Goal: Complete application form

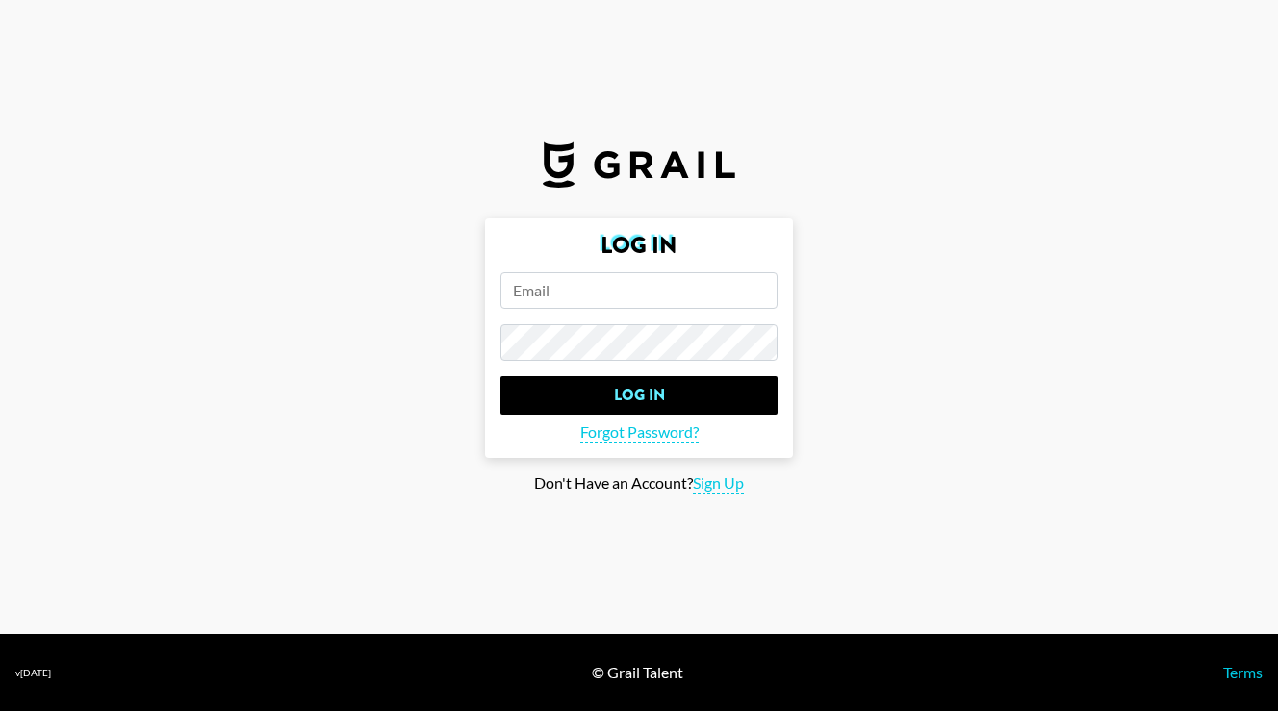
click at [603, 298] on input "email" at bounding box center [638, 290] width 277 height 37
click at [727, 497] on section "Log In Log In Forgot Password? Don't Have an Account? Sign Up" at bounding box center [639, 317] width 1278 height 634
click at [727, 488] on span "Sign Up" at bounding box center [718, 483] width 51 height 20
type input "Sign Up"
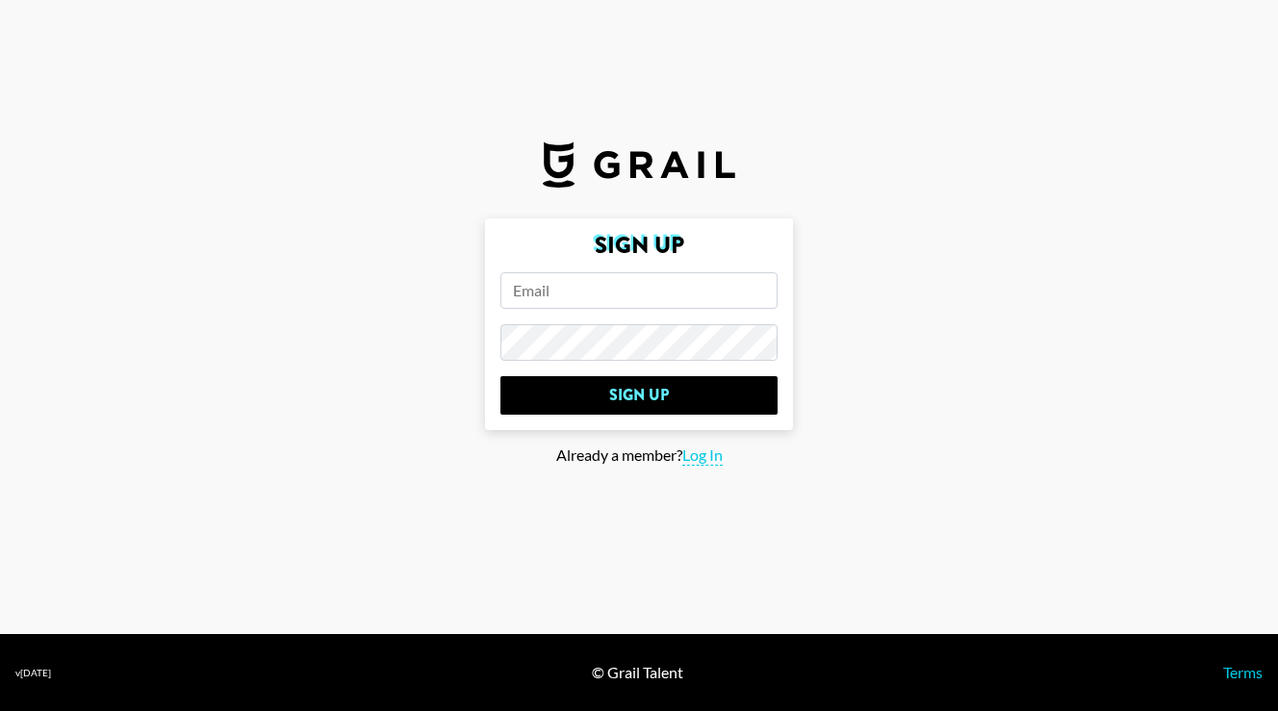
click at [586, 292] on input "email" at bounding box center [638, 290] width 277 height 37
type input "Jess.kain@createmusicgroup.com"
click at [500, 376] on input "Sign Up" at bounding box center [638, 395] width 277 height 38
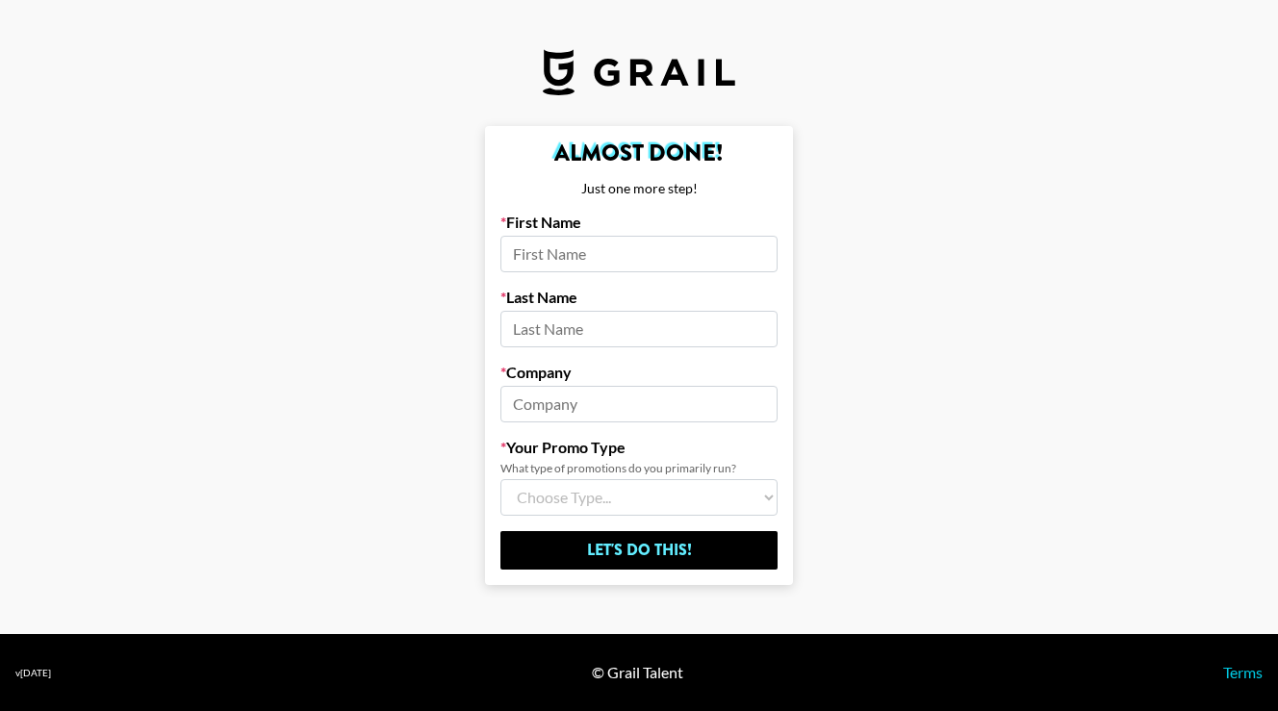
click at [677, 236] on input at bounding box center [638, 254] width 277 height 37
click at [645, 244] on input "Jes" at bounding box center [638, 254] width 277 height 37
type input "s"
type input "Jess"
type input "Kain"
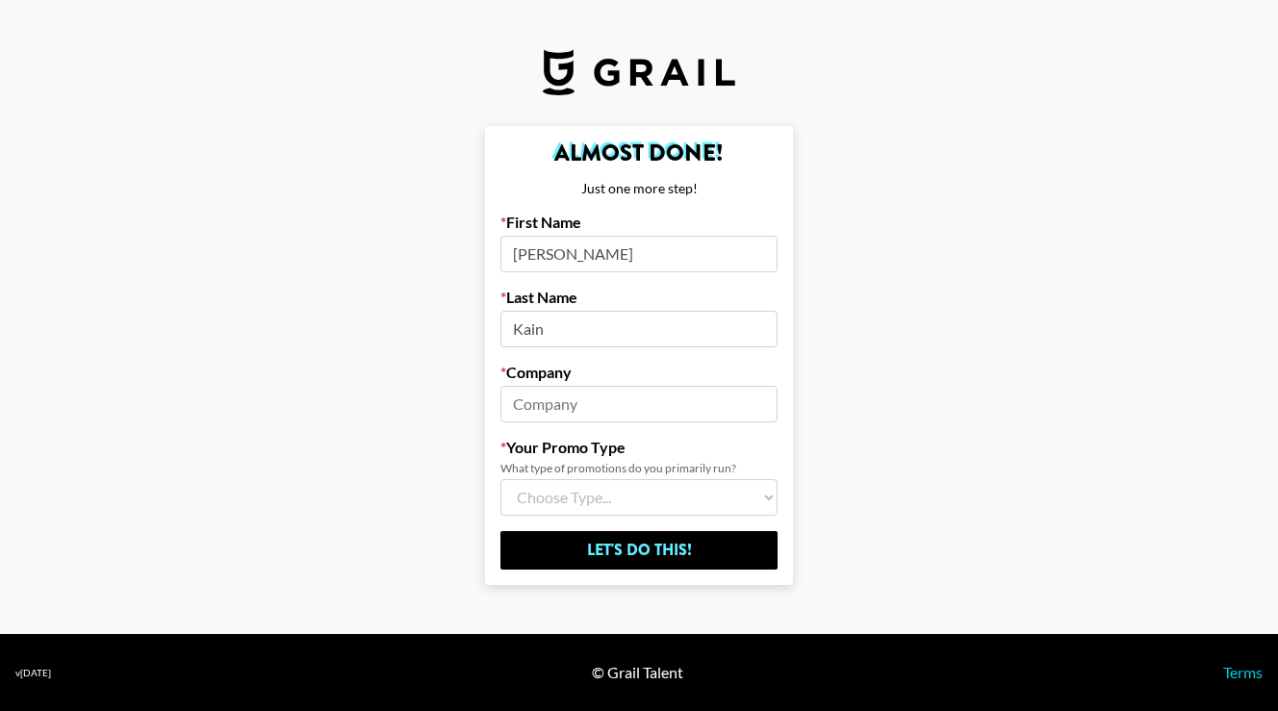
type input "C"
type input "Flighthouse"
click at [635, 500] on select "Choose Type... Song Promos Brand Promos Both (I work at an Agency)" at bounding box center [638, 497] width 277 height 37
select select "Song"
click at [500, 479] on select "Choose Type... Song Promos Brand Promos Both (I work at an Agency)" at bounding box center [638, 497] width 277 height 37
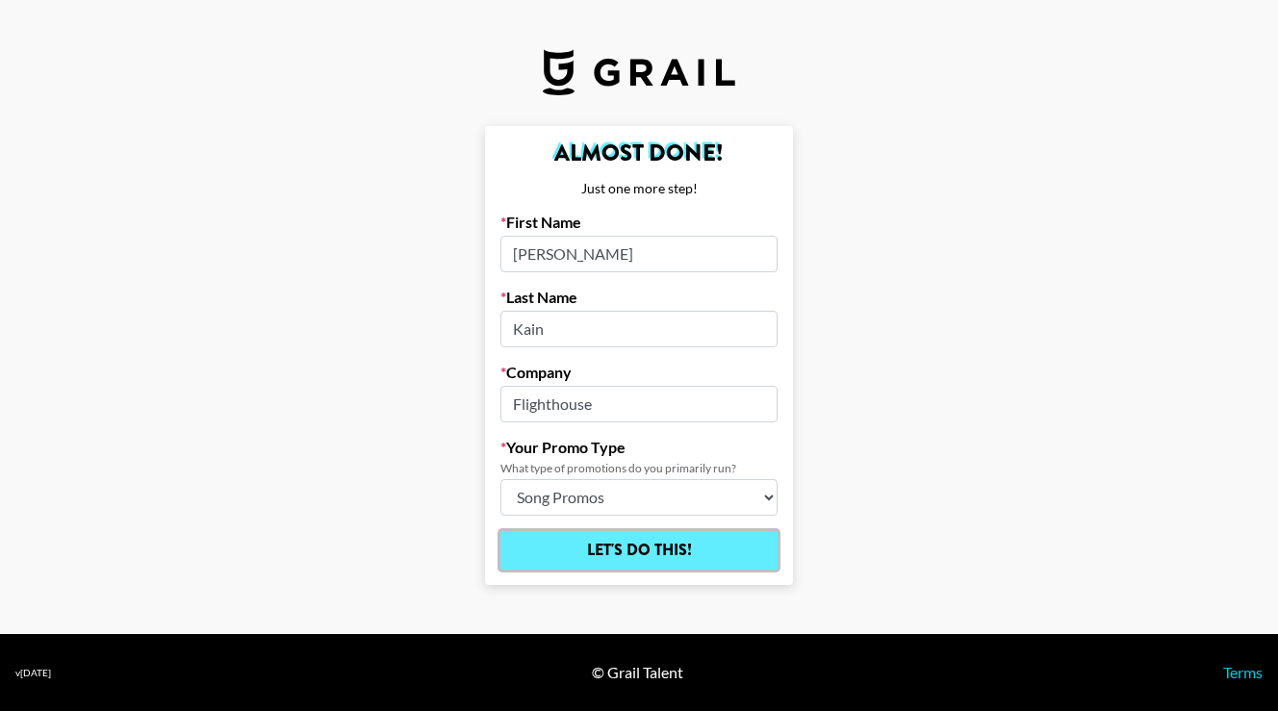
click at [727, 557] on input "Let's Do This!" at bounding box center [638, 550] width 277 height 38
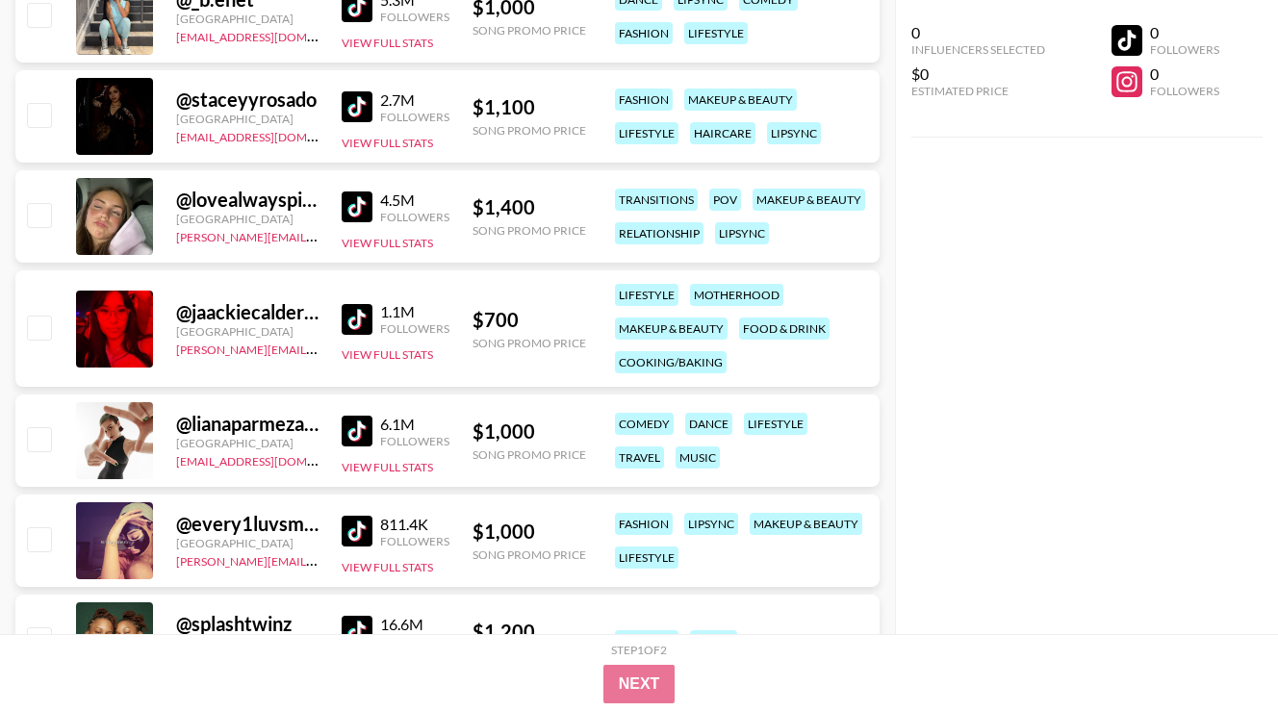
scroll to position [1413, 0]
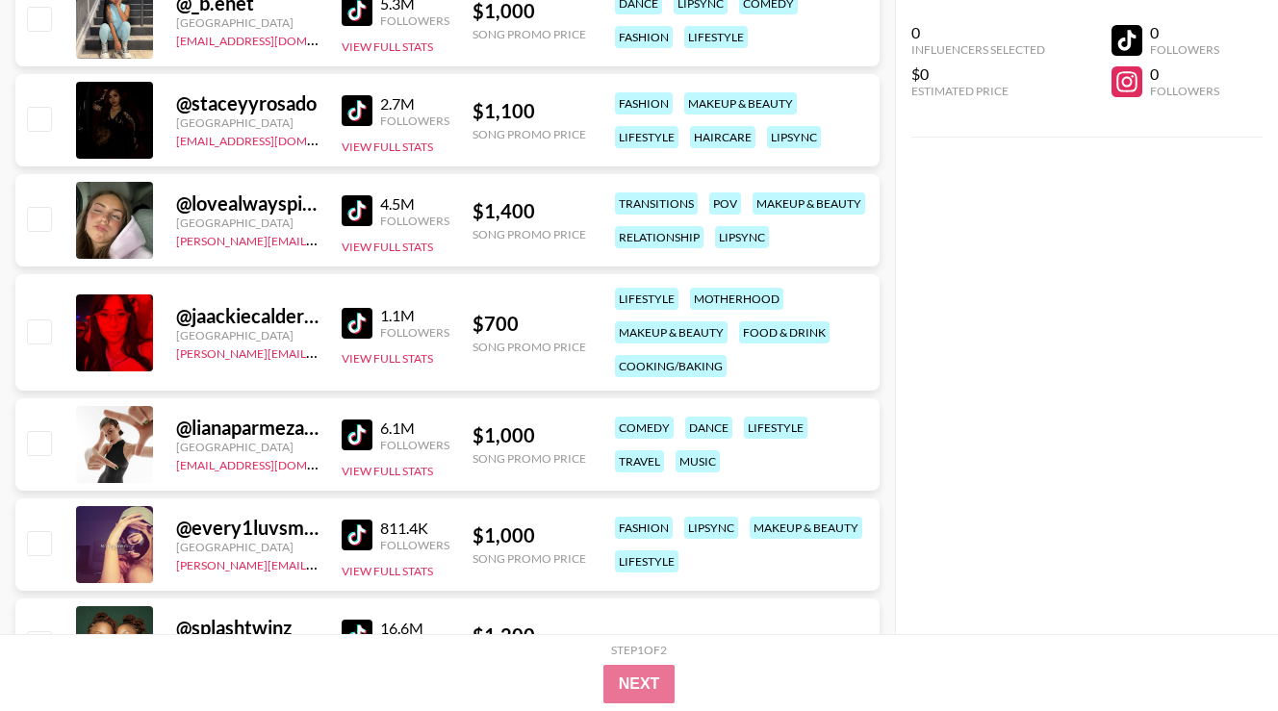
click at [362, 326] on img at bounding box center [357, 323] width 31 height 31
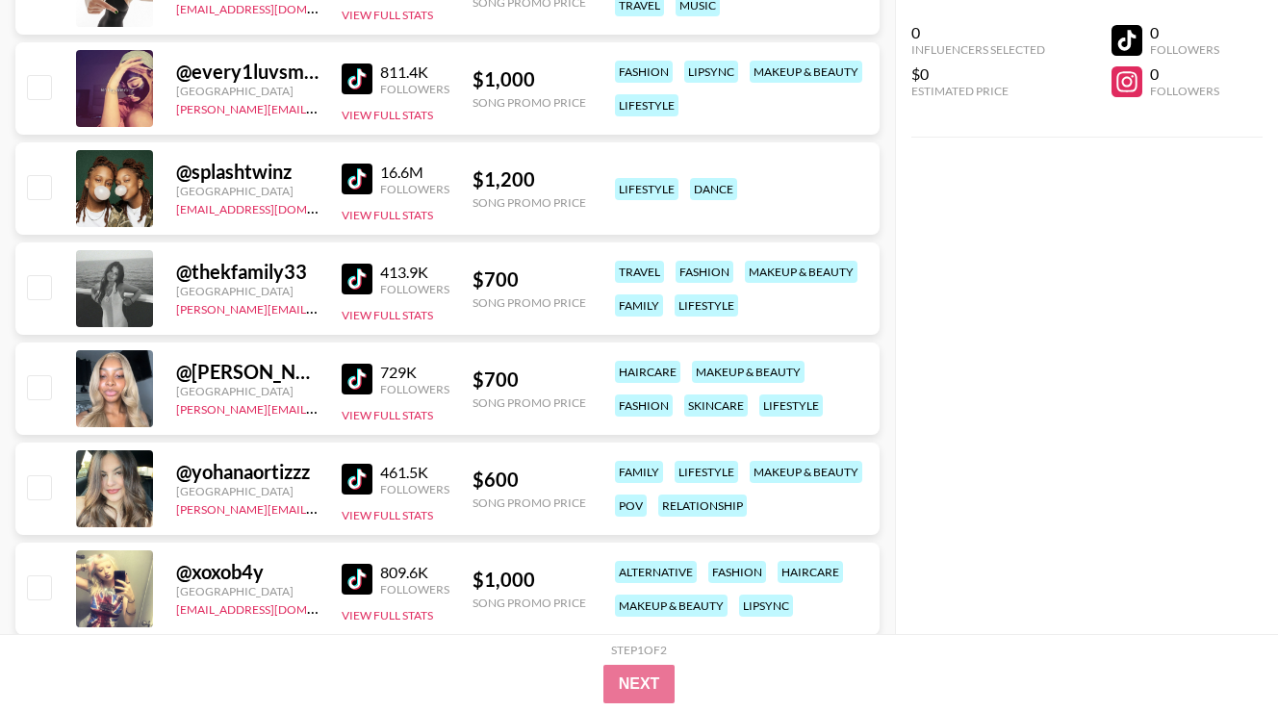
scroll to position [1898, 0]
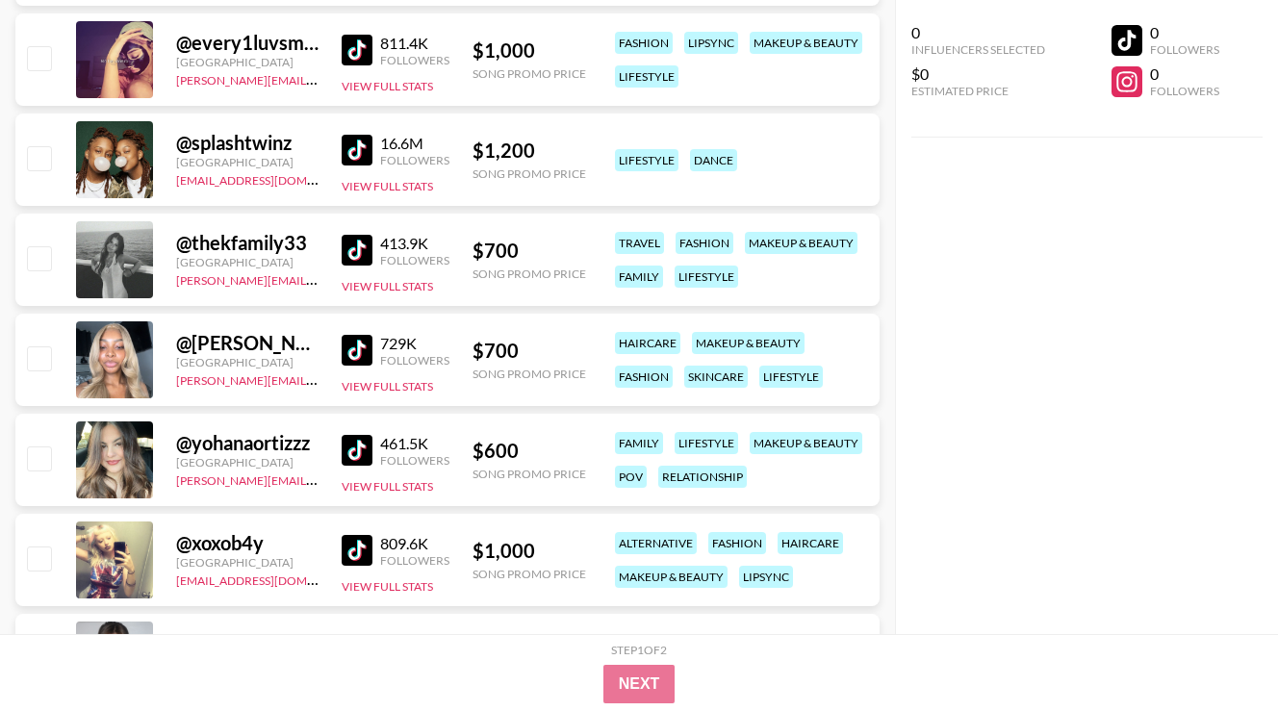
click at [362, 356] on img at bounding box center [357, 350] width 31 height 31
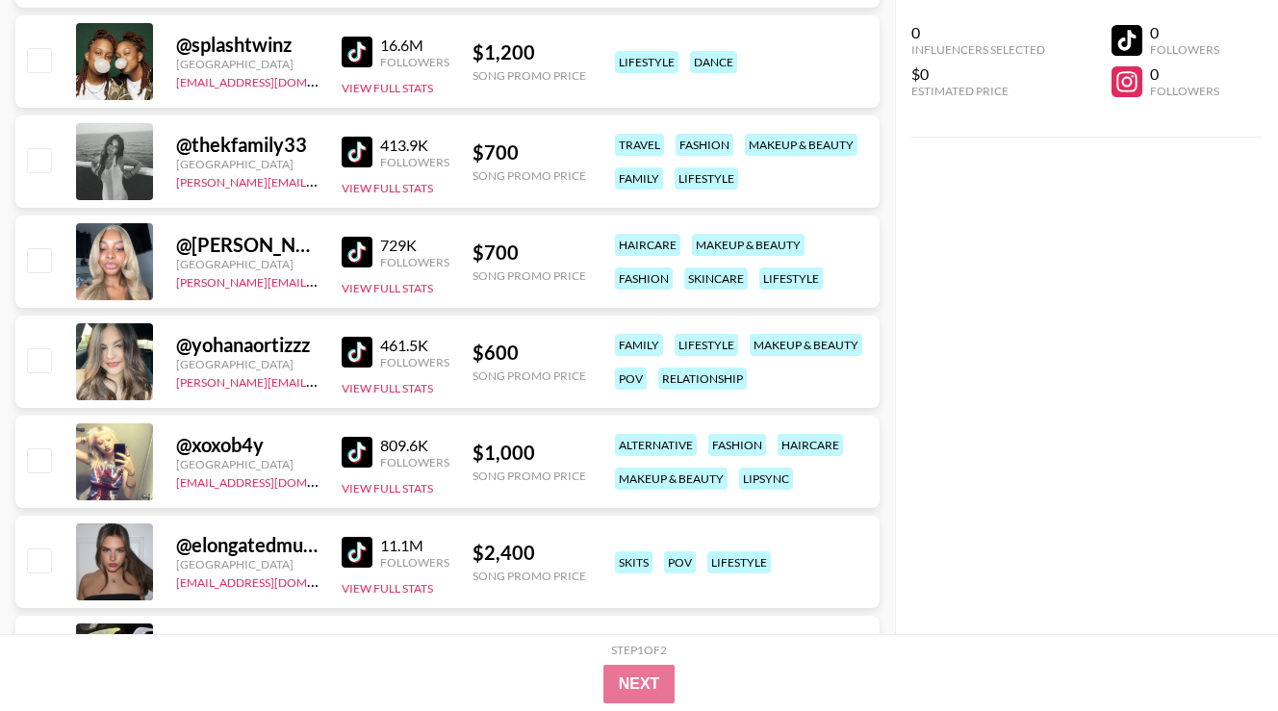
scroll to position [2006, 0]
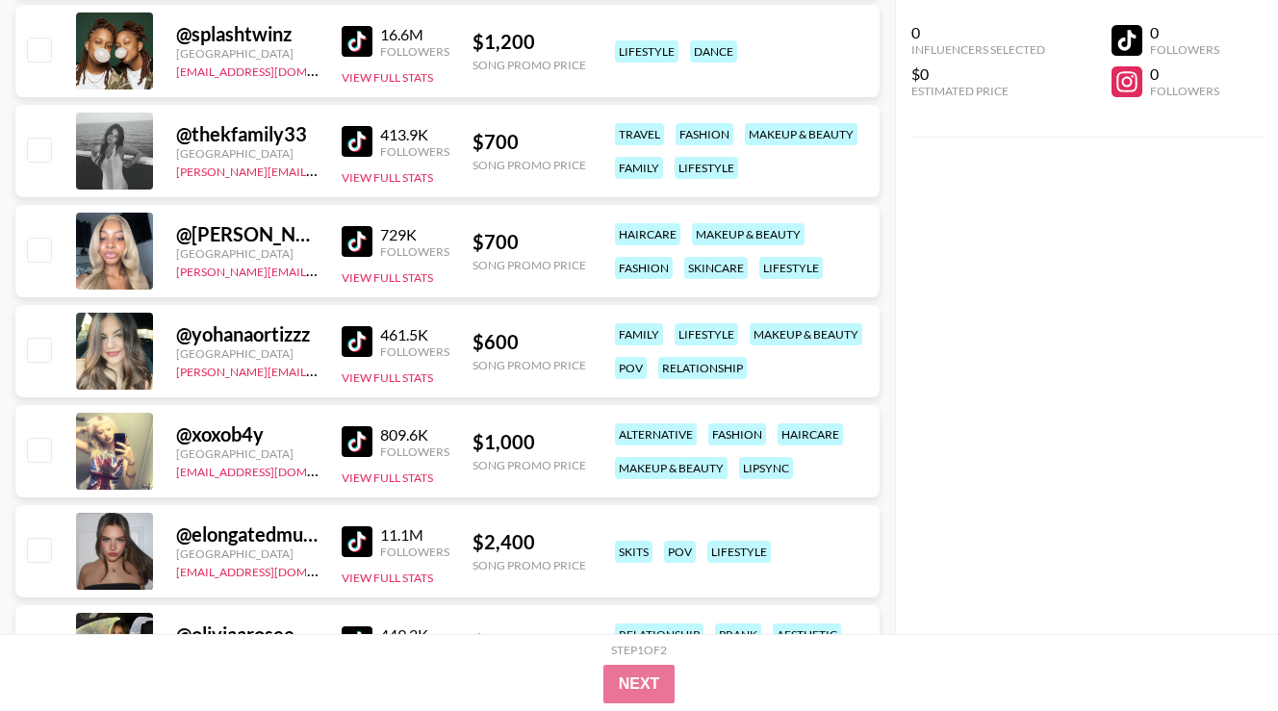
click at [348, 344] on img at bounding box center [357, 341] width 31 height 31
click at [364, 437] on img at bounding box center [357, 441] width 31 height 31
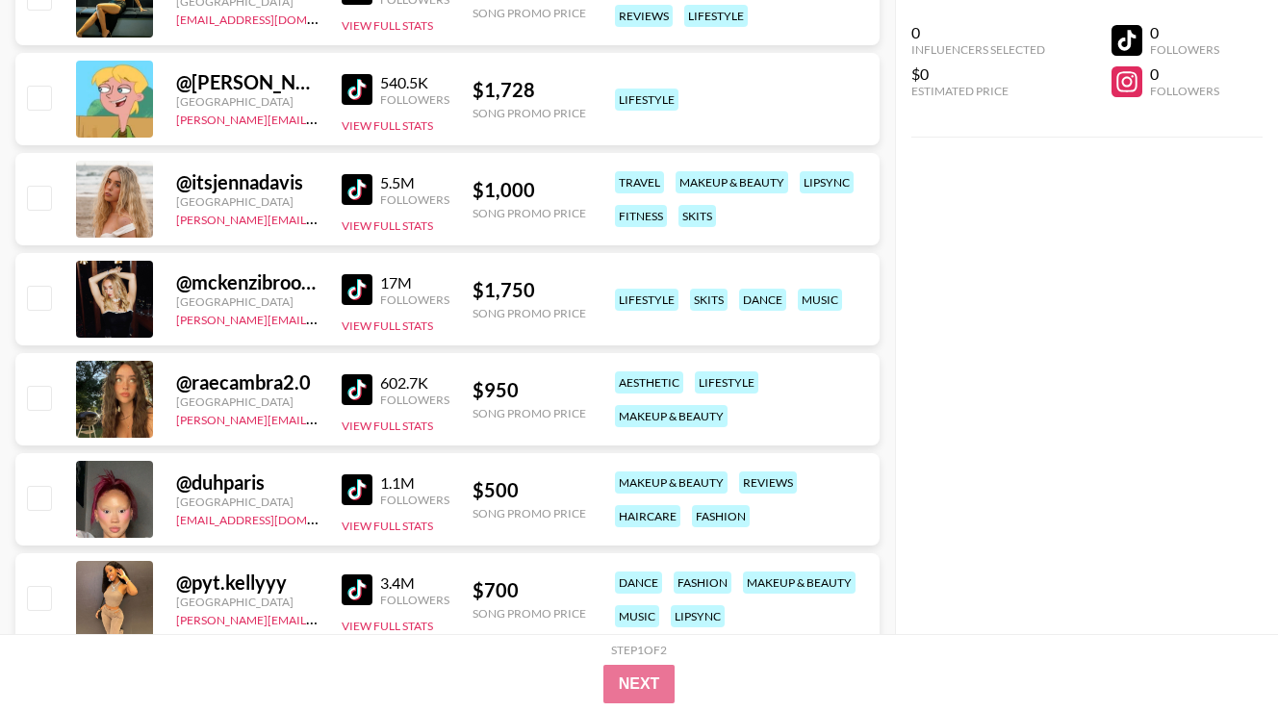
scroll to position [3098, 0]
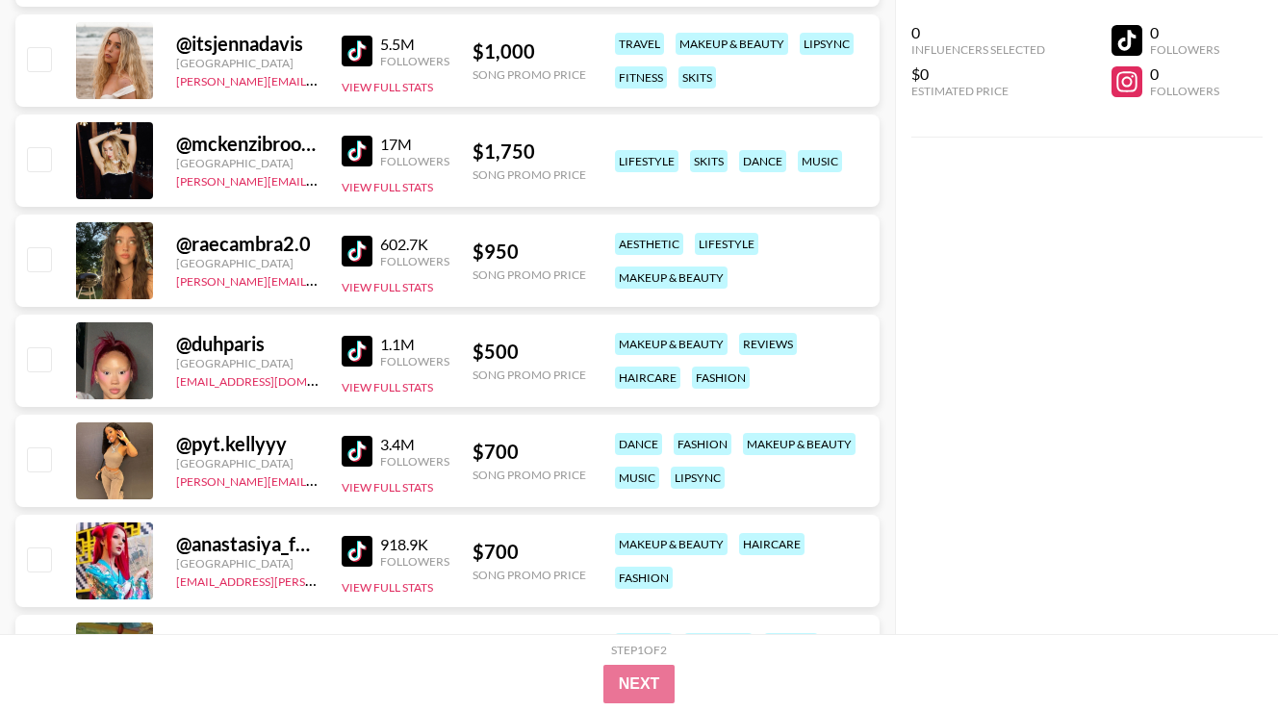
click at [371, 352] on img at bounding box center [357, 351] width 31 height 31
click at [358, 448] on img at bounding box center [357, 451] width 31 height 31
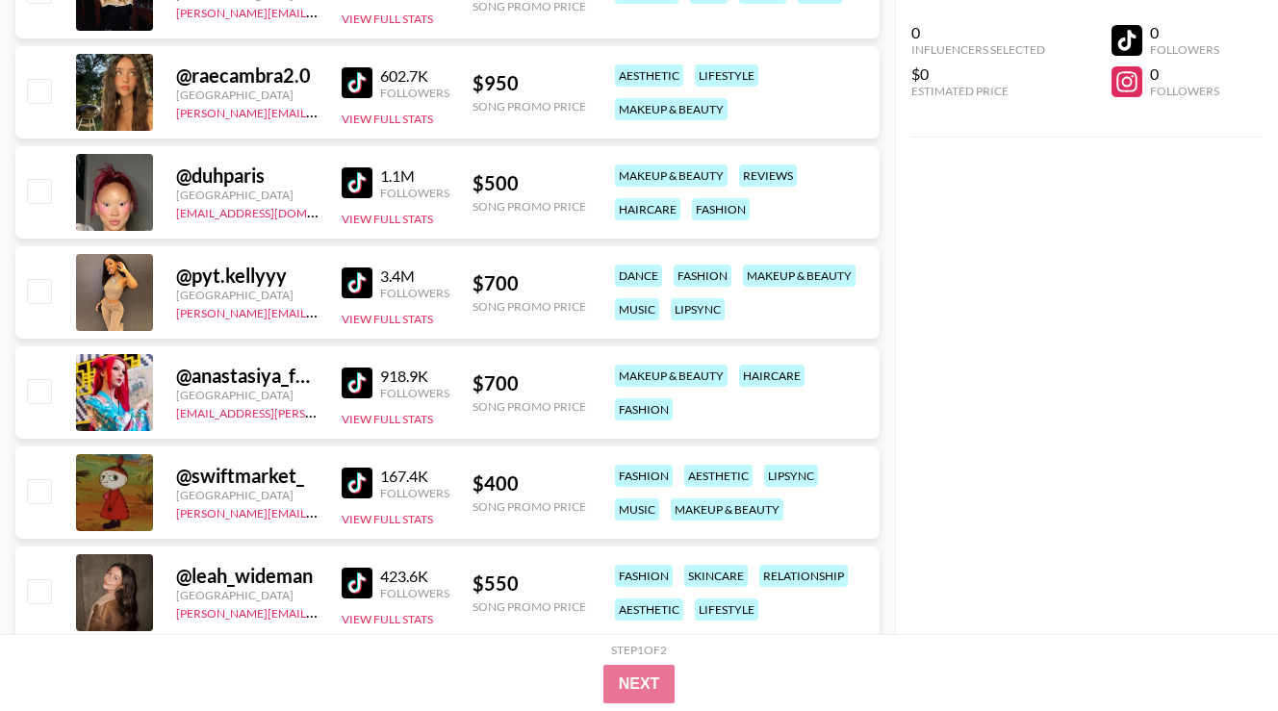
scroll to position [3320, 0]
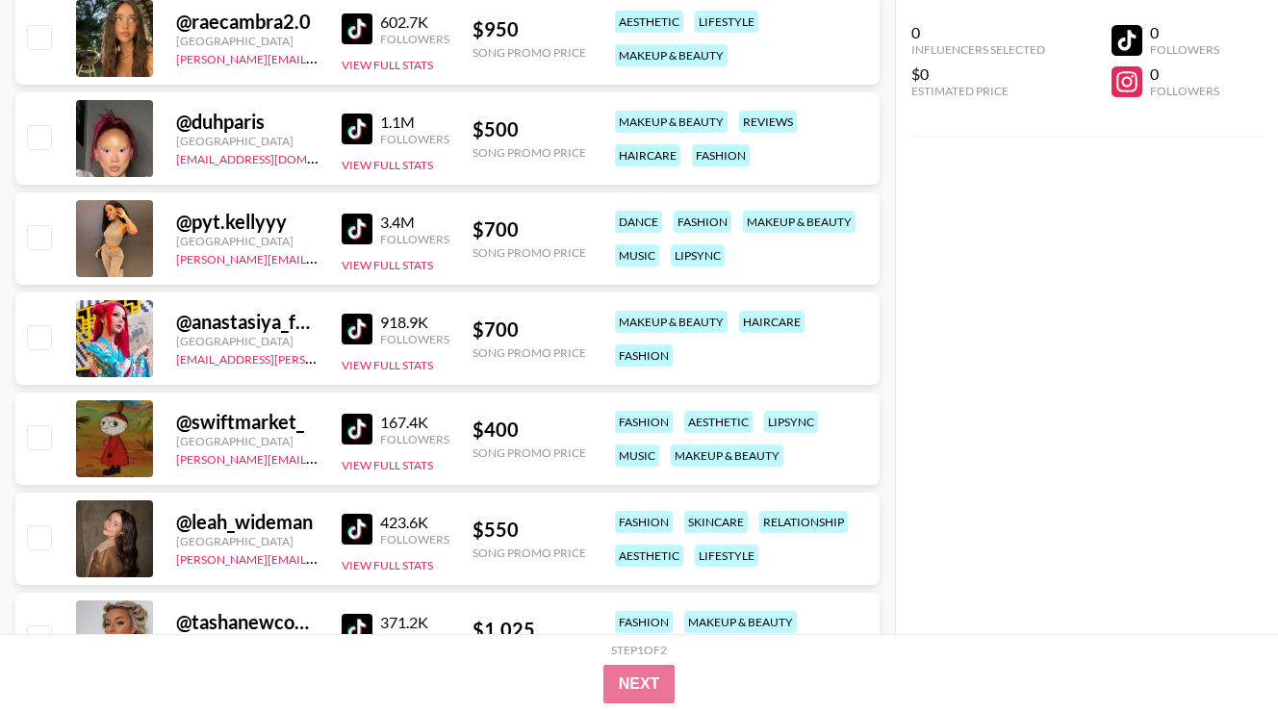
click at [356, 422] on img at bounding box center [357, 429] width 31 height 31
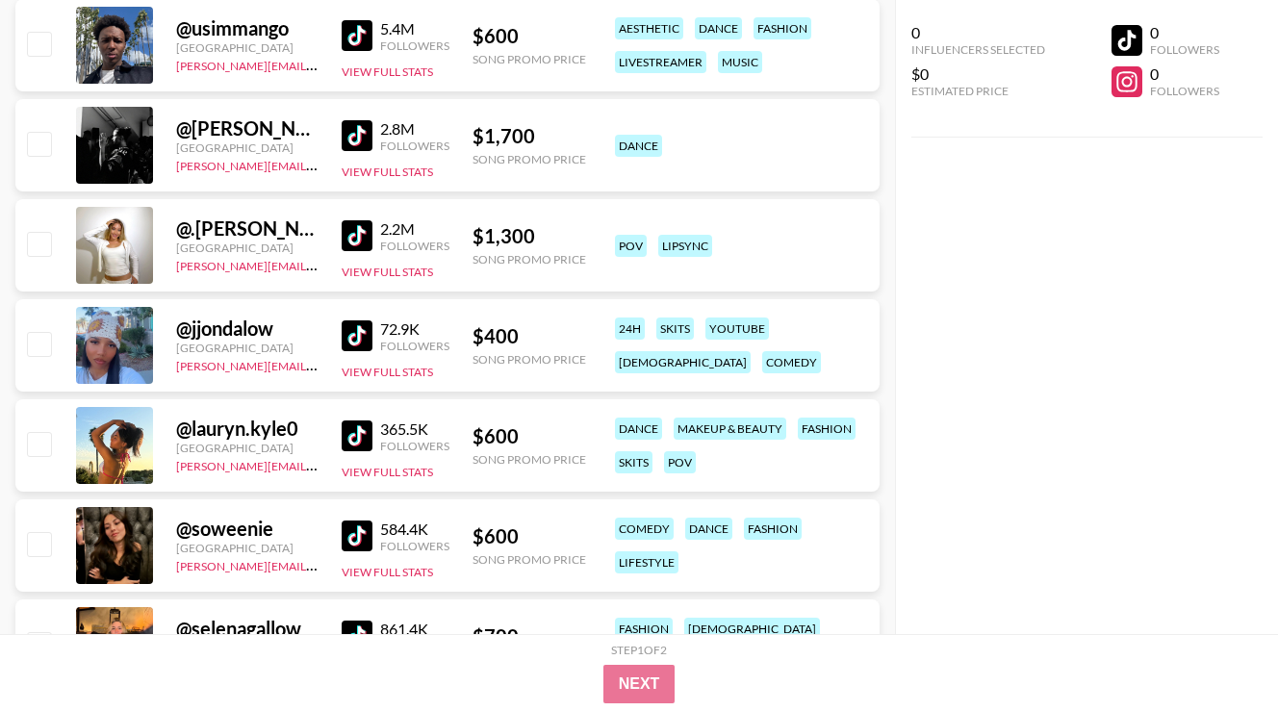
scroll to position [4215, 0]
click at [349, 329] on img at bounding box center [357, 334] width 31 height 31
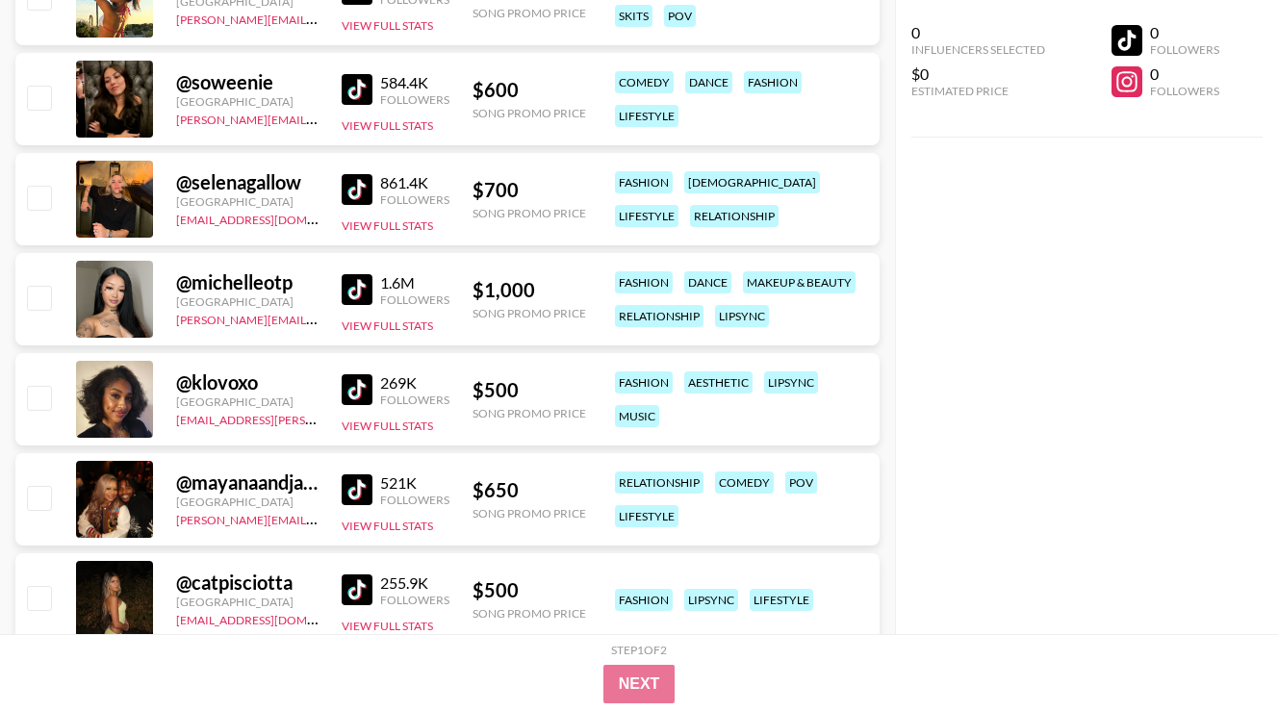
scroll to position [4663, 0]
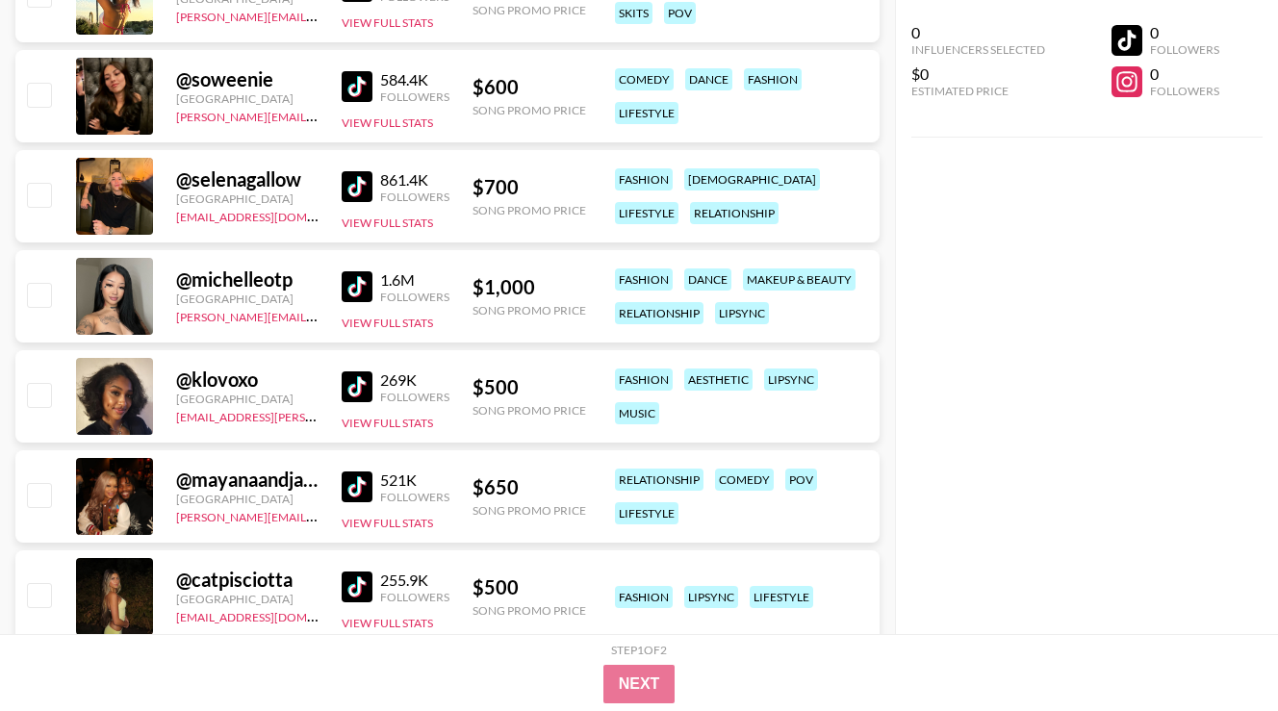
click at [359, 382] on img at bounding box center [357, 386] width 31 height 31
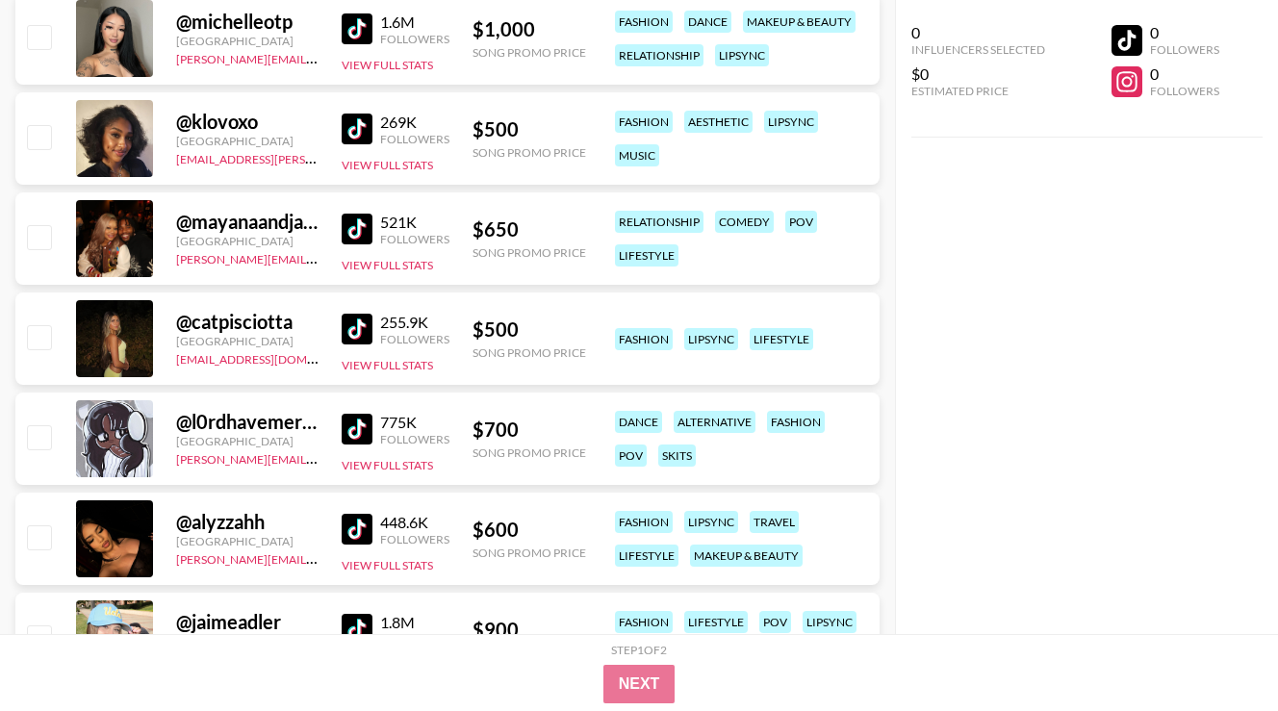
scroll to position [4956, 0]
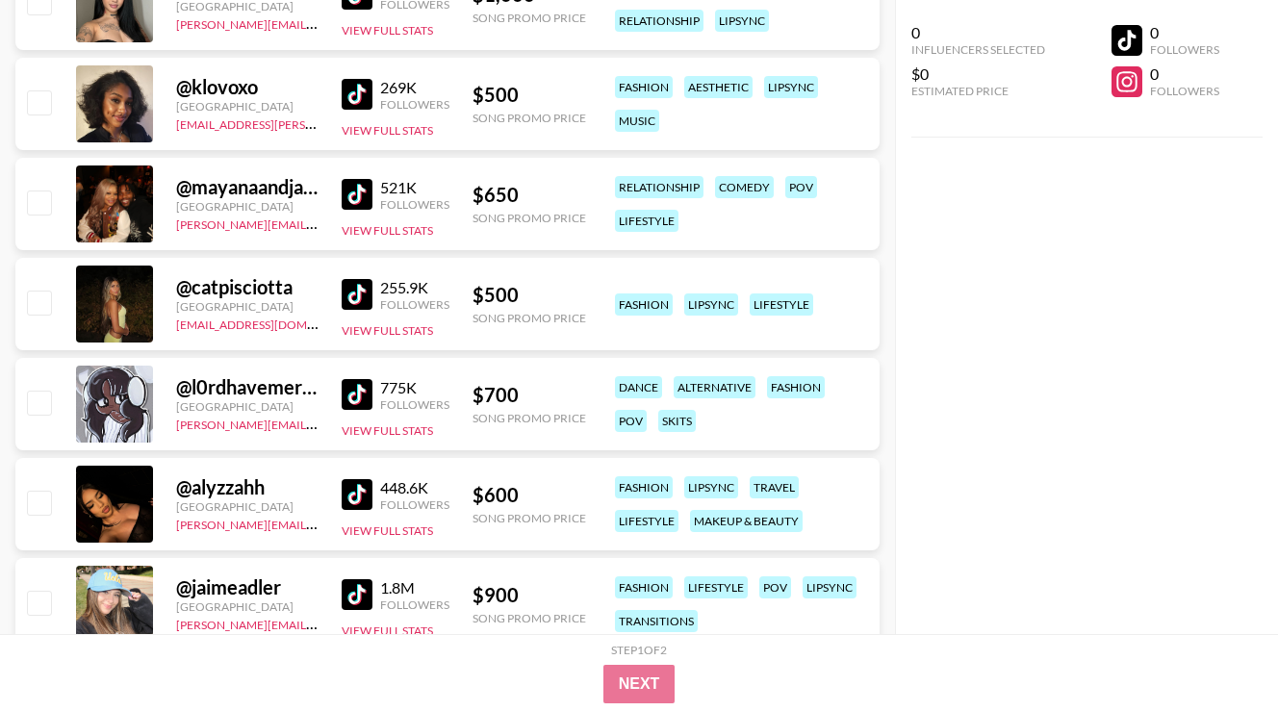
click at [357, 281] on img at bounding box center [357, 294] width 31 height 31
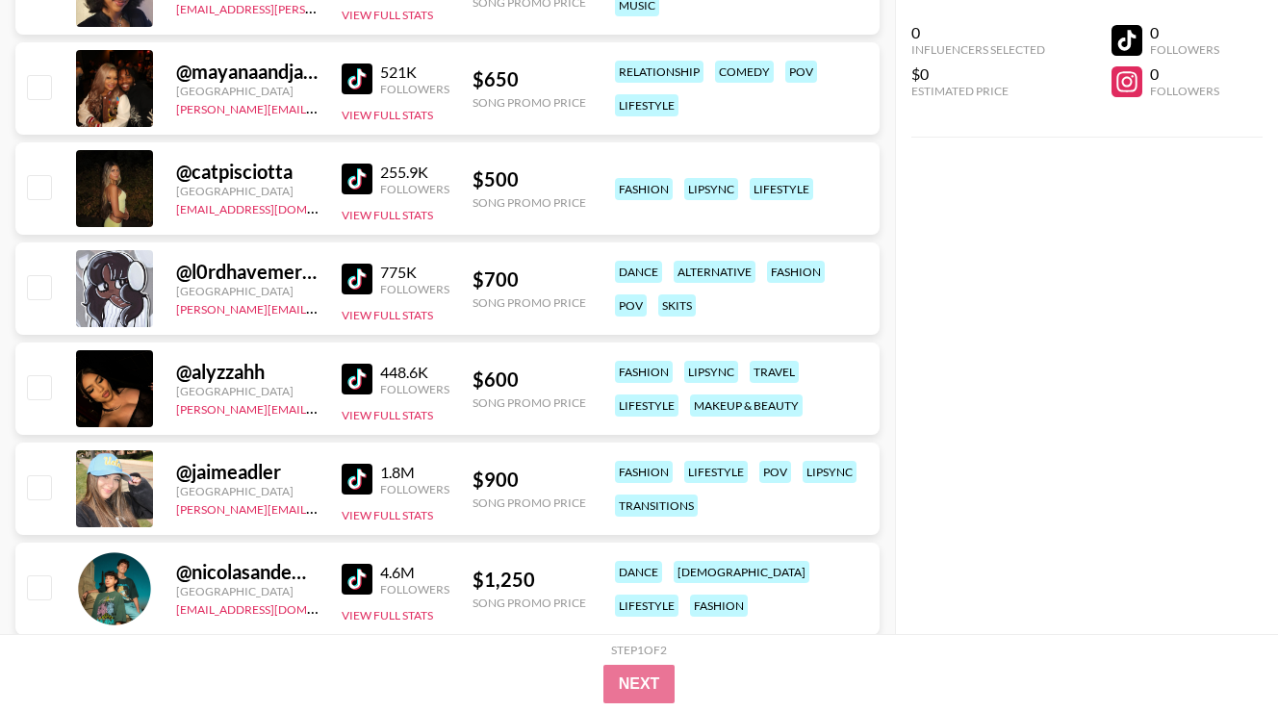
scroll to position [5073, 0]
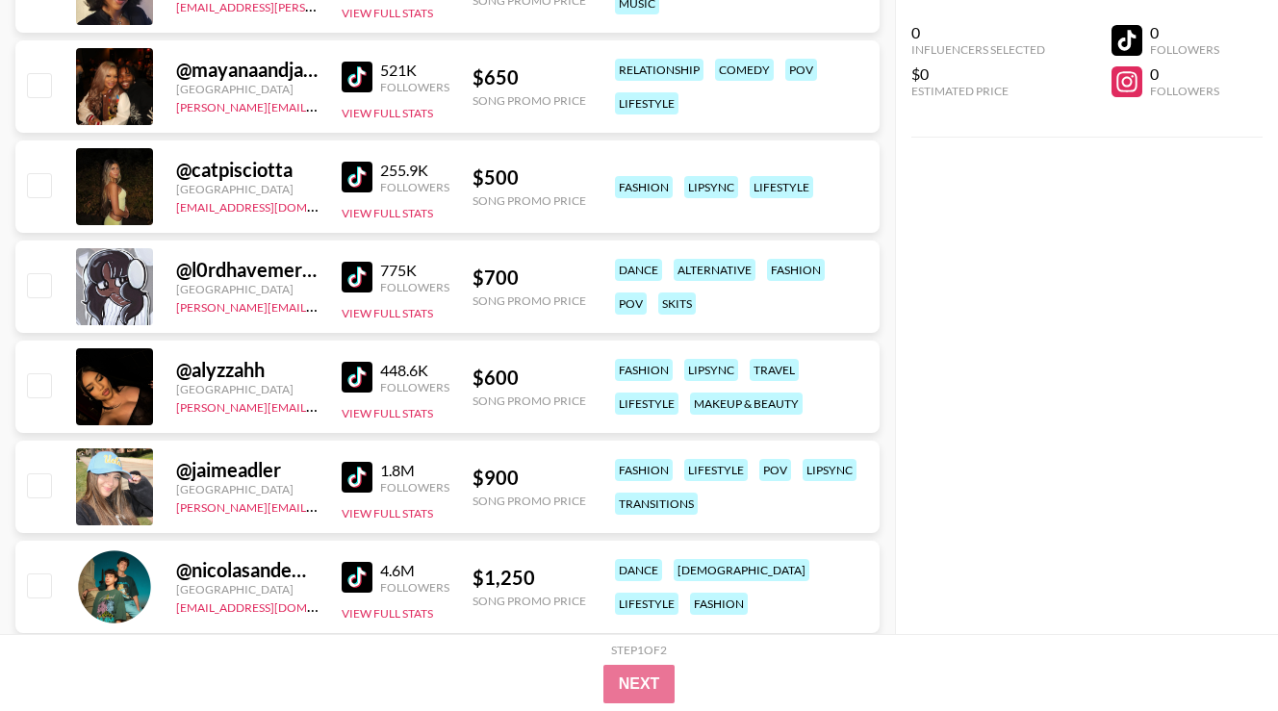
click at [352, 375] on img at bounding box center [357, 377] width 31 height 31
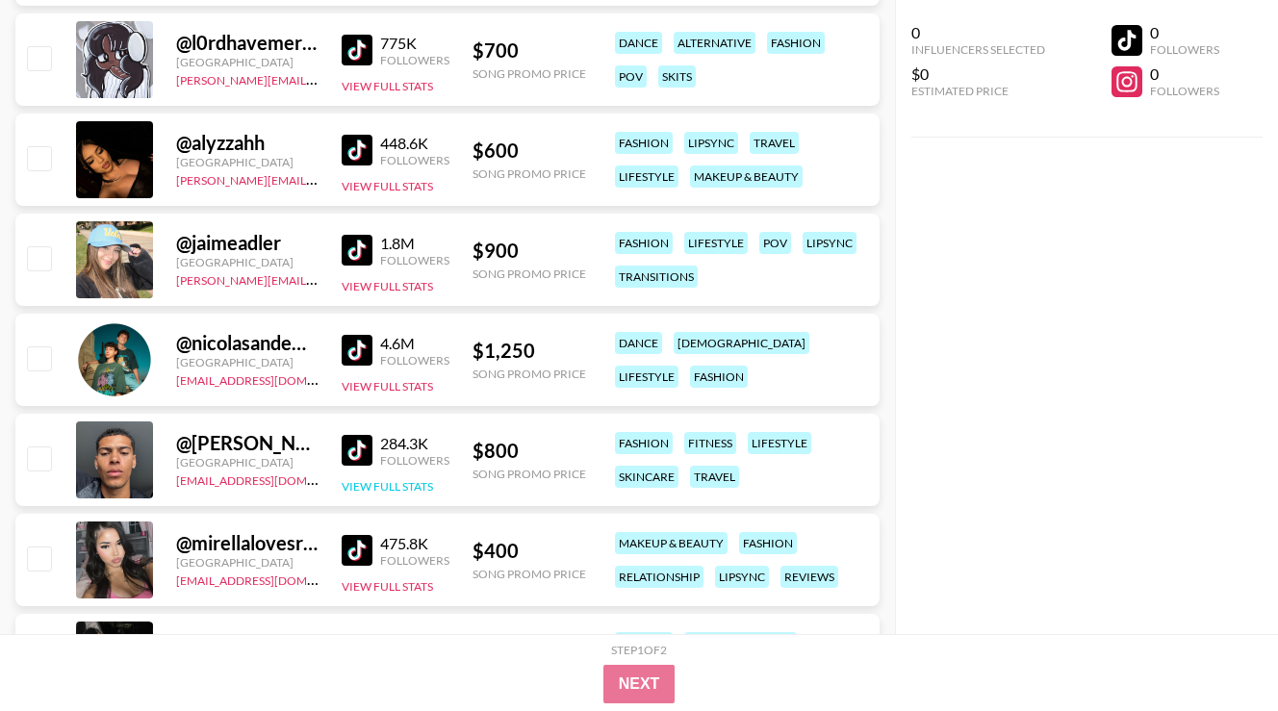
scroll to position [5447, 0]
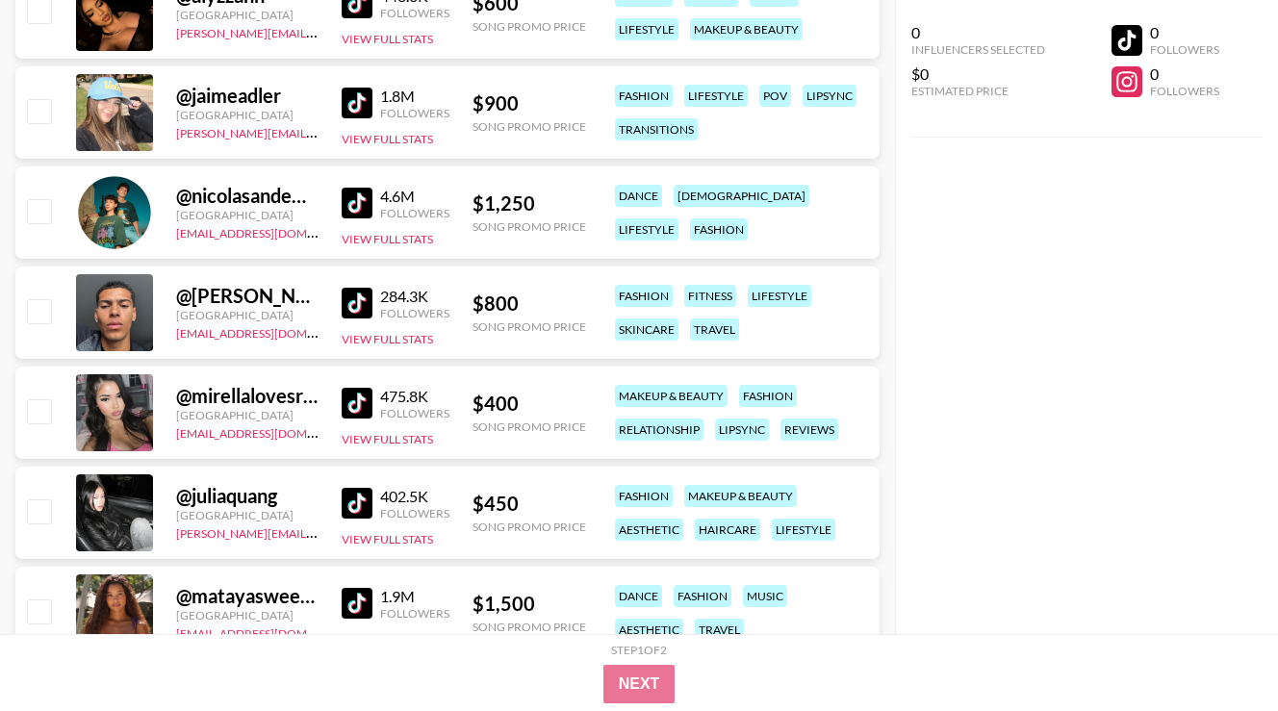
click at [360, 401] on img at bounding box center [357, 403] width 31 height 31
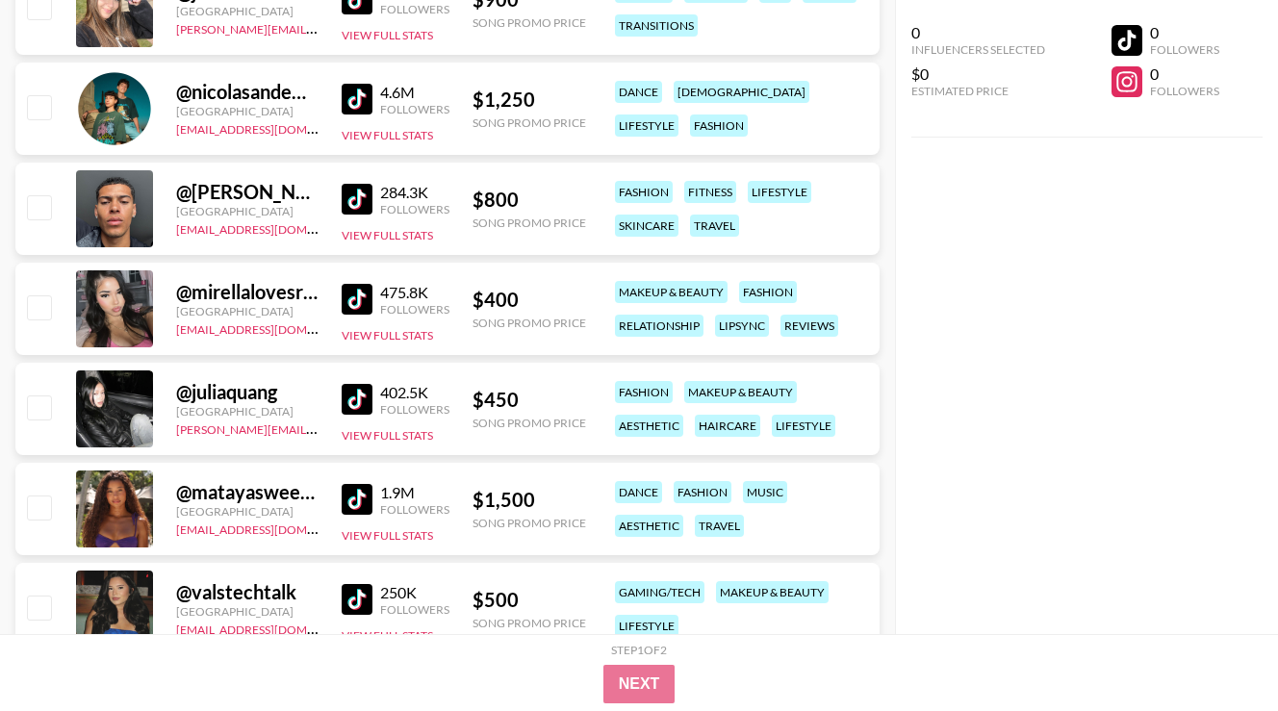
scroll to position [5569, 0]
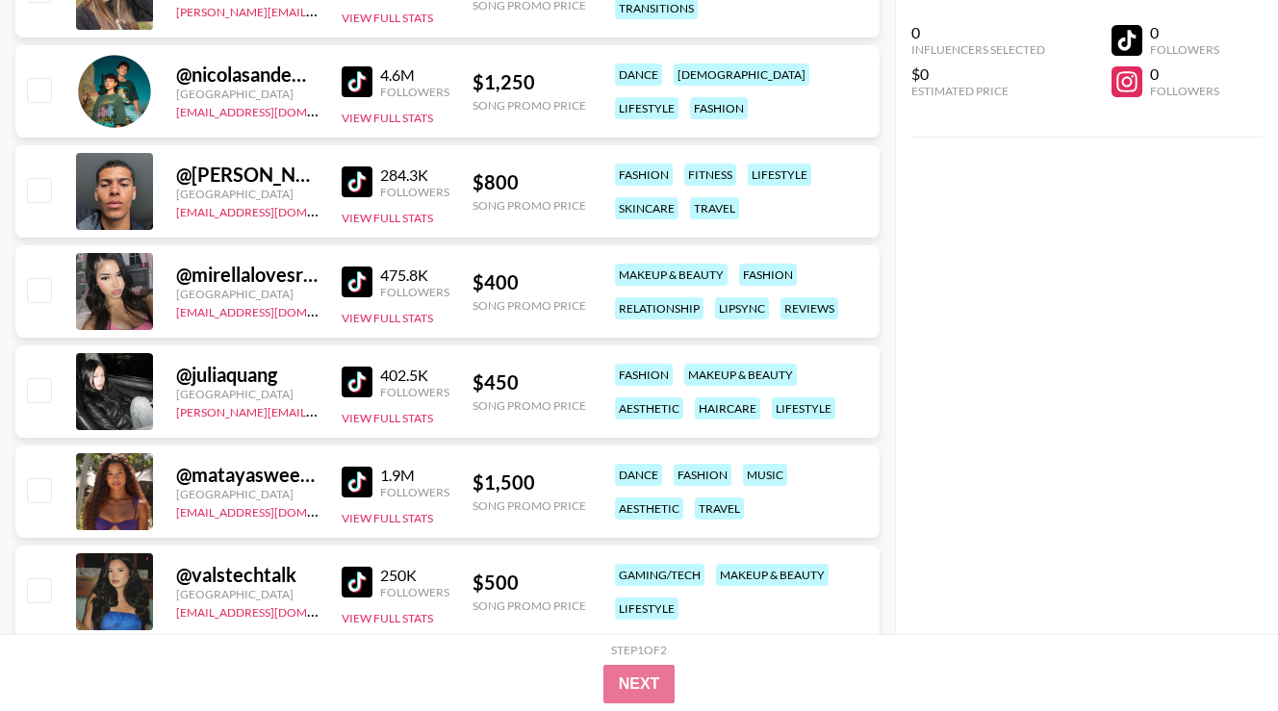
click at [364, 391] on img at bounding box center [357, 382] width 31 height 31
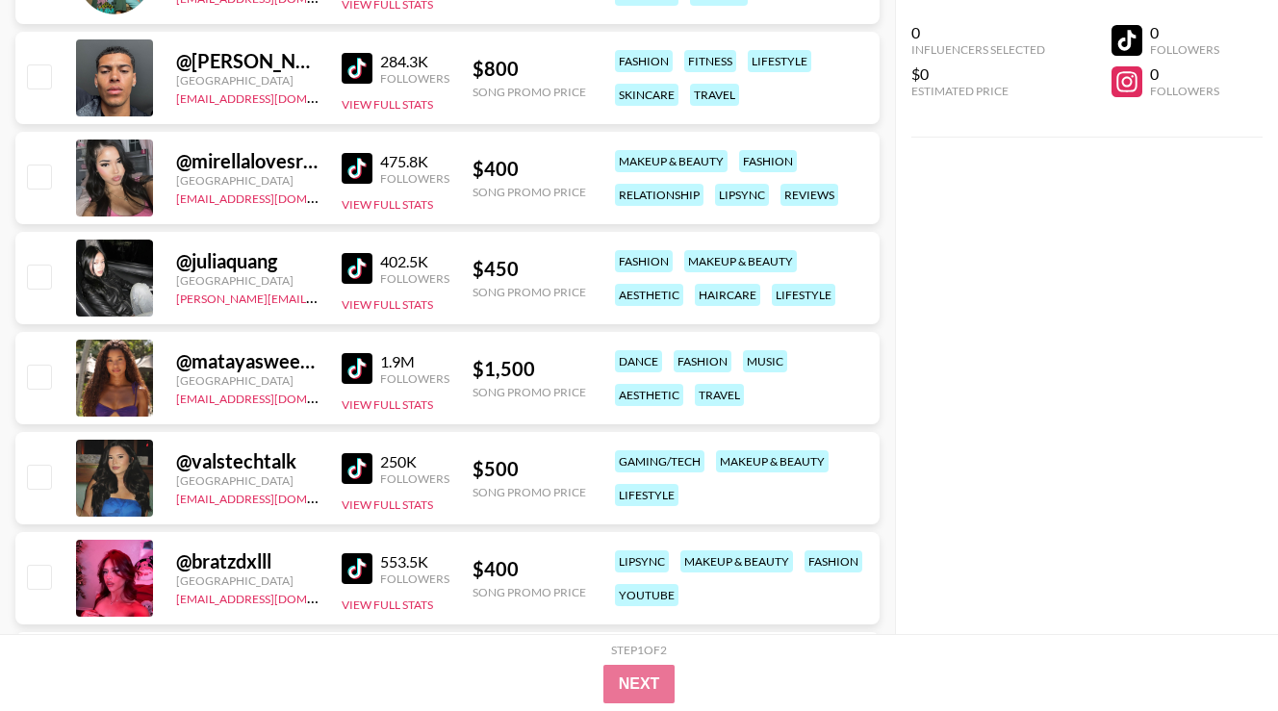
scroll to position [5685, 0]
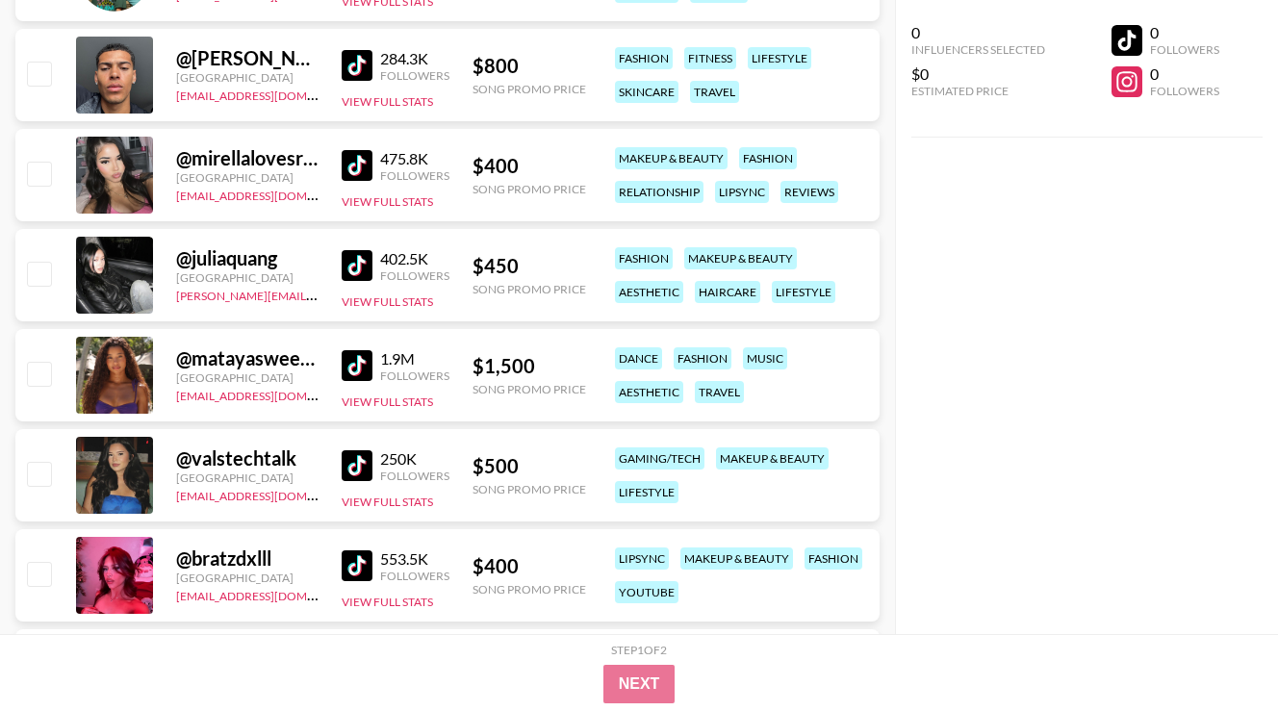
click at [353, 481] on div "250K Followers" at bounding box center [396, 466] width 108 height 34
click at [352, 459] on img at bounding box center [357, 465] width 31 height 31
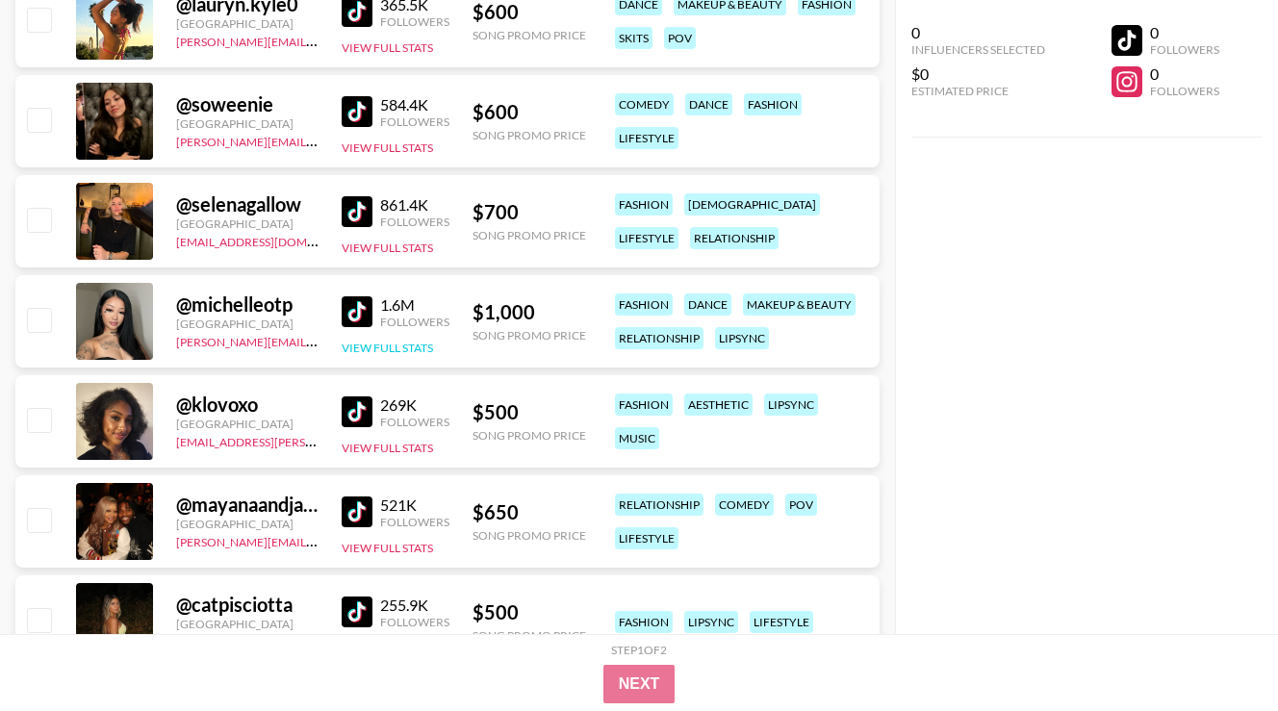
scroll to position [4642, 0]
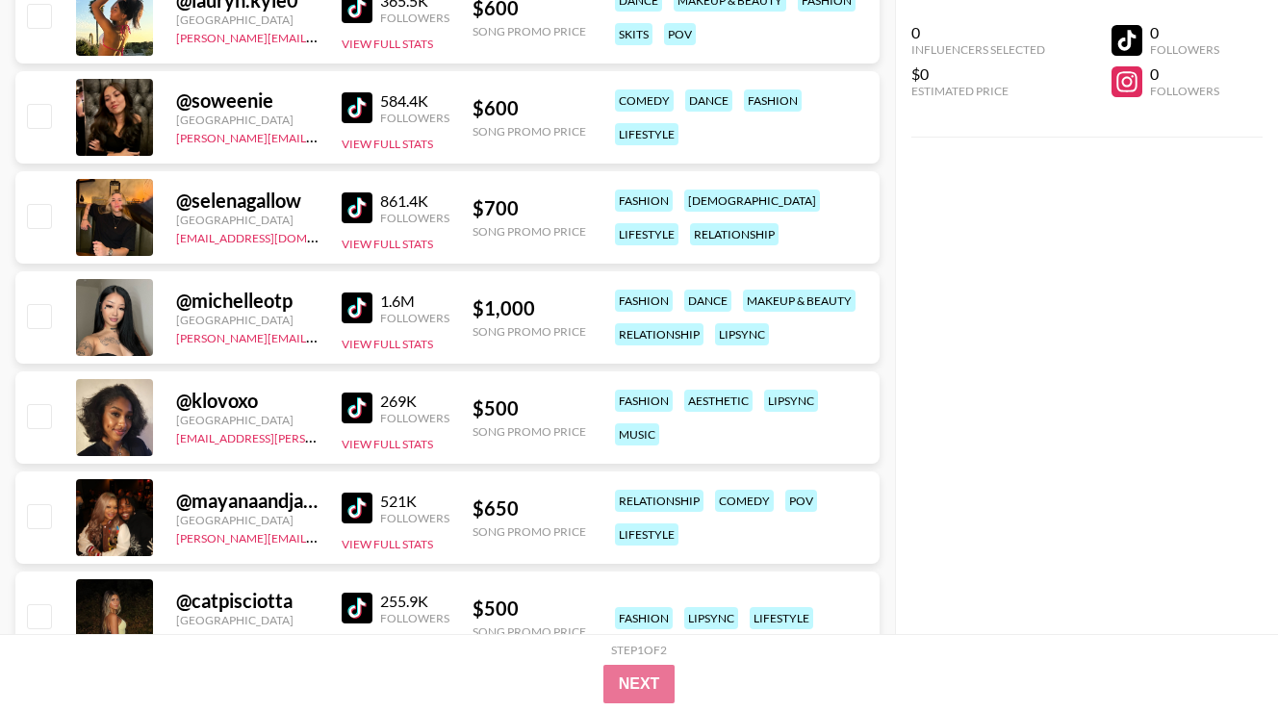
click at [368, 411] on img at bounding box center [357, 408] width 31 height 31
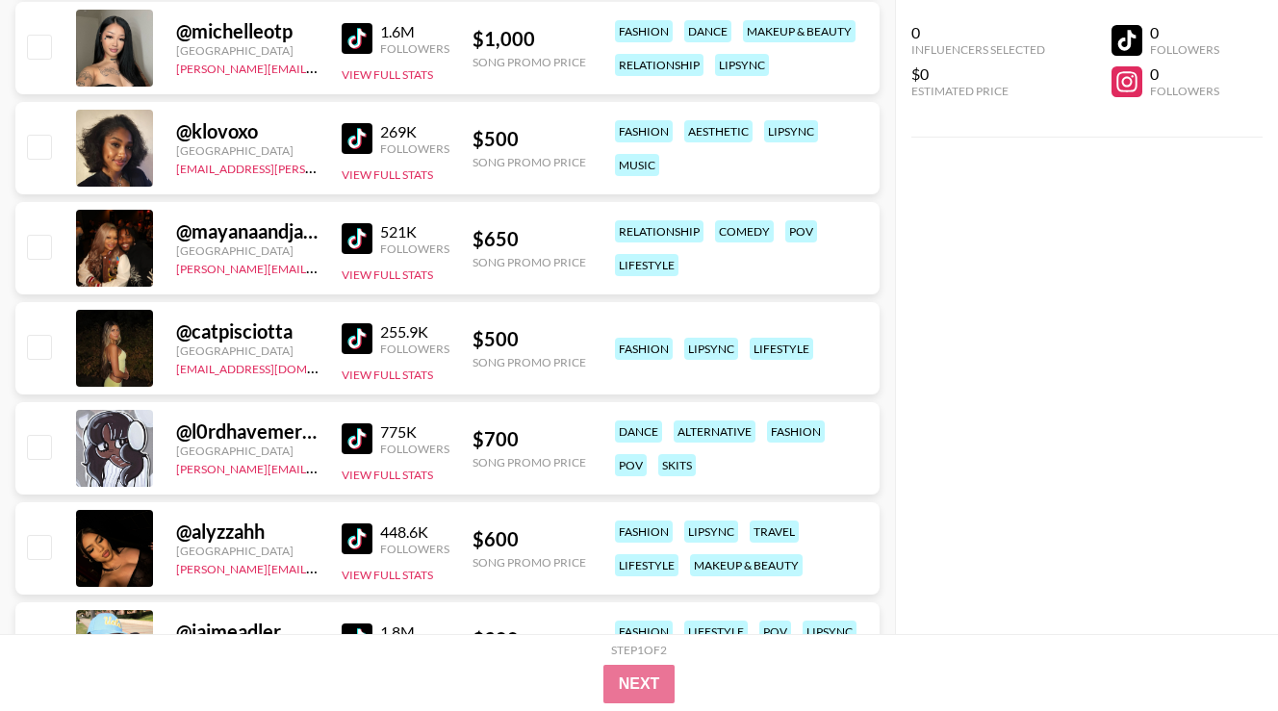
scroll to position [4912, 0]
click at [364, 432] on img at bounding box center [357, 437] width 31 height 31
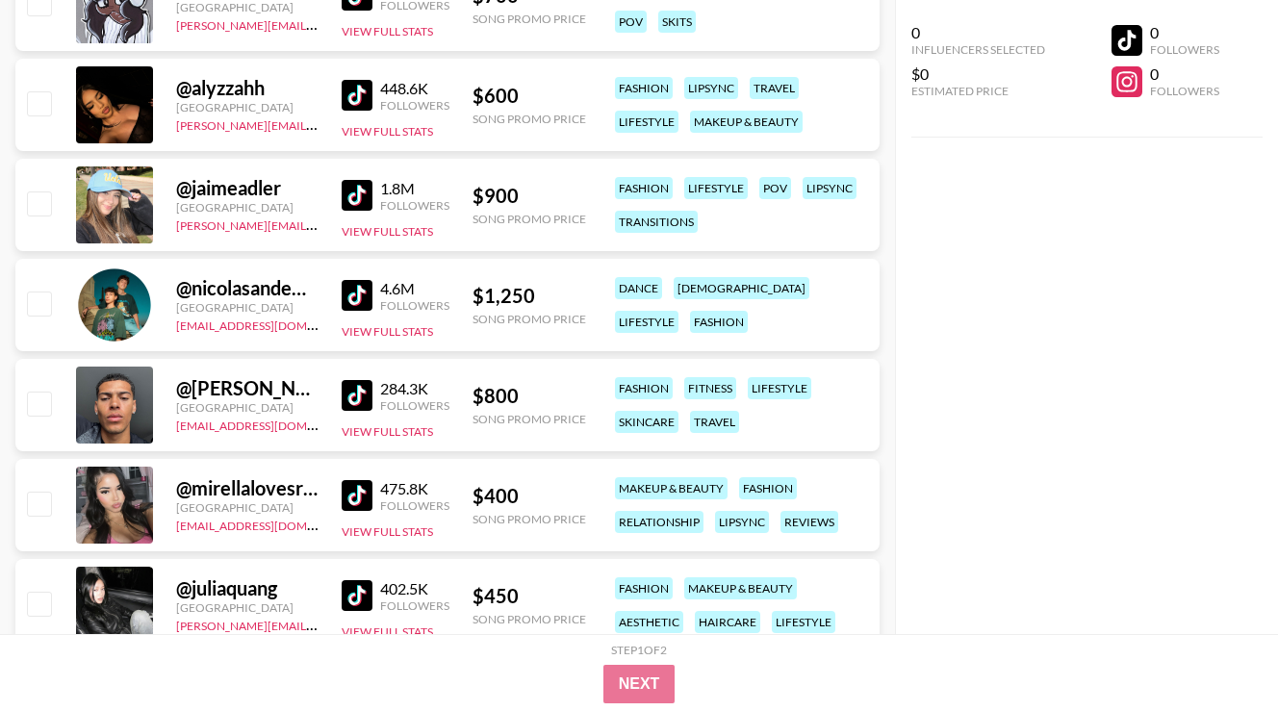
scroll to position [5359, 0]
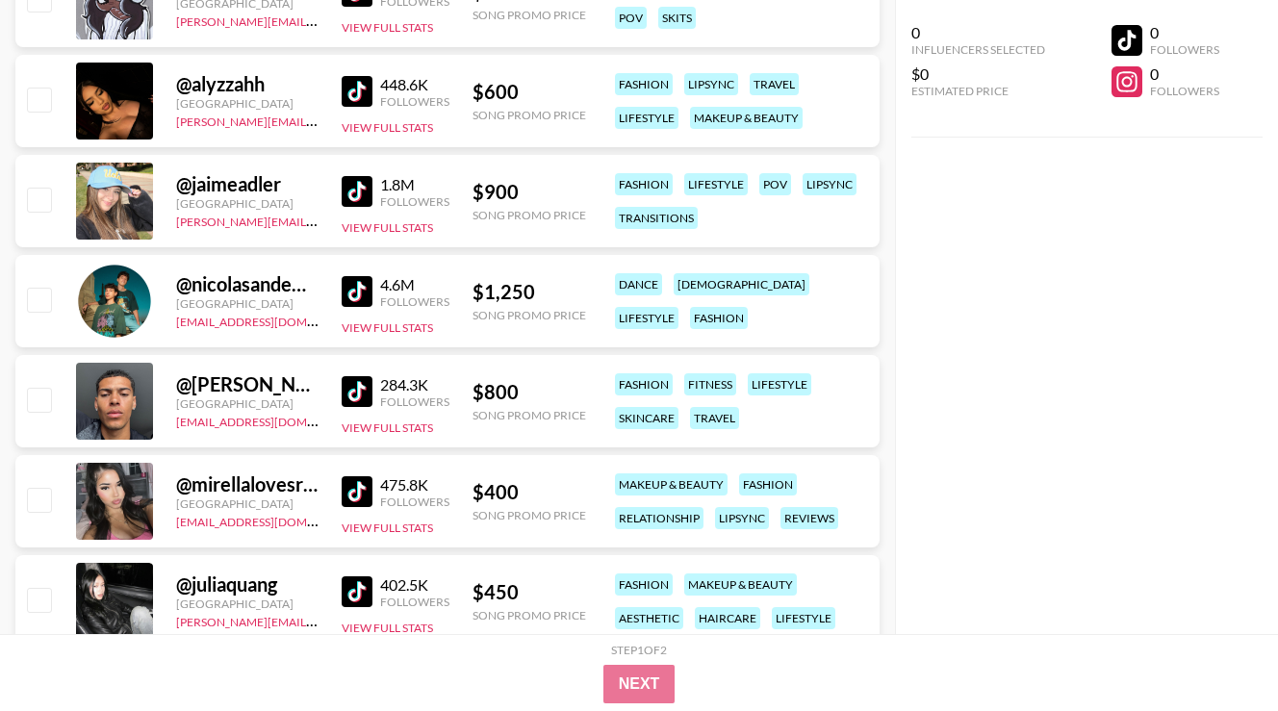
click at [356, 482] on img at bounding box center [357, 491] width 31 height 31
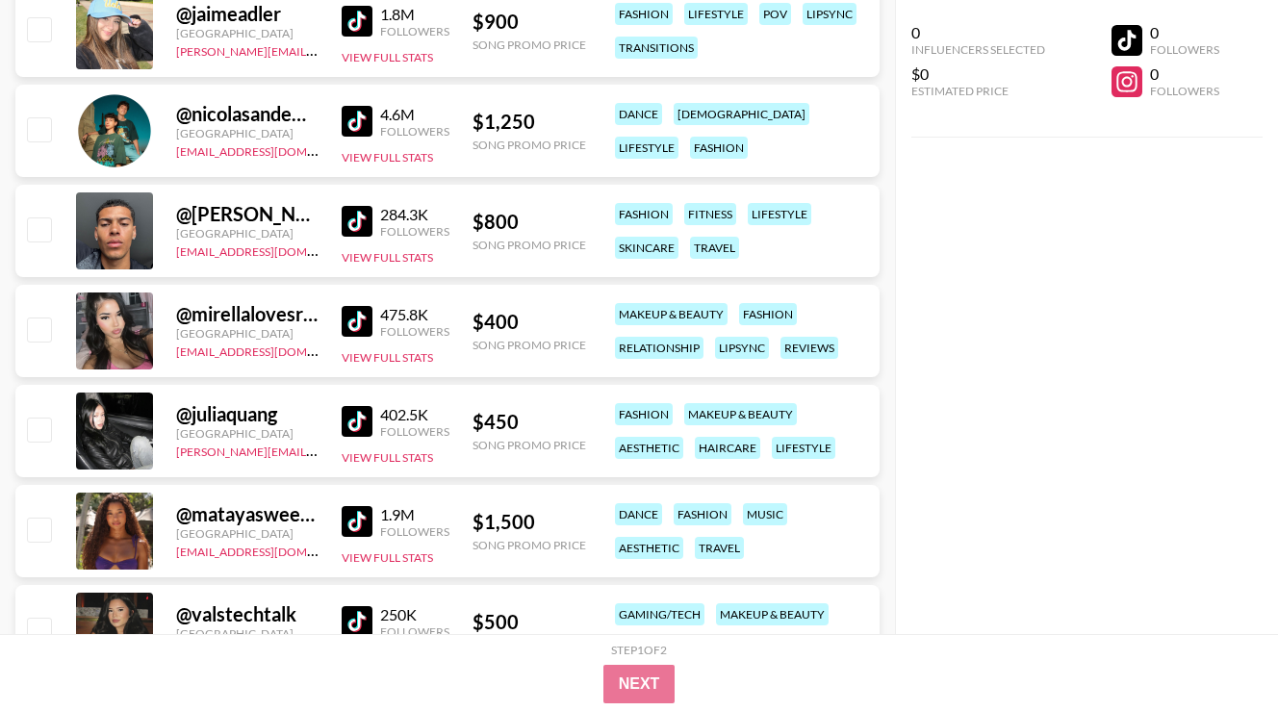
scroll to position [5583, 0]
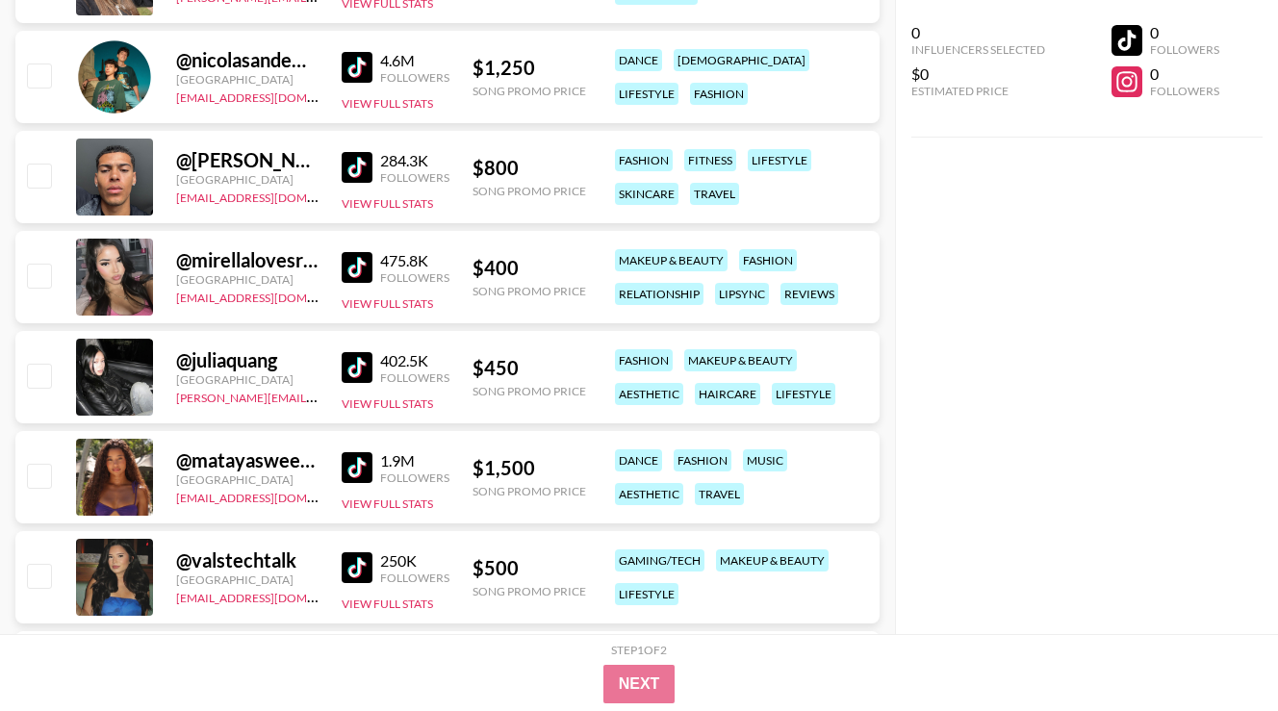
click at [360, 370] on img at bounding box center [357, 367] width 31 height 31
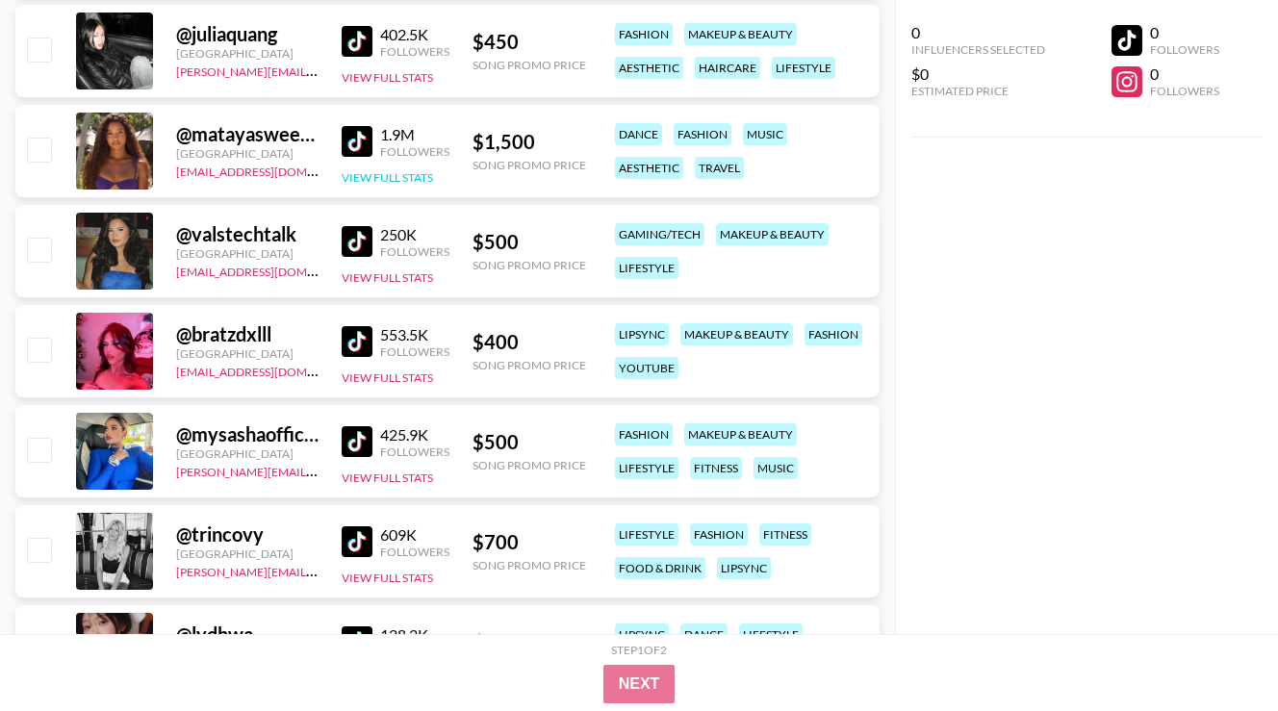
scroll to position [5914, 0]
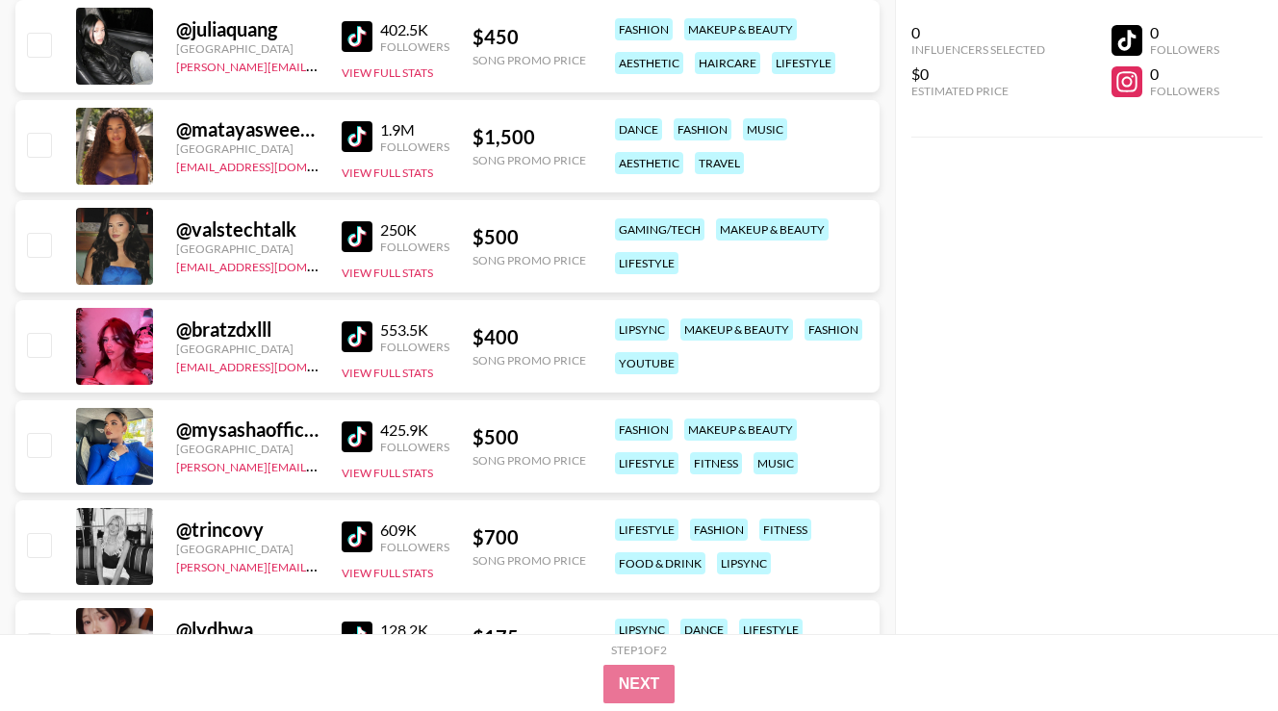
click at [370, 236] on img at bounding box center [357, 236] width 31 height 31
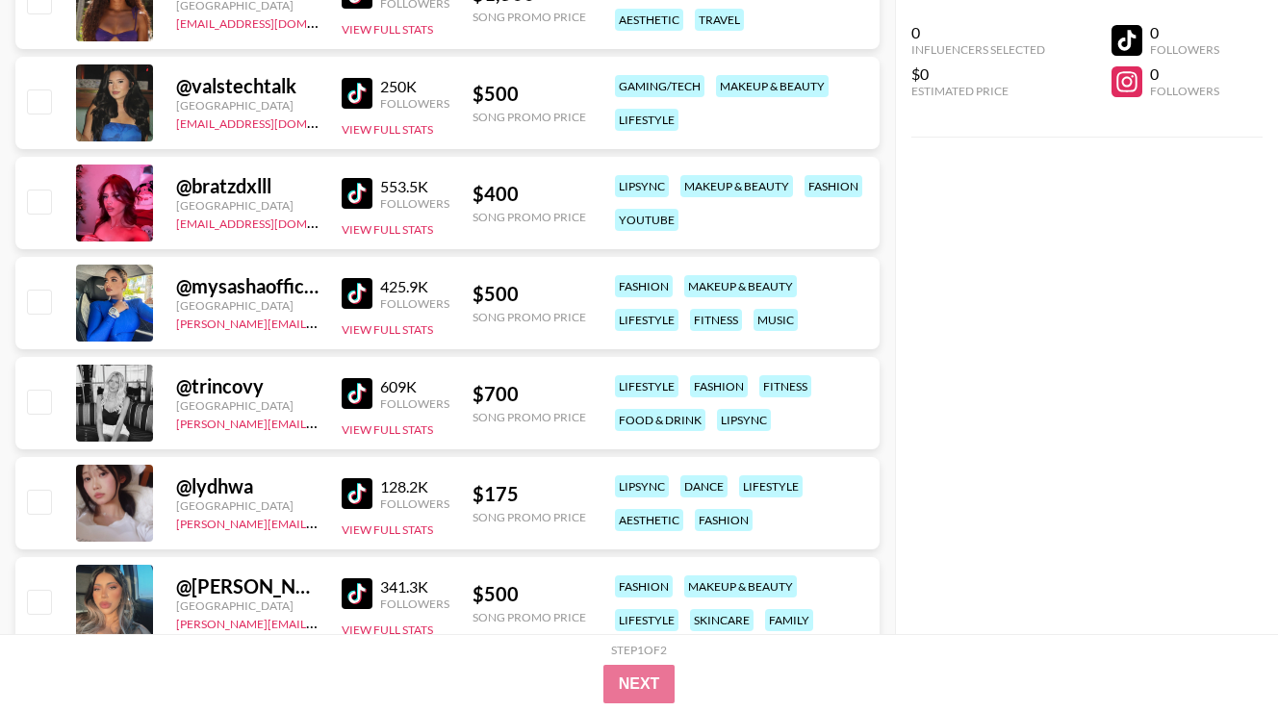
scroll to position [6073, 0]
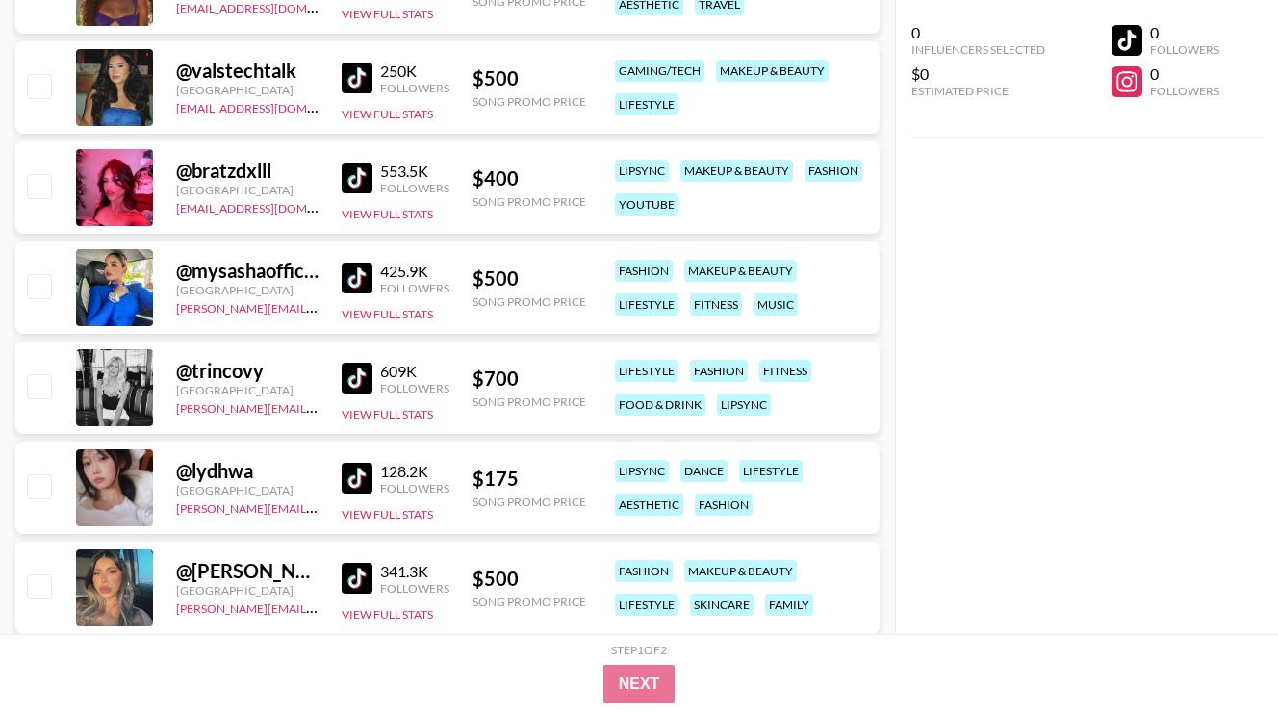
click at [350, 270] on img at bounding box center [357, 278] width 31 height 31
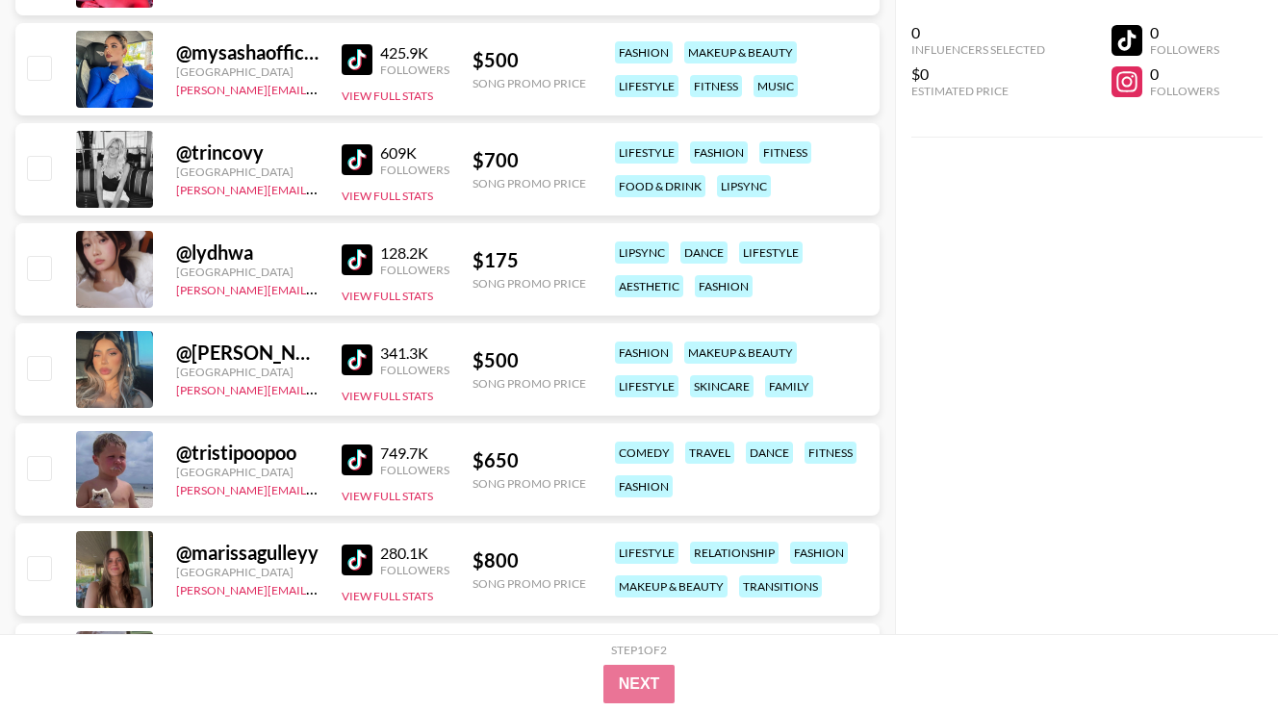
click at [349, 351] on img at bounding box center [357, 359] width 31 height 31
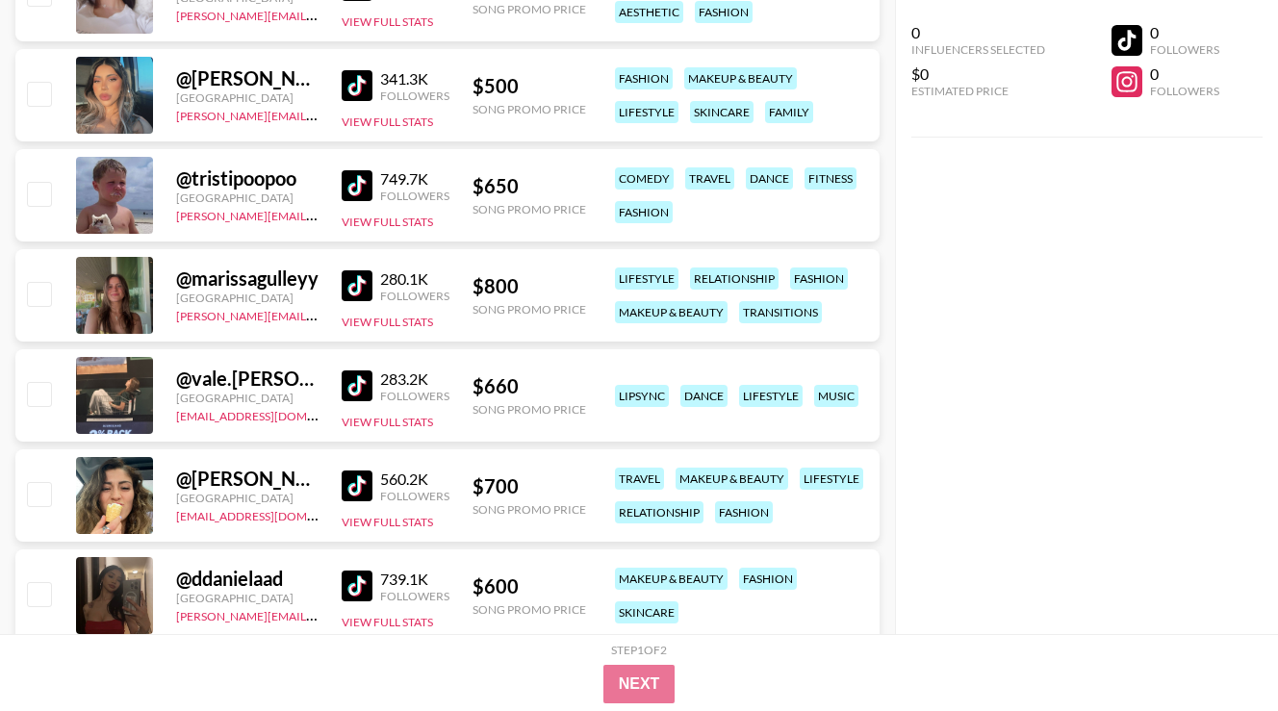
scroll to position [6575, 0]
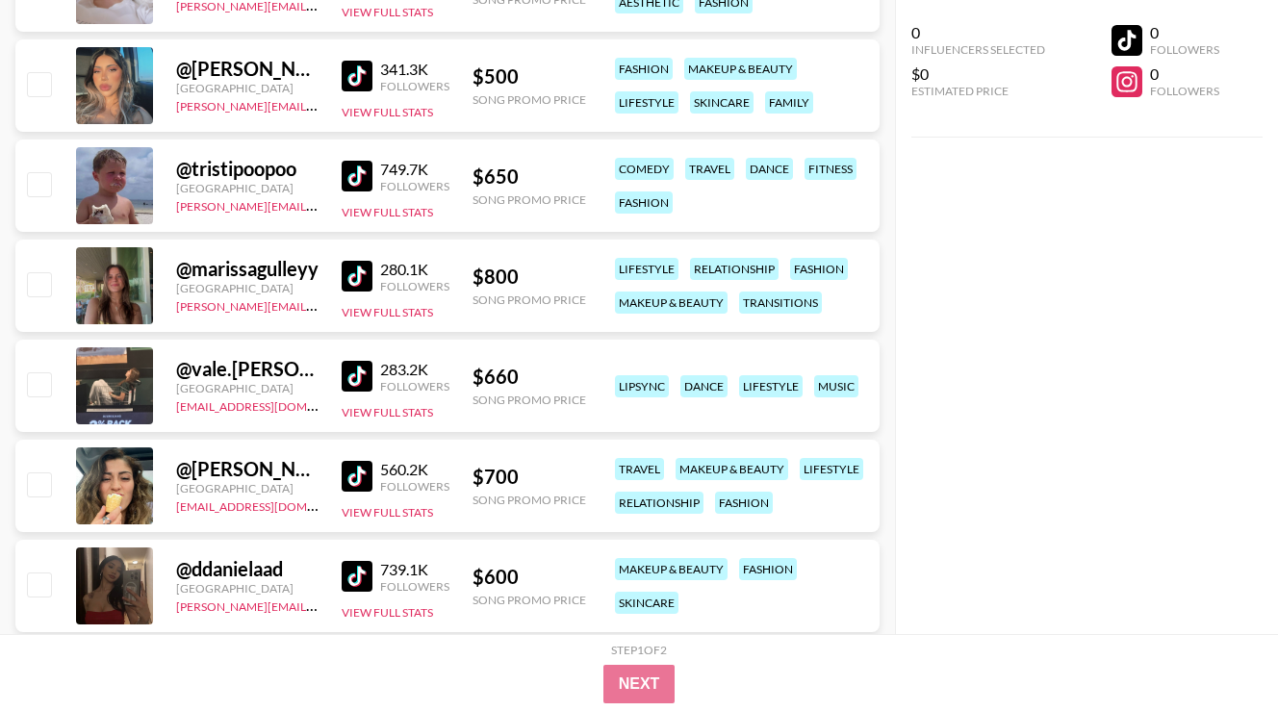
click at [347, 373] on img at bounding box center [357, 376] width 31 height 31
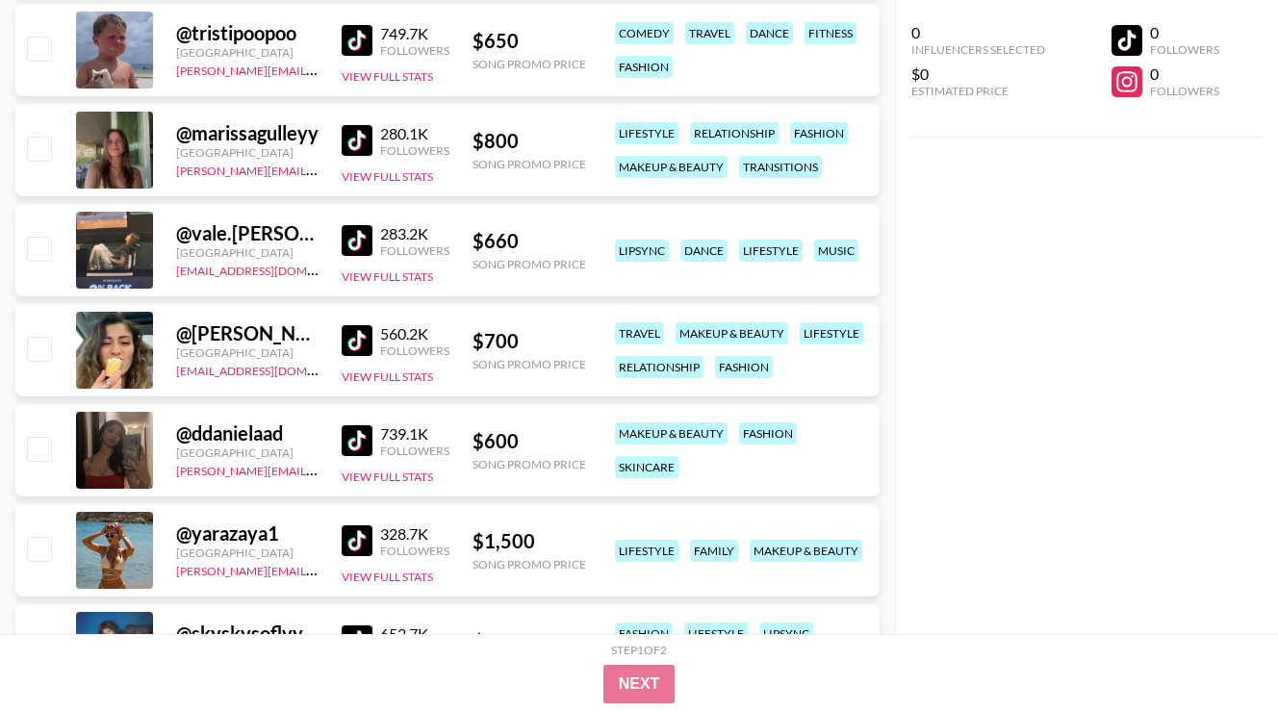
scroll to position [6730, 0]
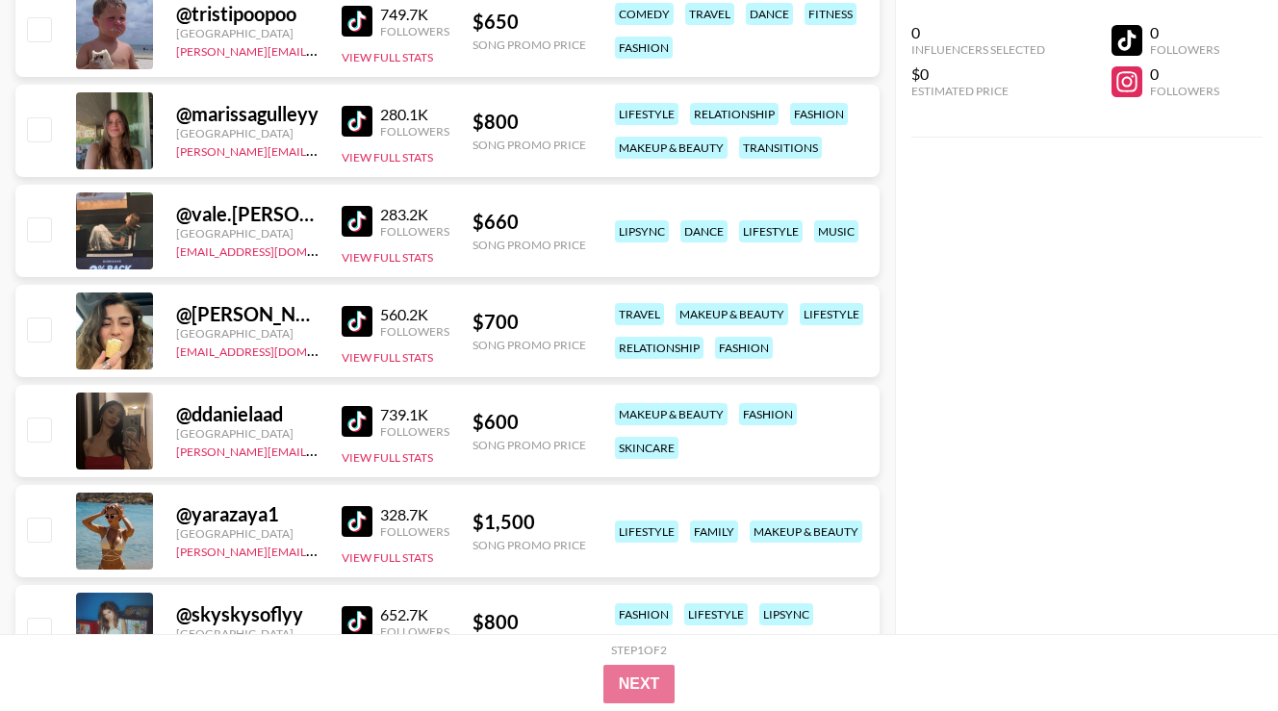
click at [365, 419] on img at bounding box center [357, 421] width 31 height 31
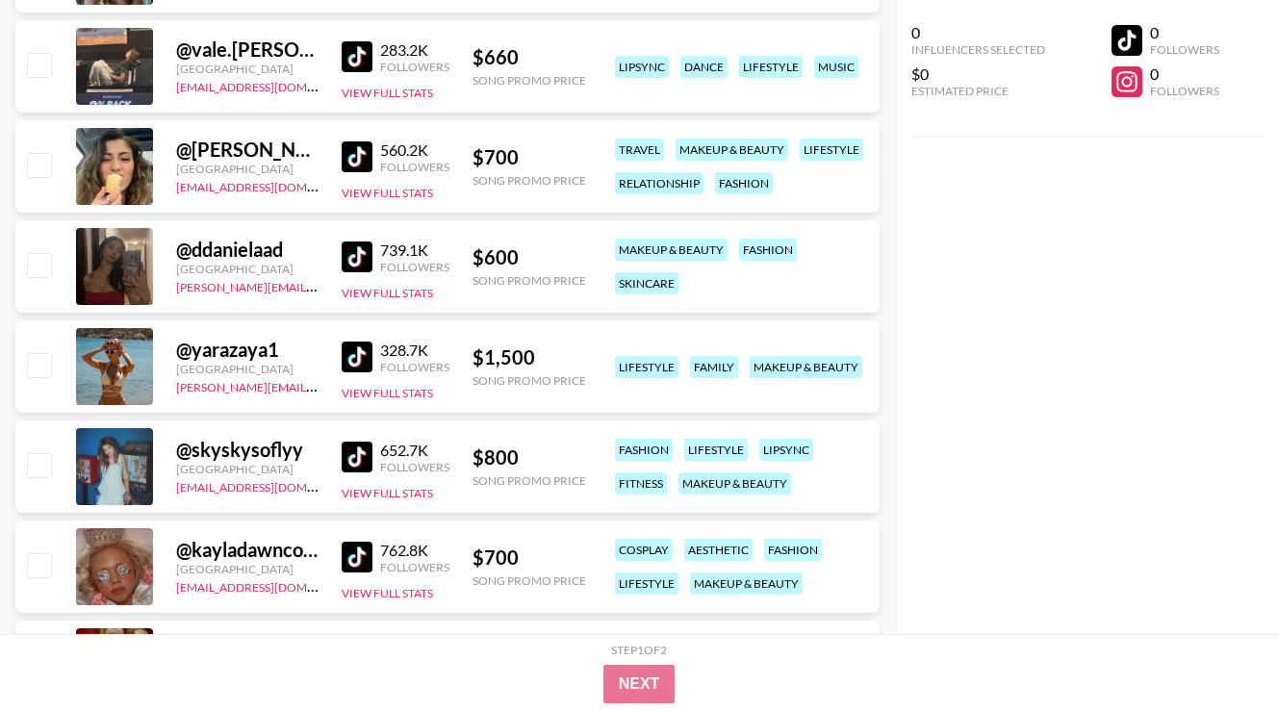
scroll to position [6958, 0]
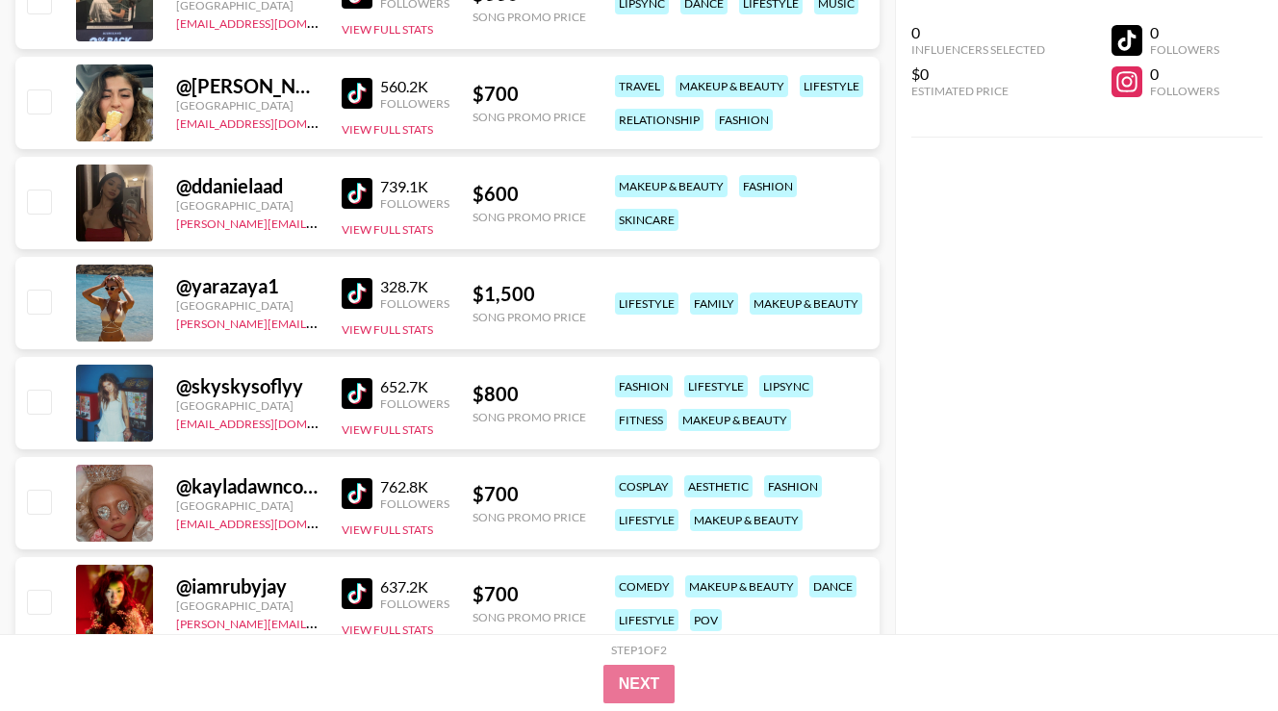
click at [371, 396] on img at bounding box center [357, 393] width 31 height 31
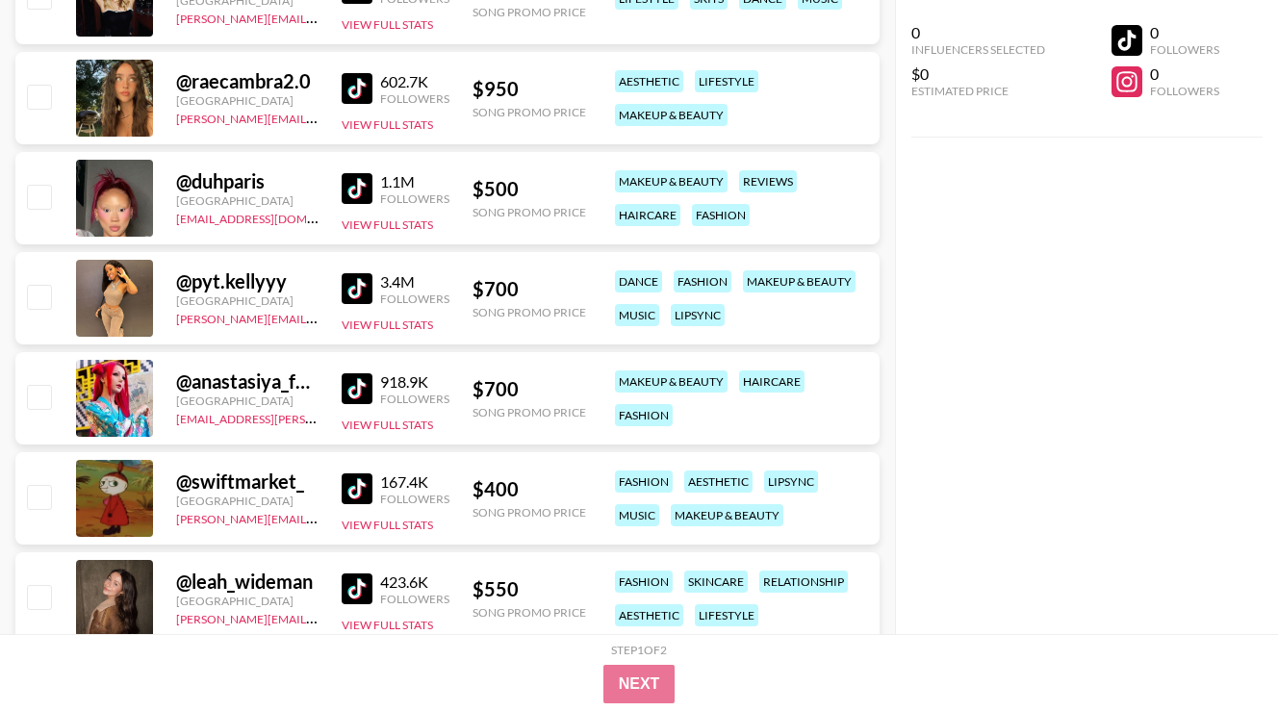
scroll to position [3255, 0]
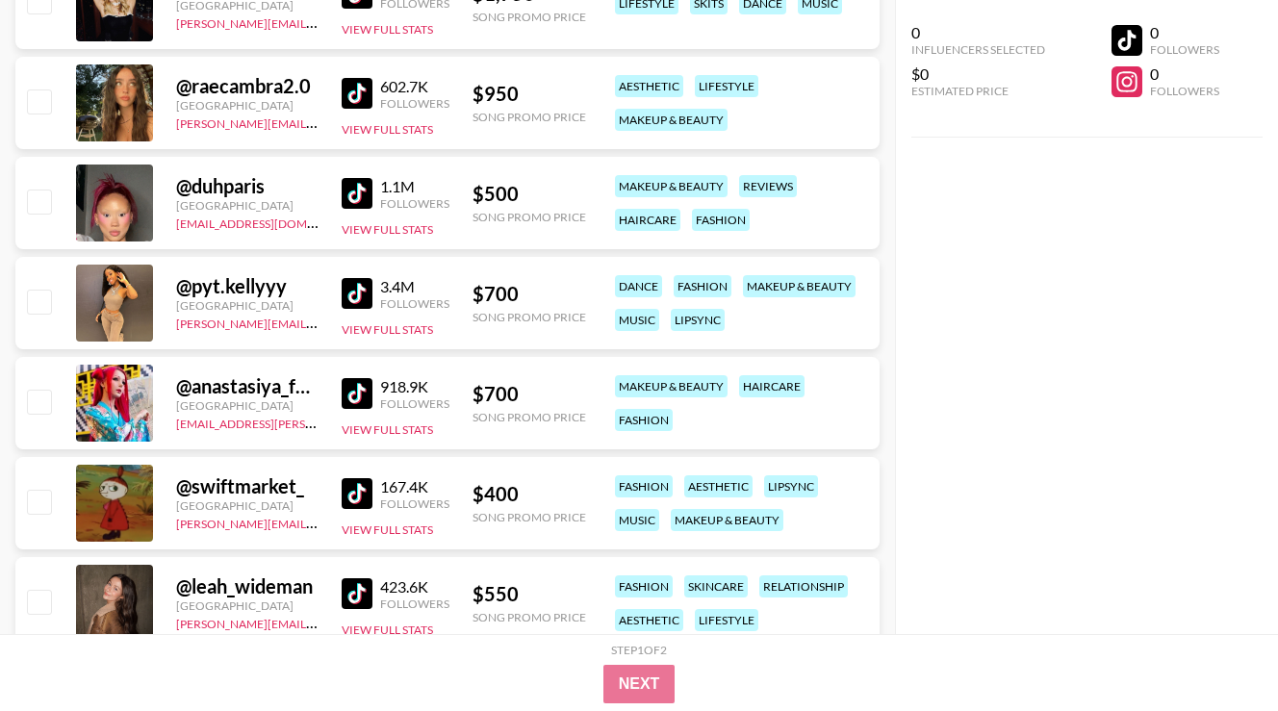
click at [371, 288] on img at bounding box center [357, 293] width 31 height 31
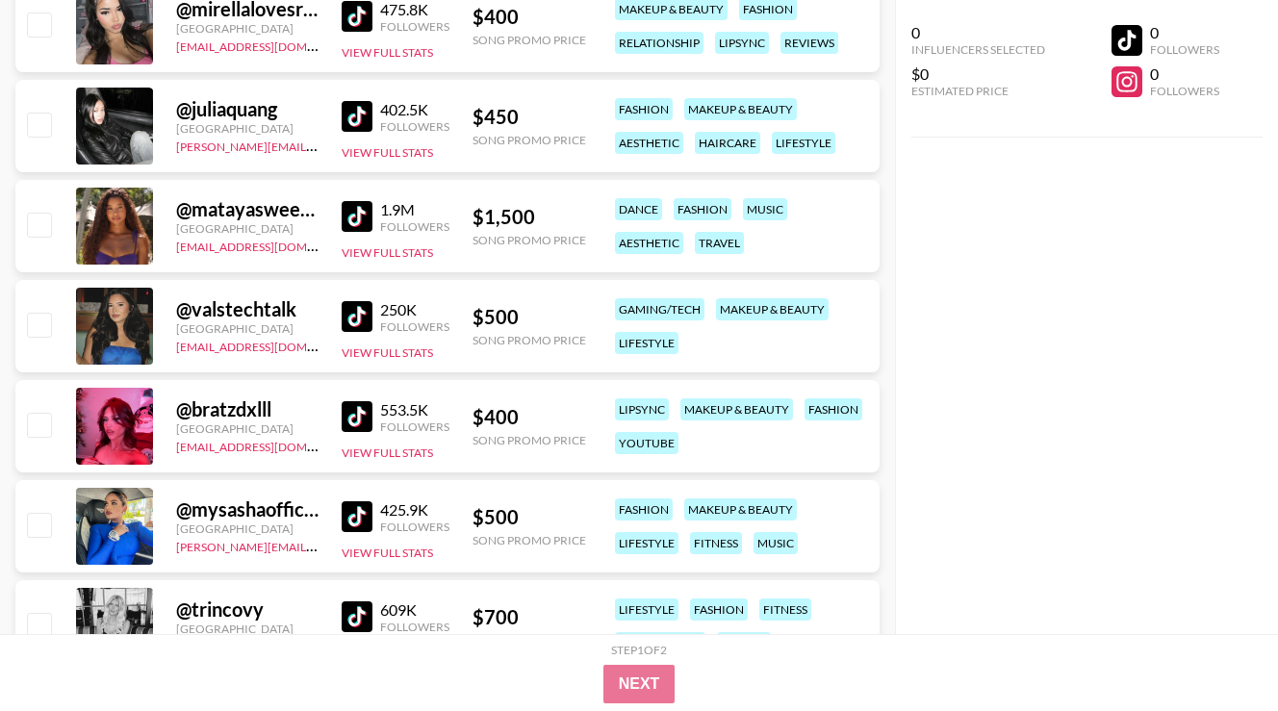
scroll to position [5955, 0]
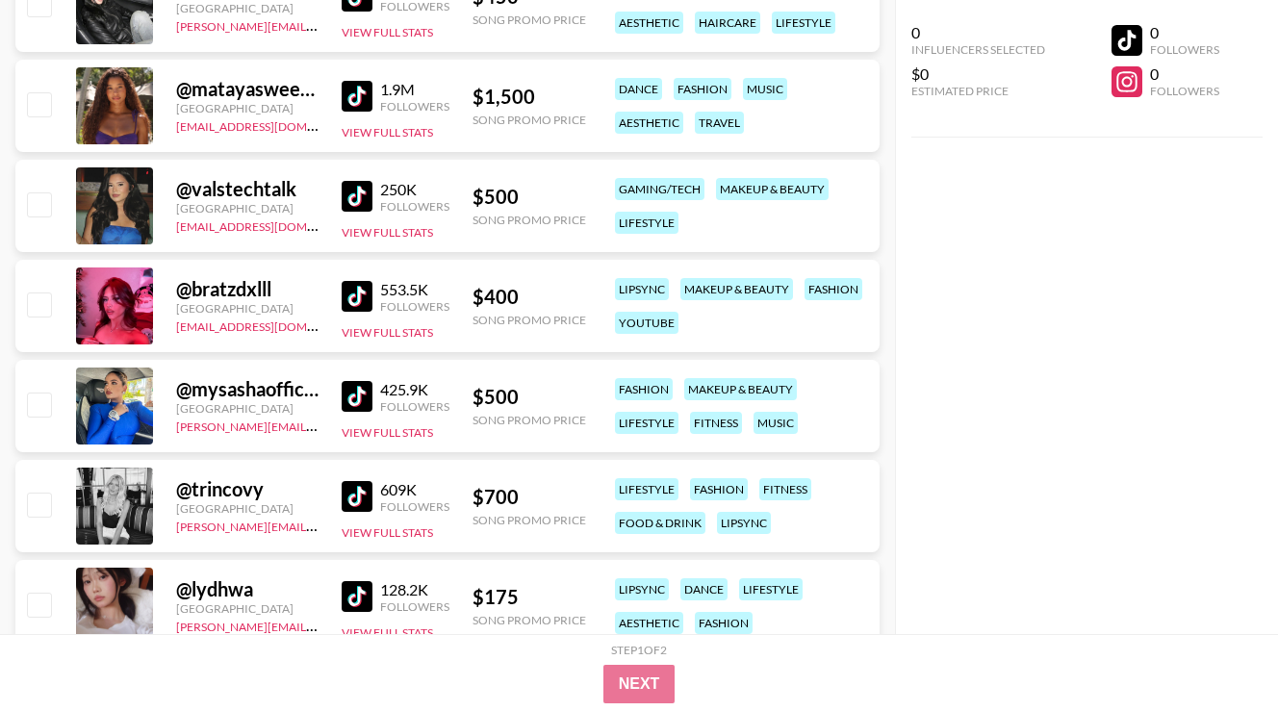
click at [349, 293] on img at bounding box center [357, 296] width 31 height 31
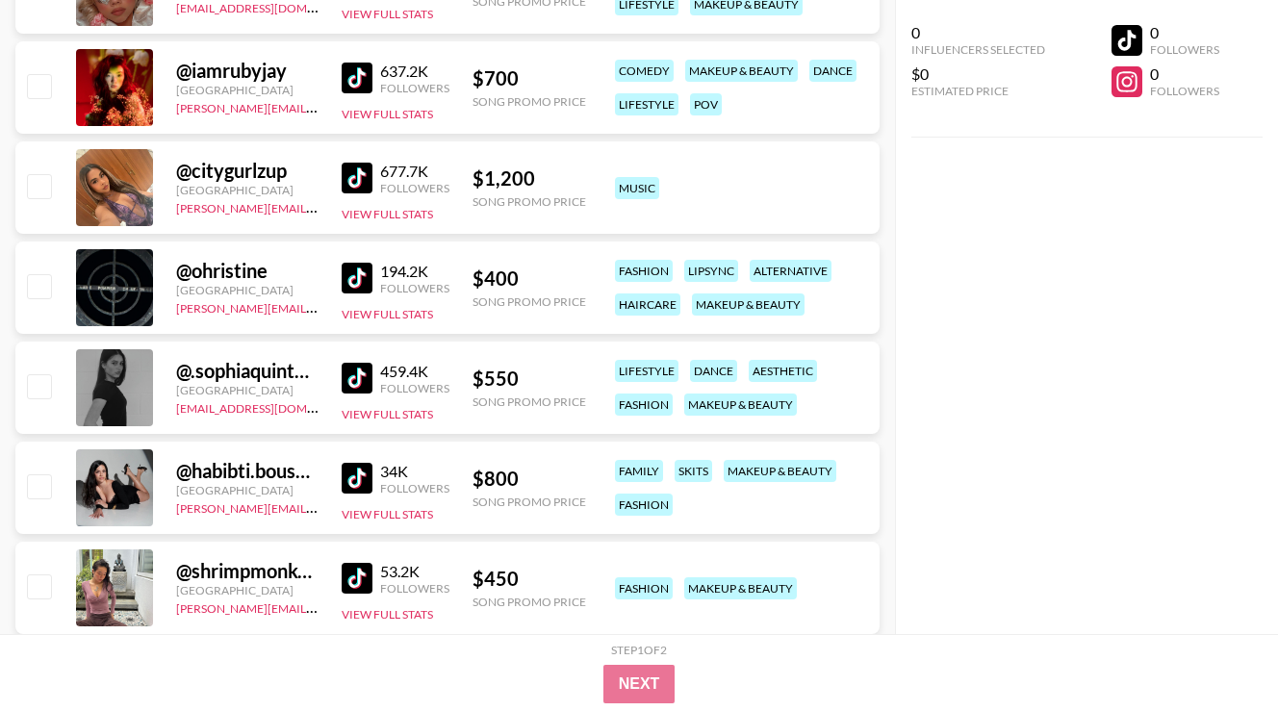
scroll to position [7481, 0]
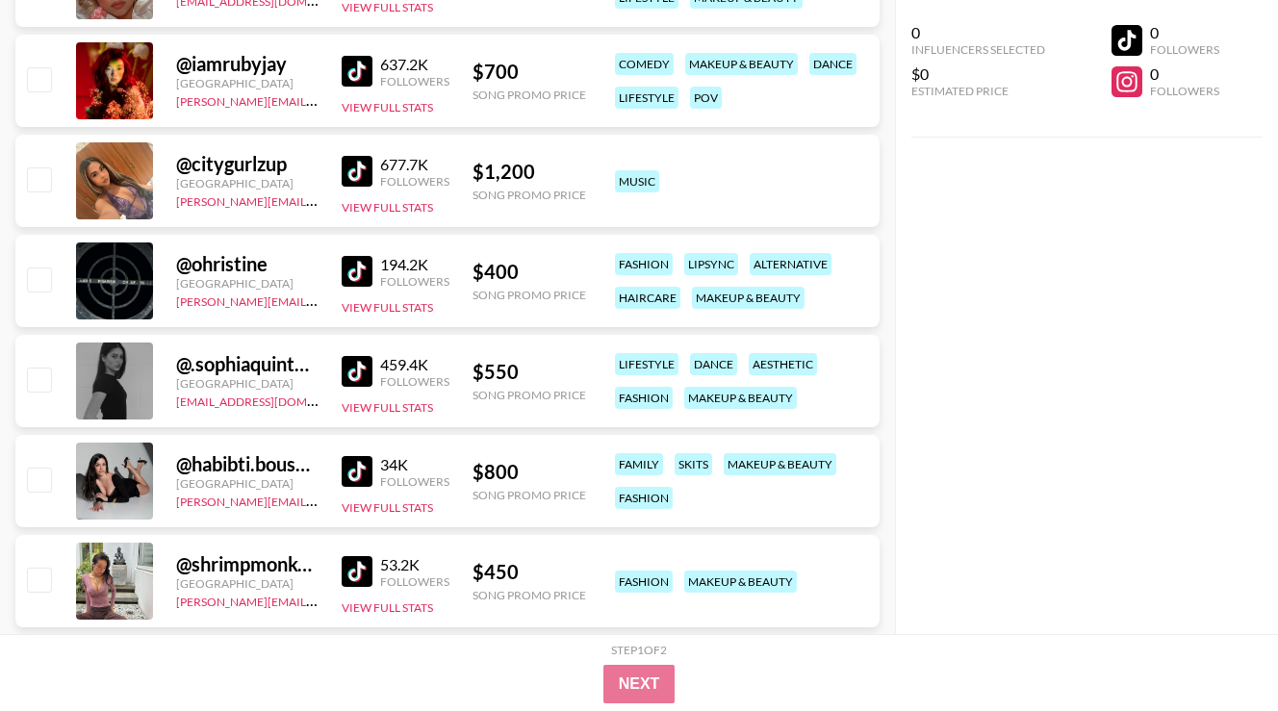
click at [363, 470] on img at bounding box center [357, 471] width 31 height 31
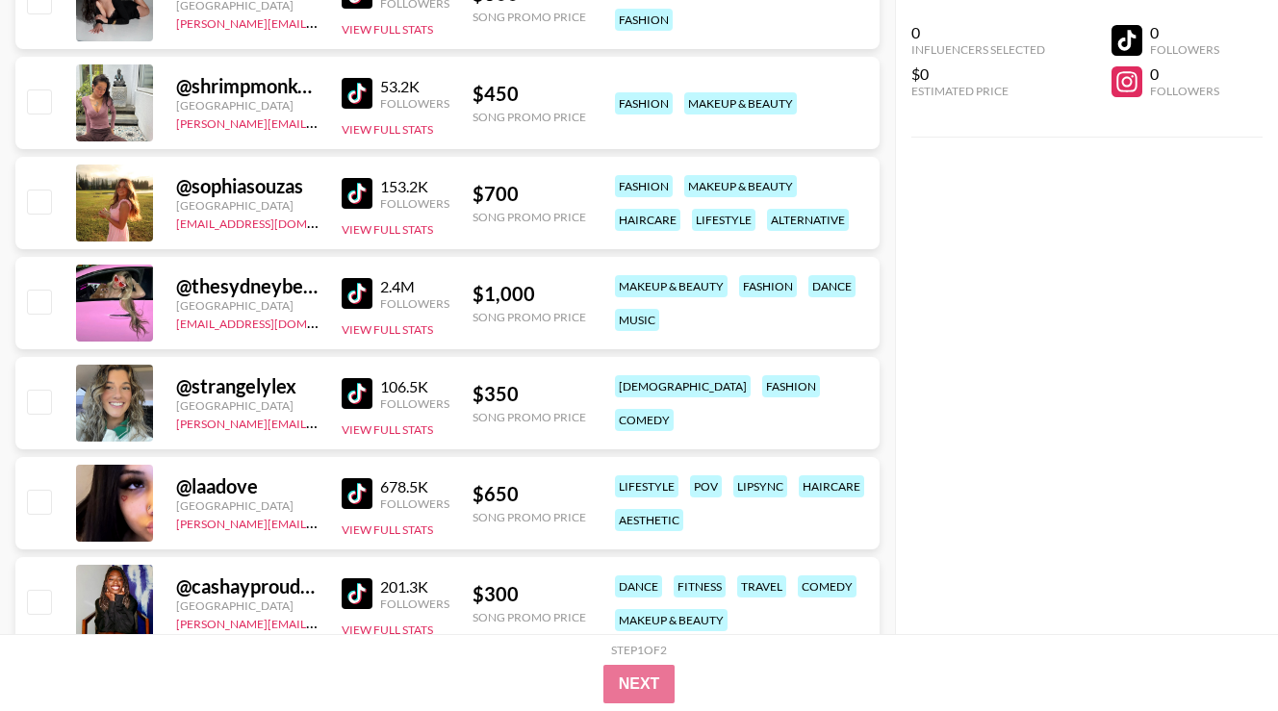
scroll to position [7961, 0]
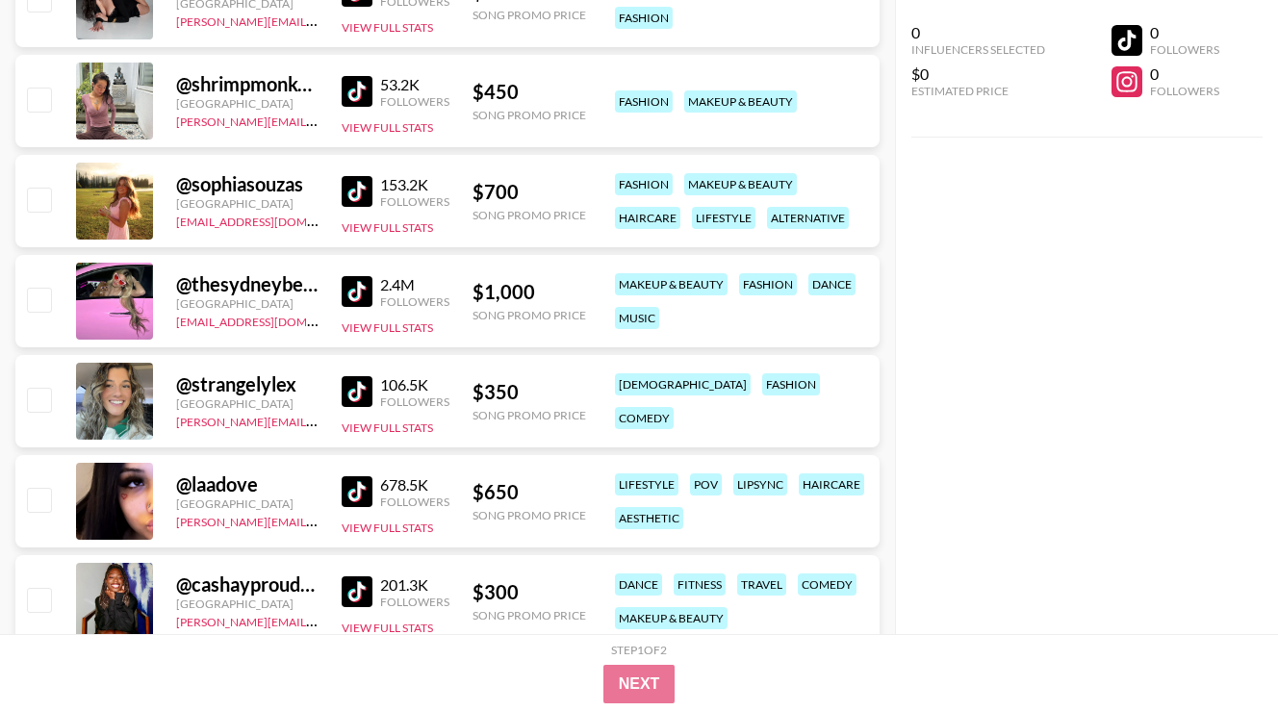
click at [349, 493] on img at bounding box center [357, 491] width 31 height 31
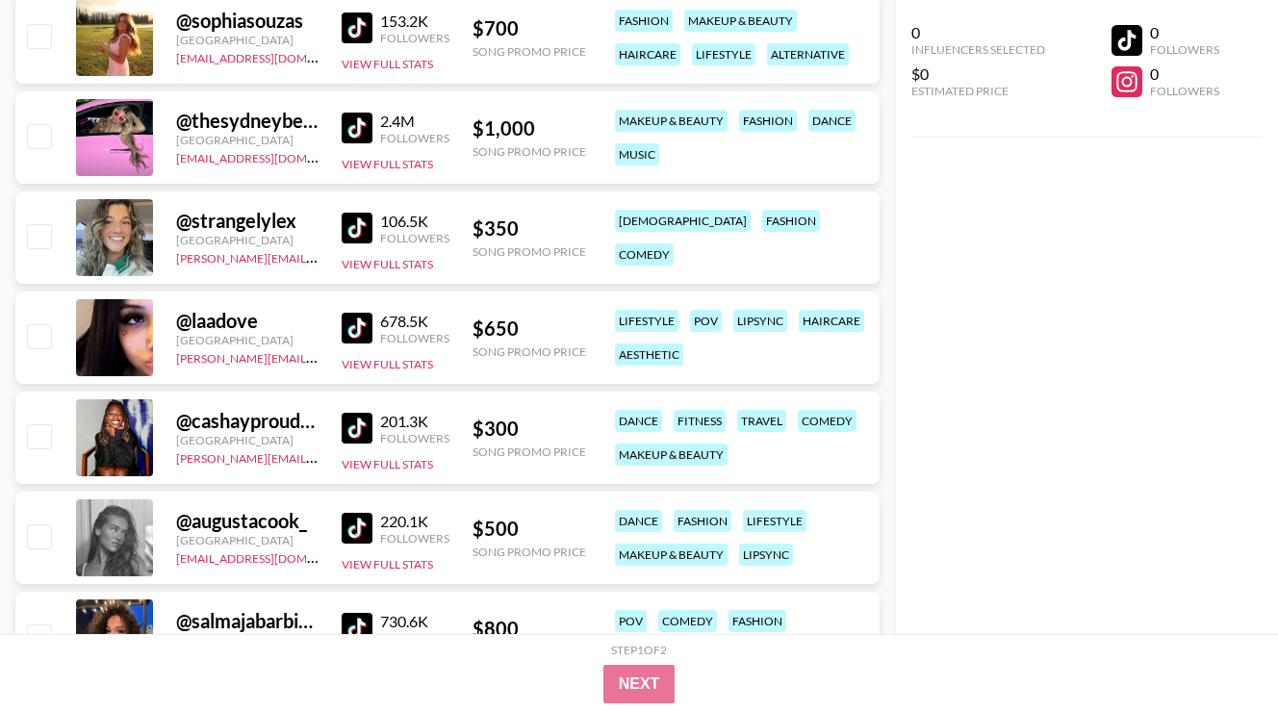
scroll to position [8125, 0]
click at [343, 418] on img at bounding box center [357, 427] width 31 height 31
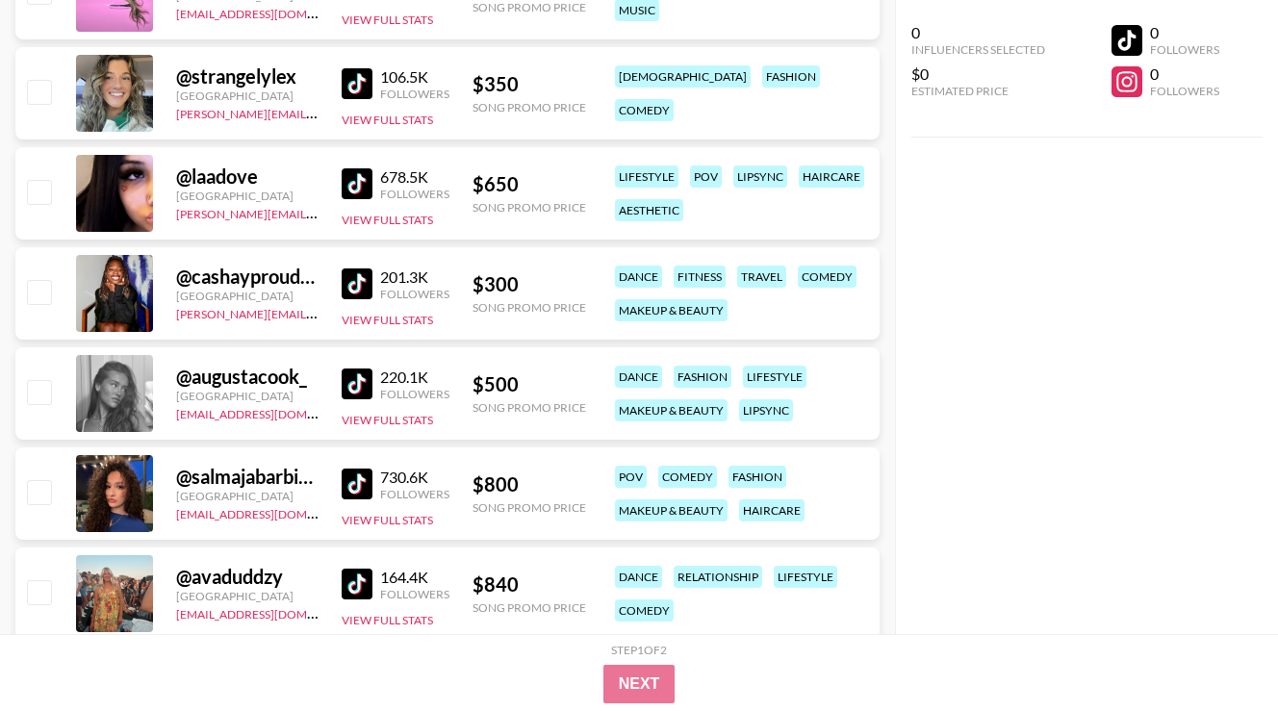
scroll to position [8291, 0]
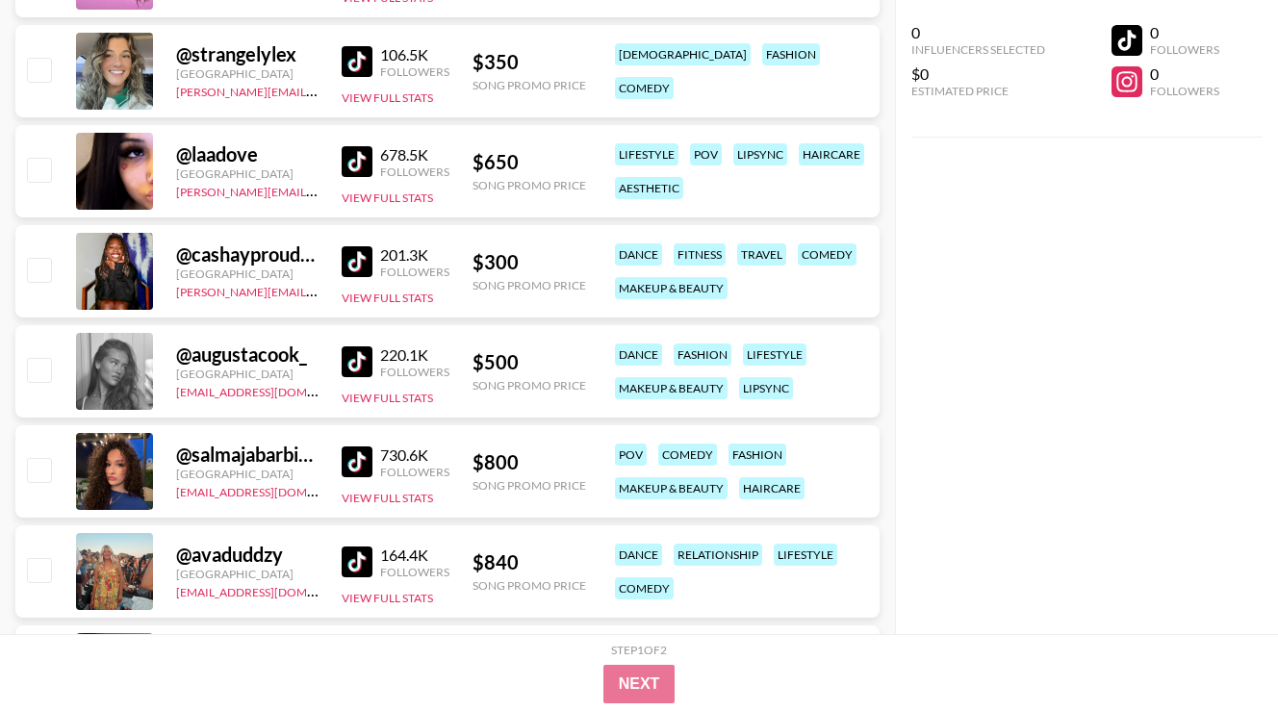
click at [351, 462] on img at bounding box center [357, 461] width 31 height 31
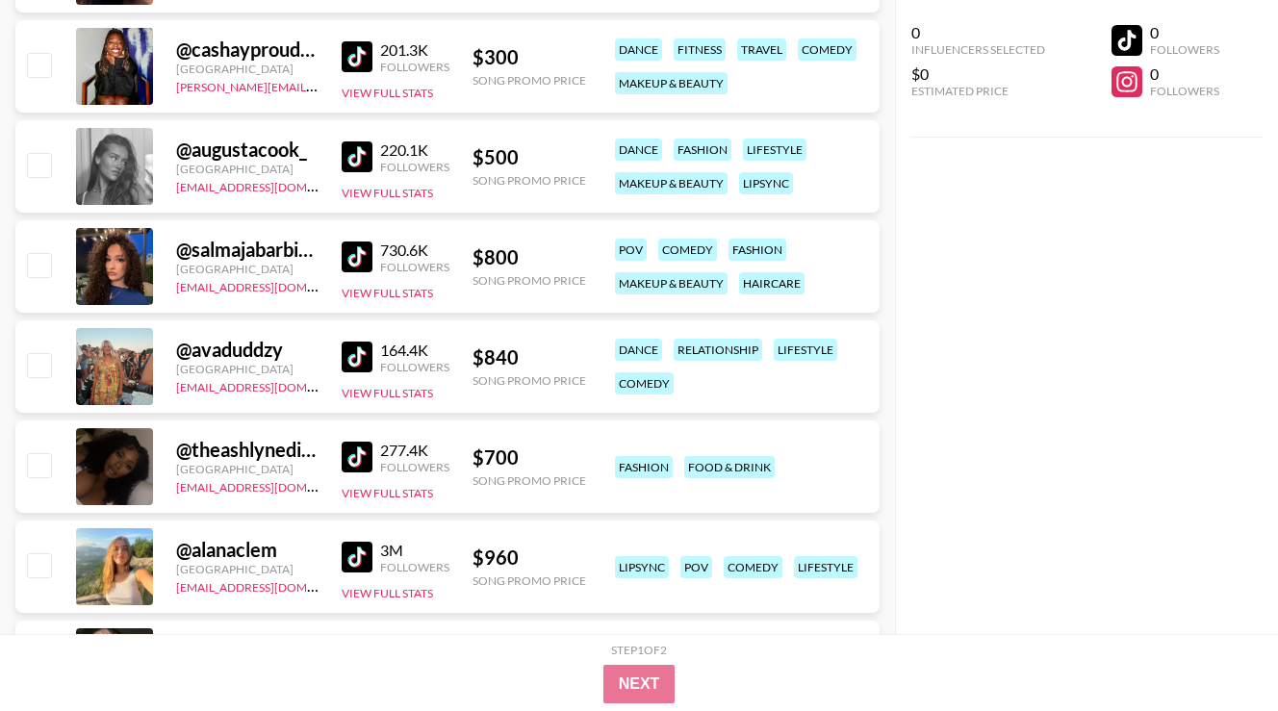
scroll to position [8497, 0]
click at [356, 448] on img at bounding box center [357, 456] width 31 height 31
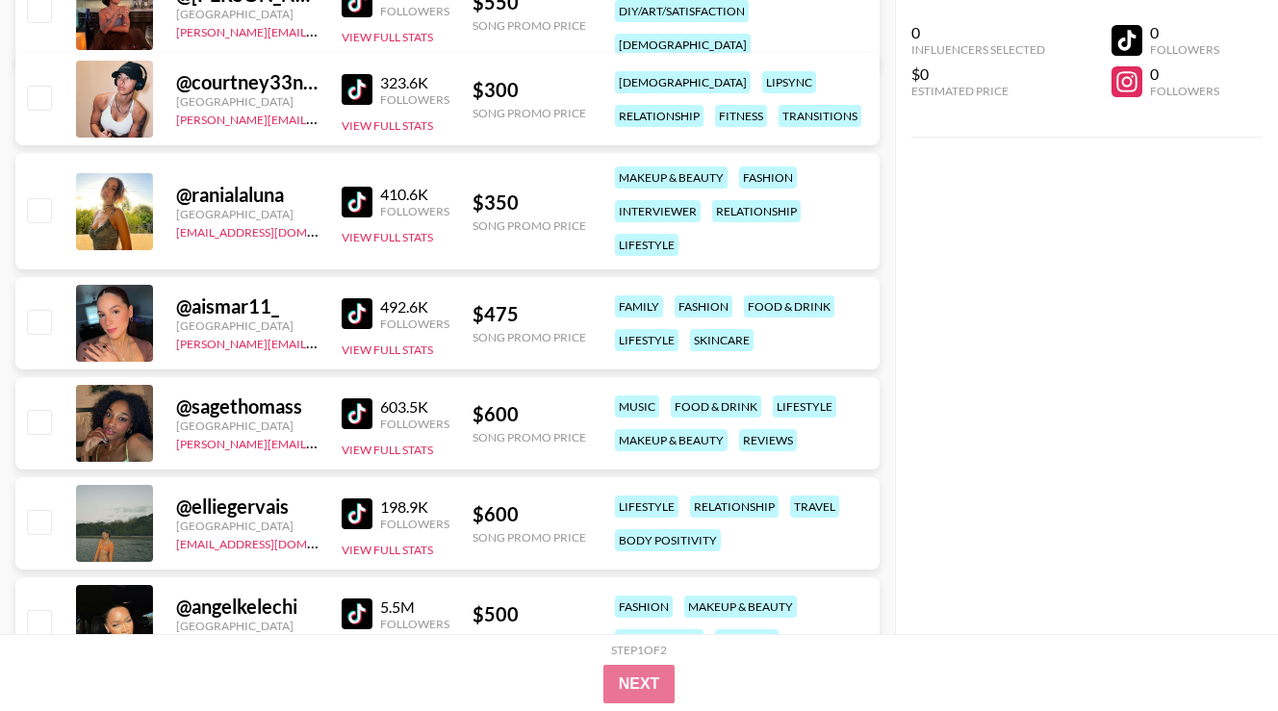
scroll to position [9368, 0]
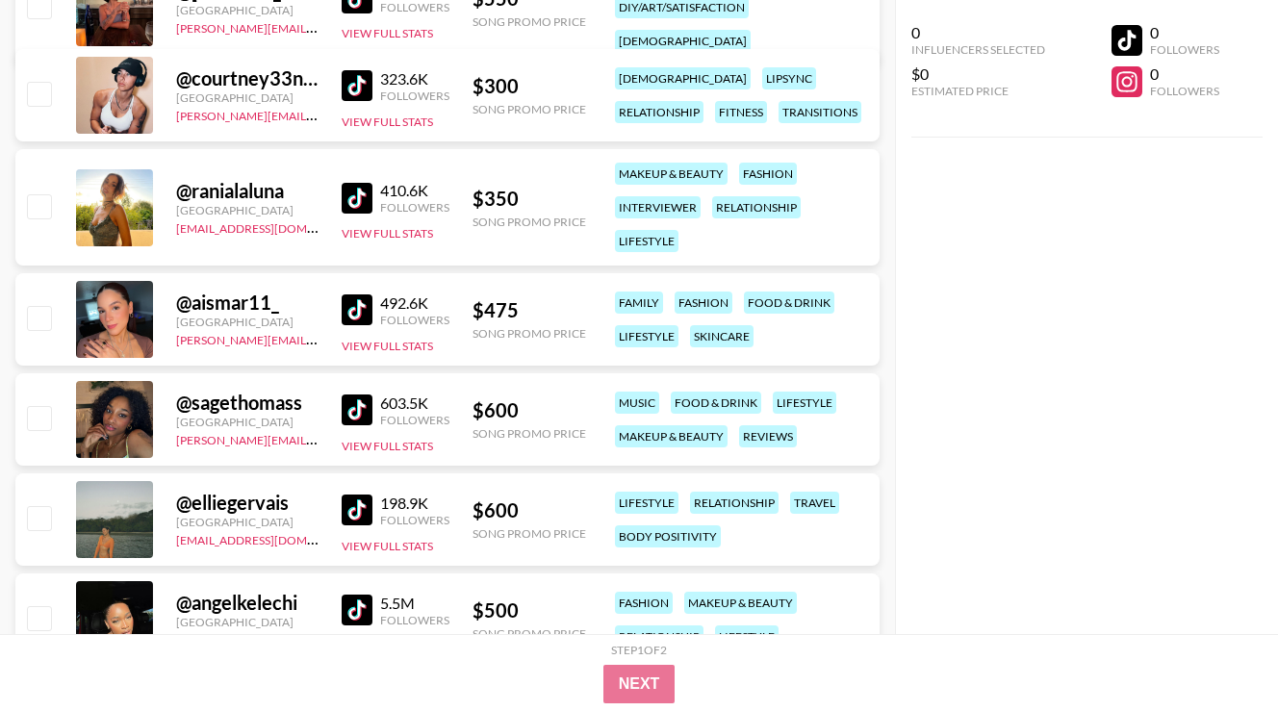
click at [359, 399] on img at bounding box center [357, 410] width 31 height 31
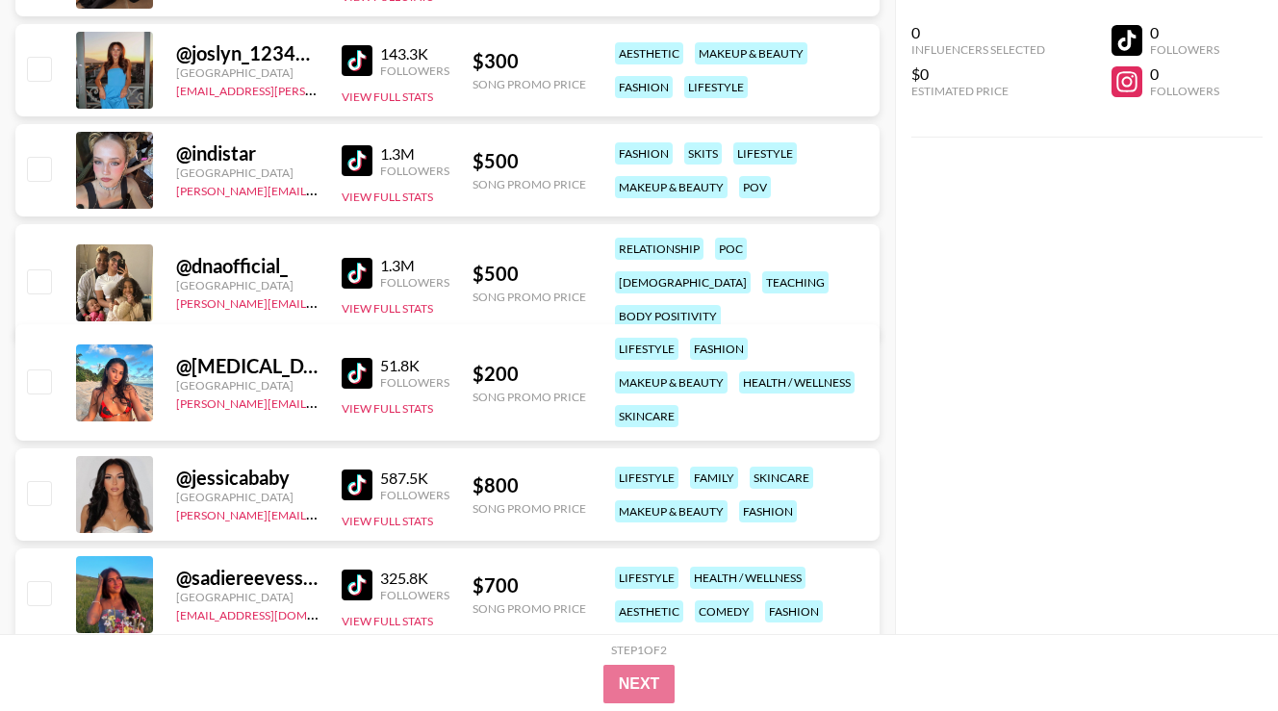
scroll to position [10821, 0]
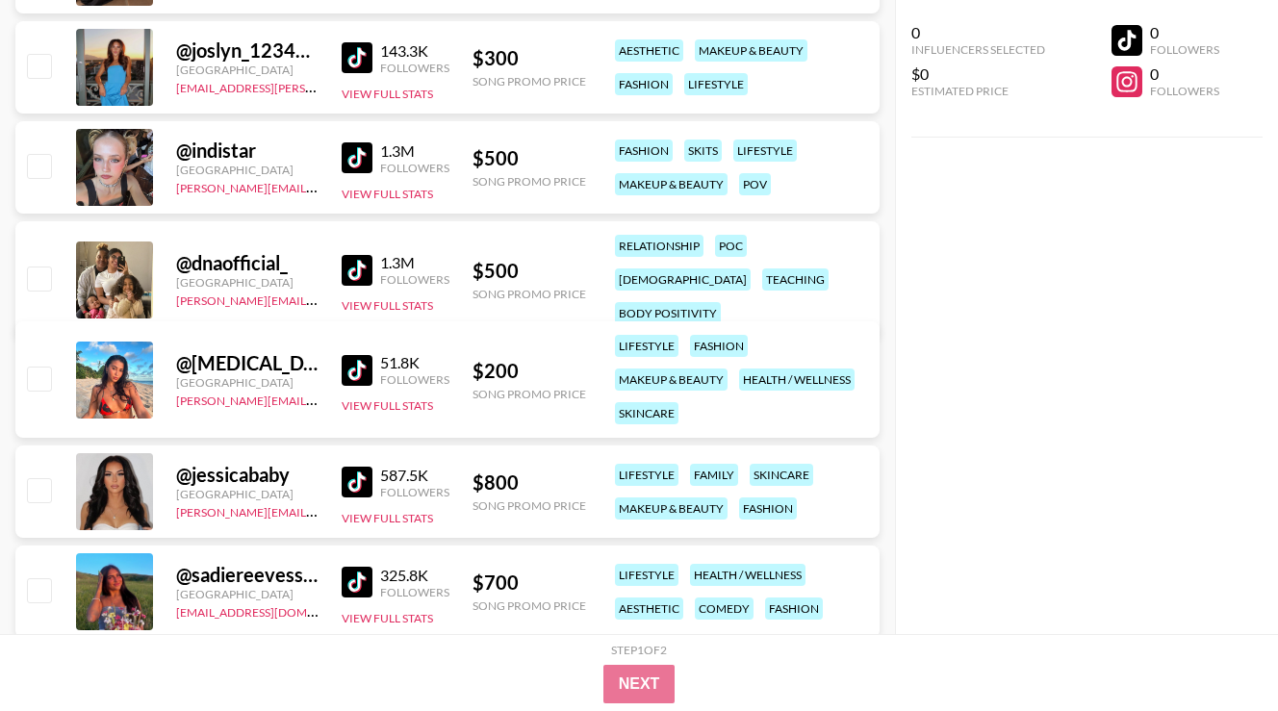
click at [350, 485] on img at bounding box center [357, 482] width 31 height 31
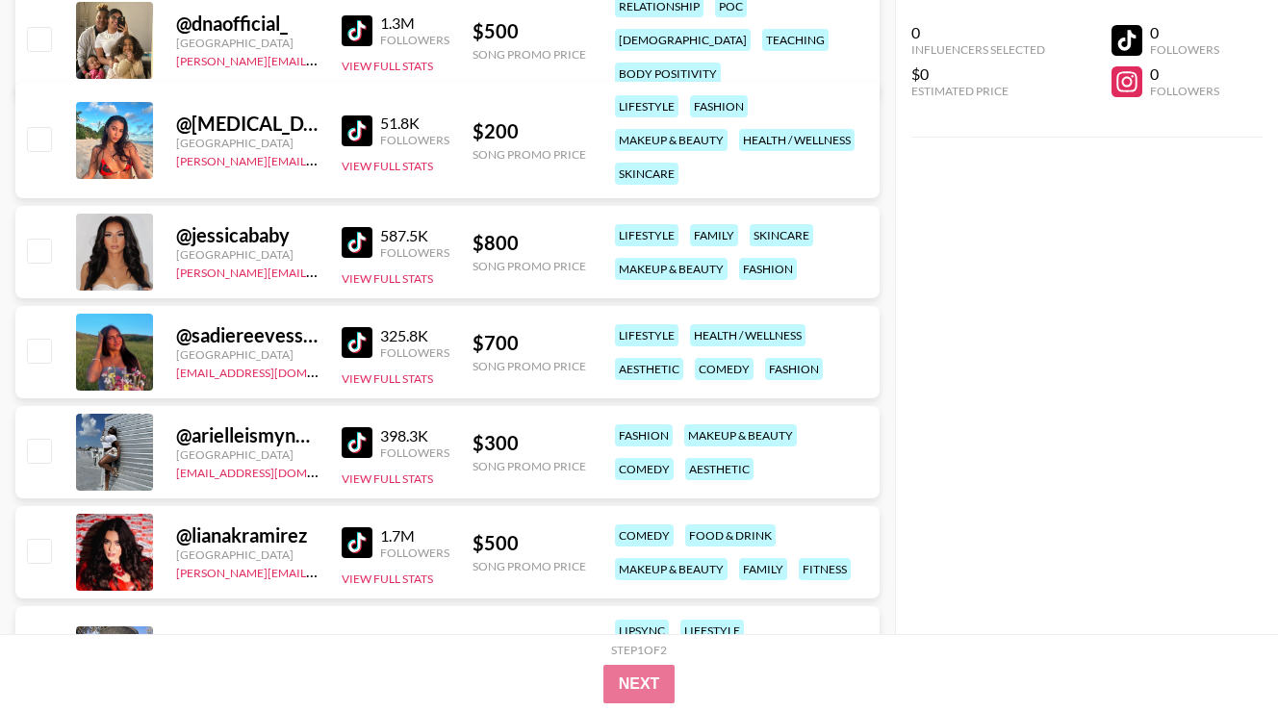
scroll to position [11062, 0]
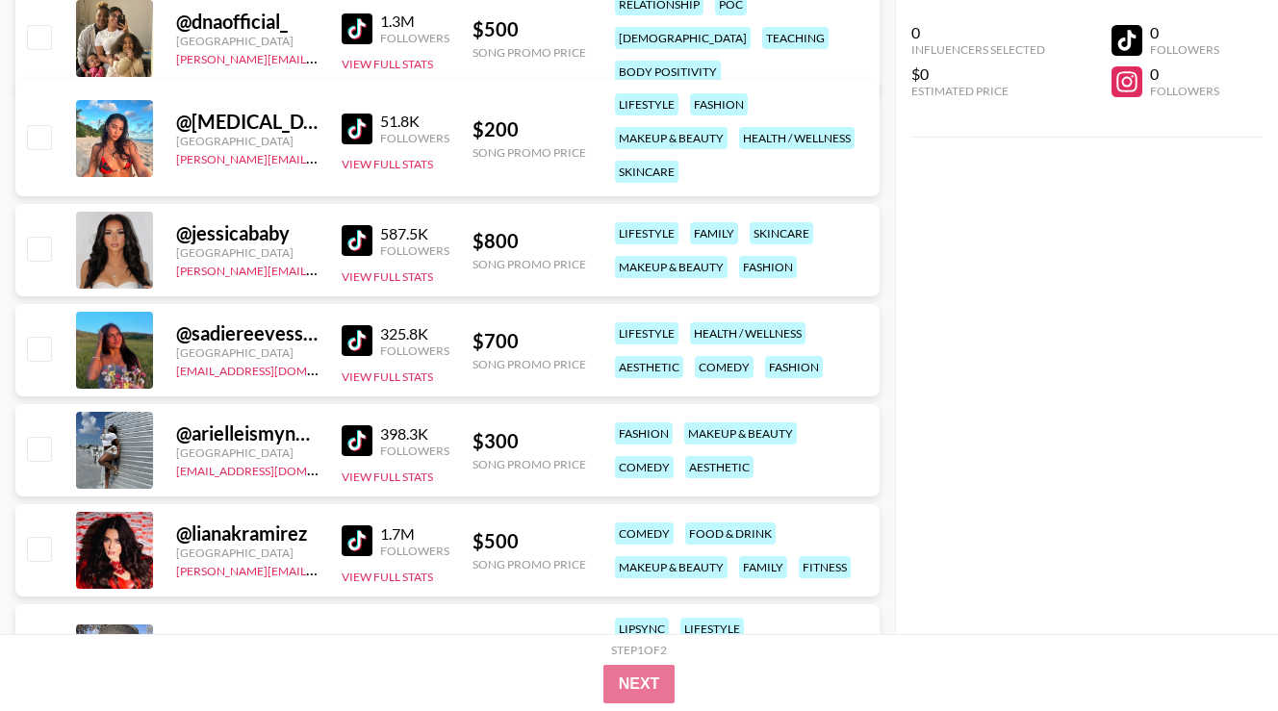
click at [353, 536] on img at bounding box center [357, 540] width 31 height 31
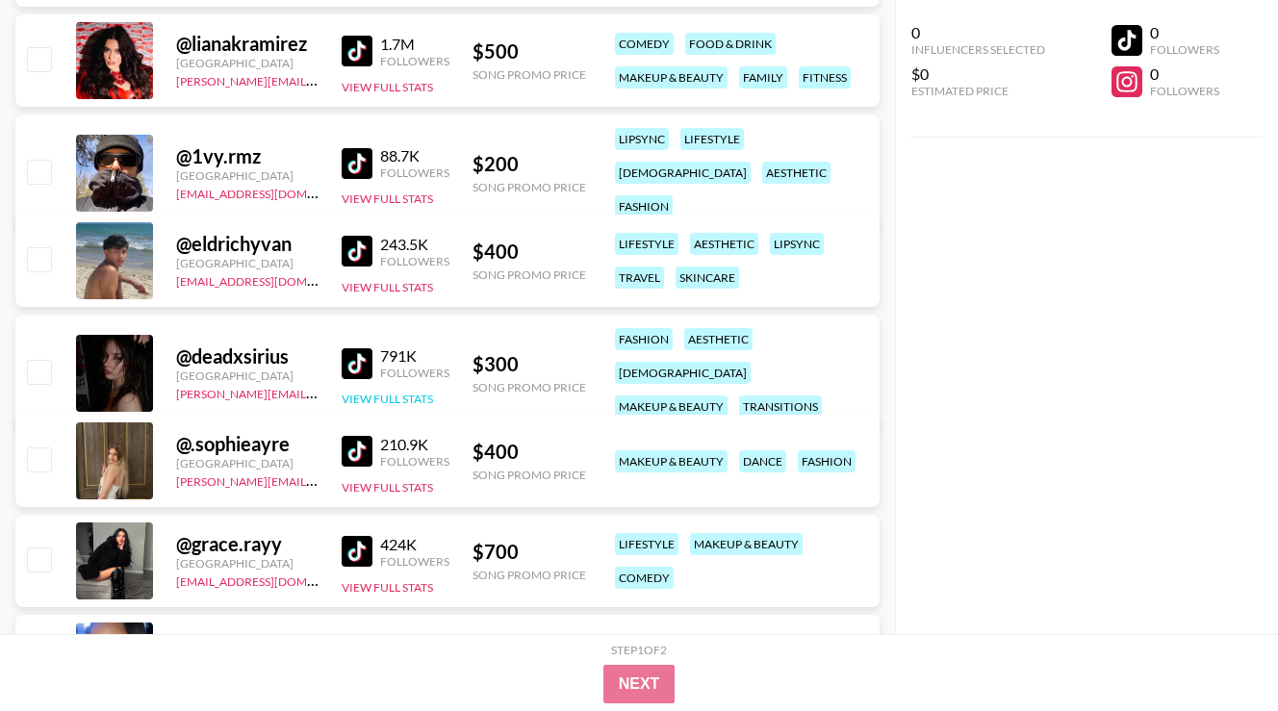
scroll to position [11553, 0]
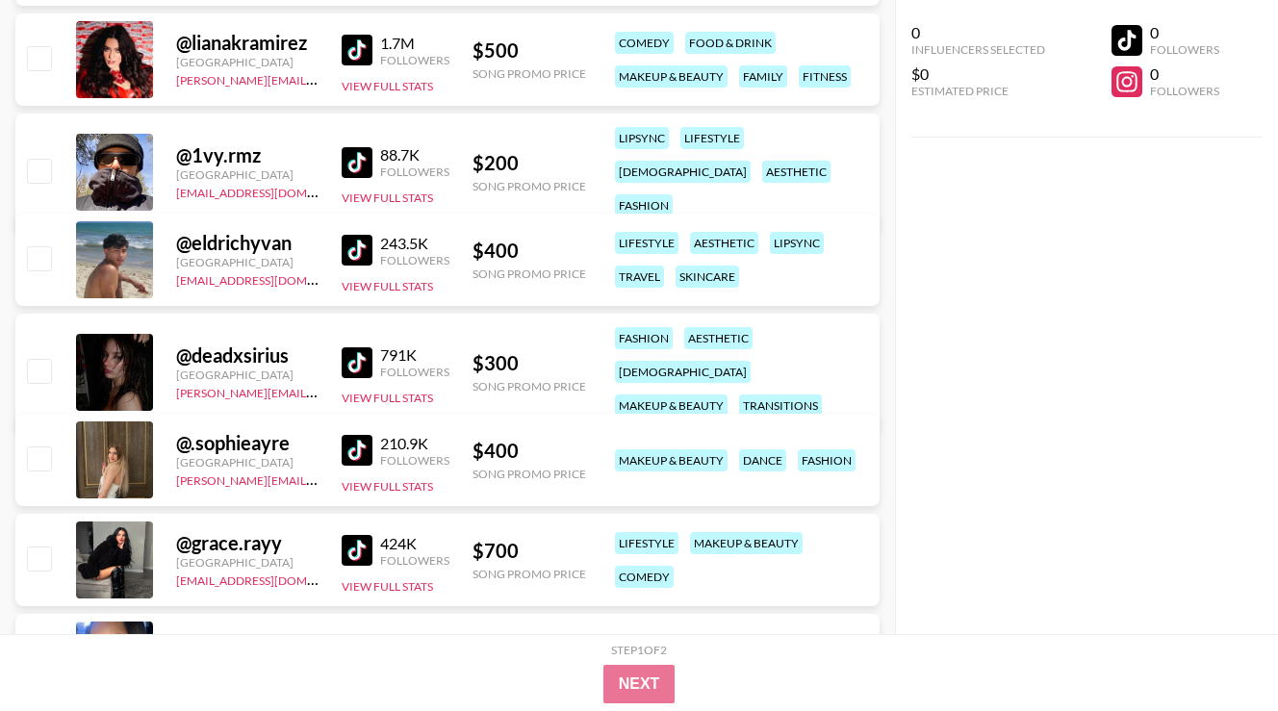
click at [369, 347] on img at bounding box center [357, 362] width 31 height 31
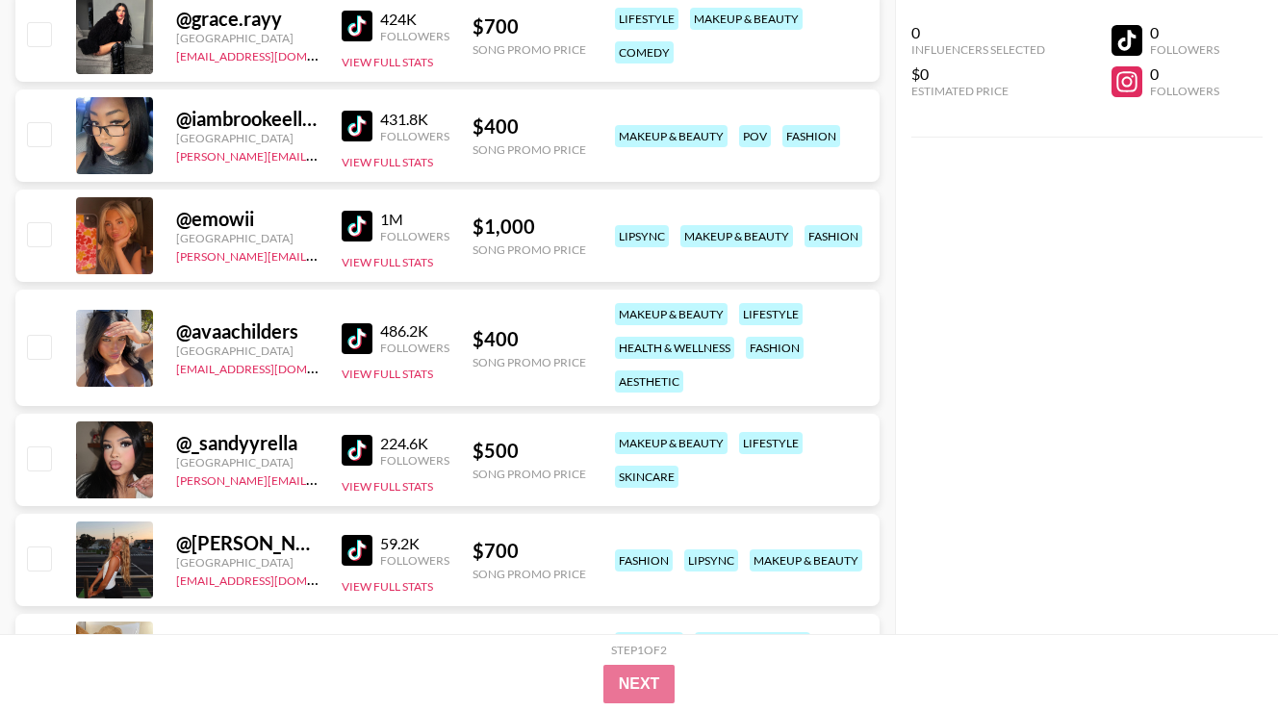
scroll to position [12083, 0]
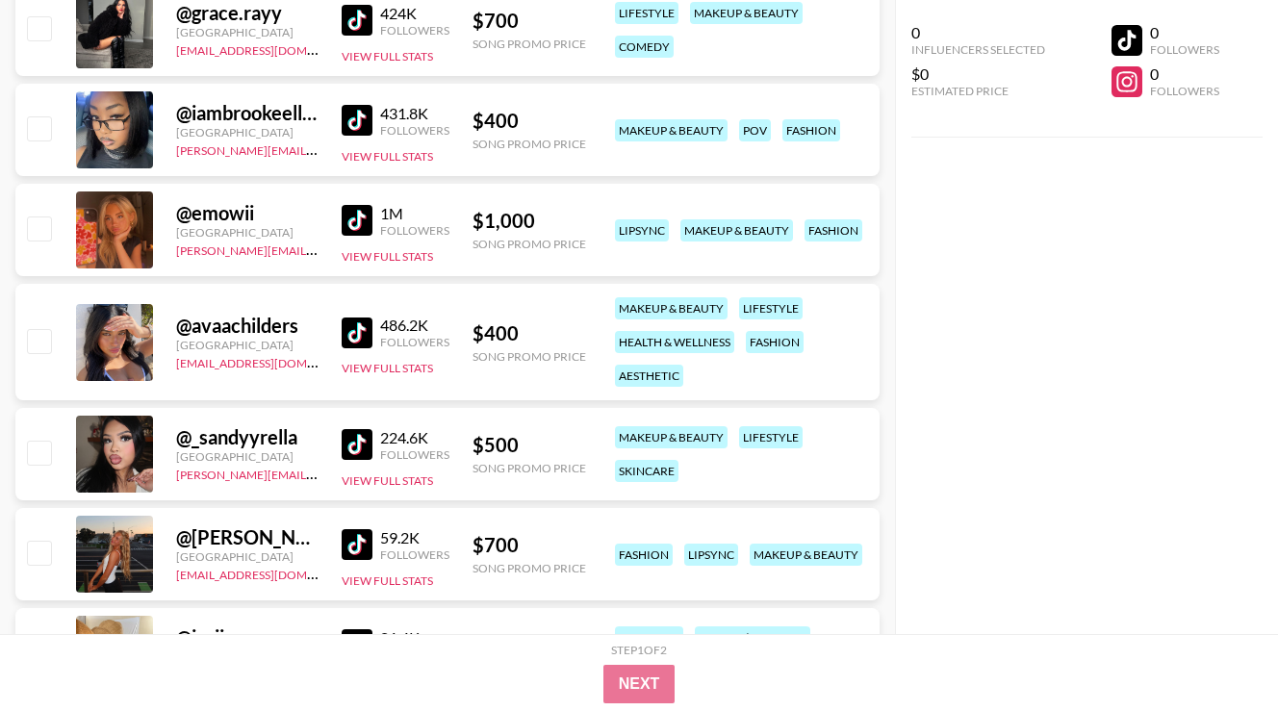
click at [360, 441] on img at bounding box center [357, 444] width 31 height 31
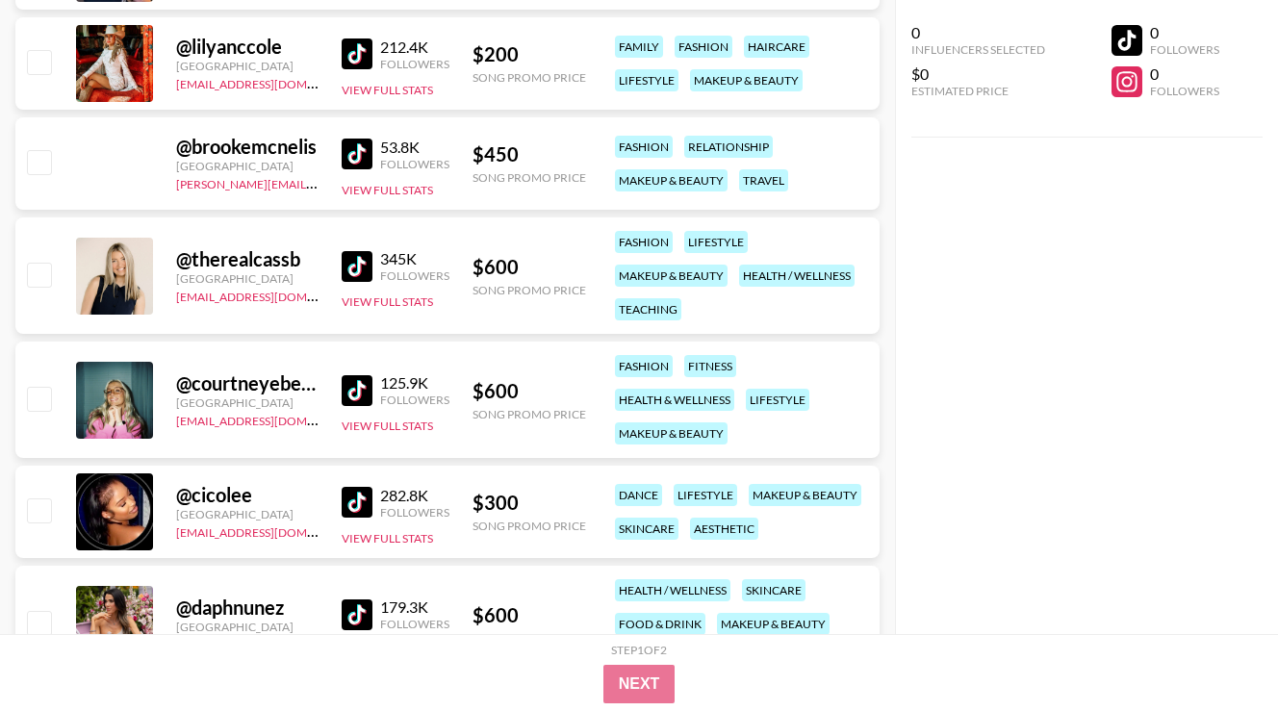
scroll to position [14825, 0]
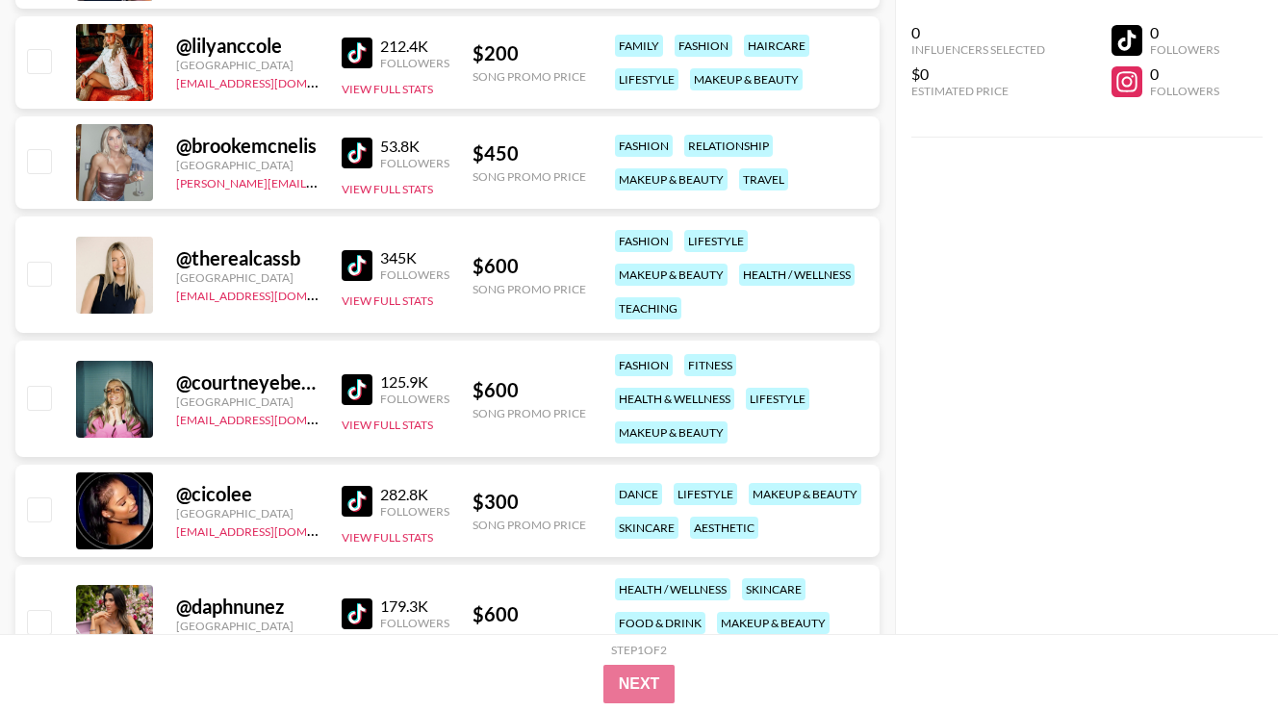
click at [363, 491] on img at bounding box center [357, 501] width 31 height 31
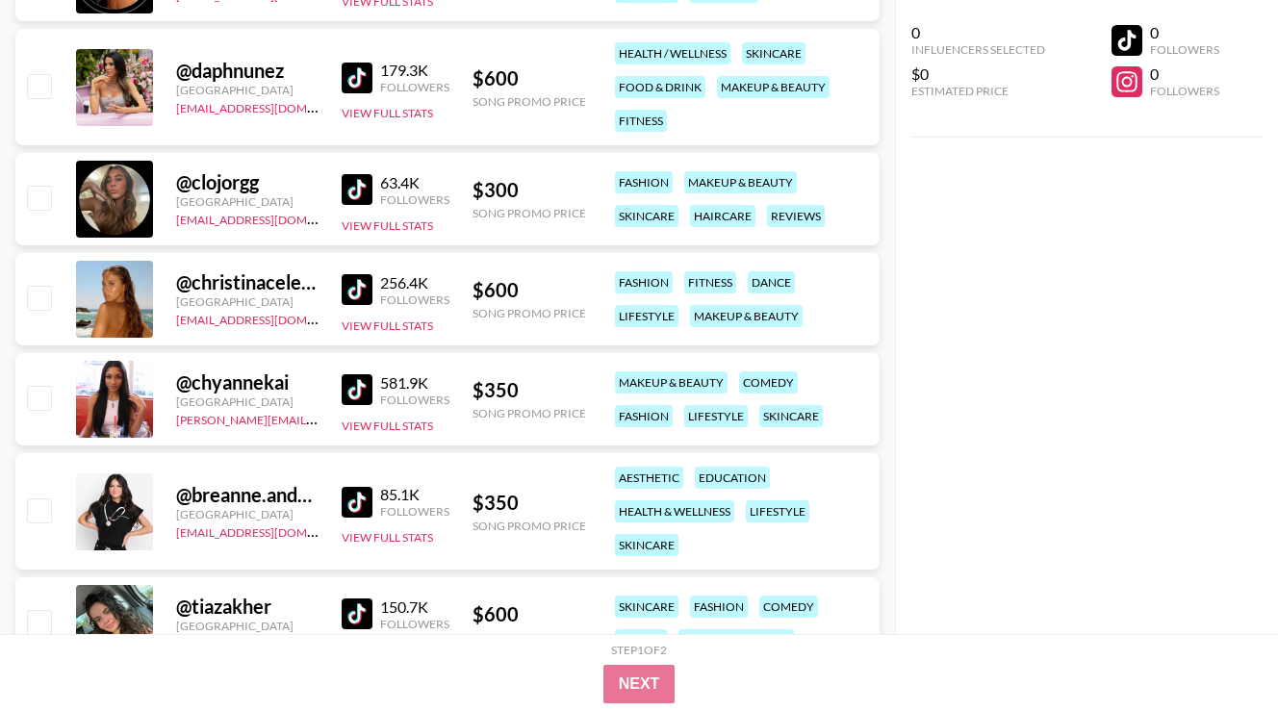
scroll to position [15365, 0]
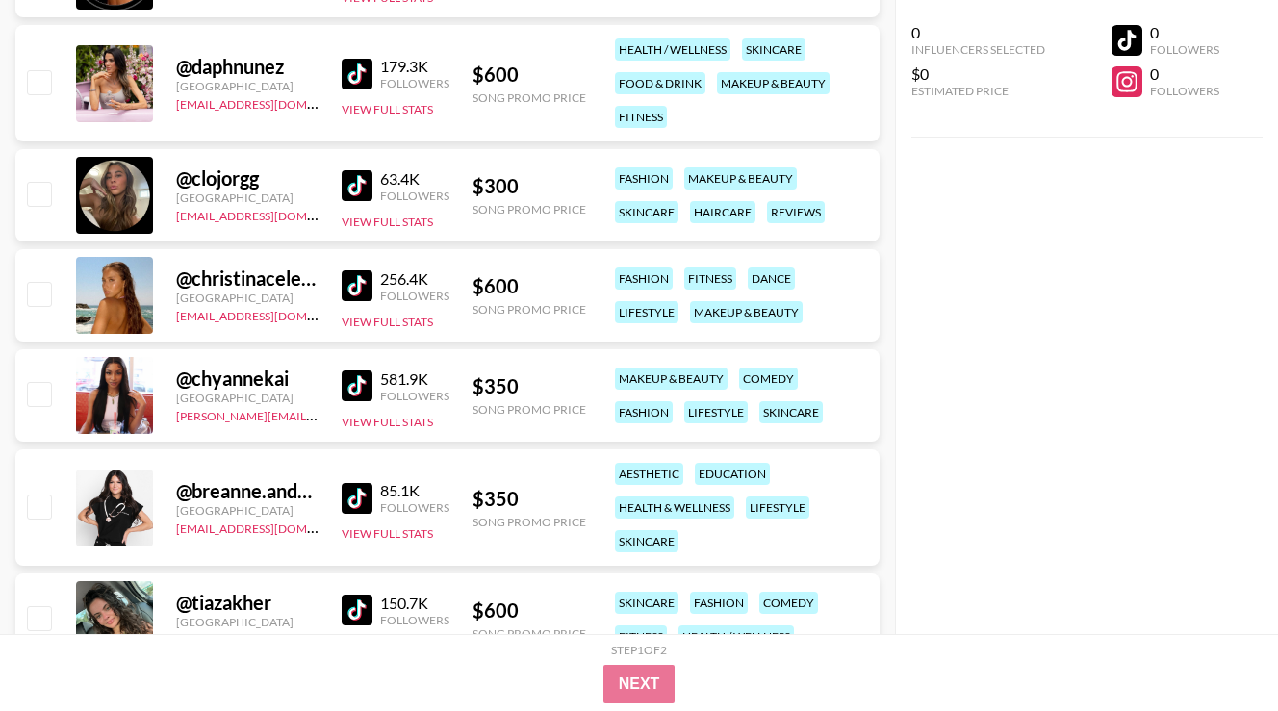
click at [350, 386] on img at bounding box center [357, 385] width 31 height 31
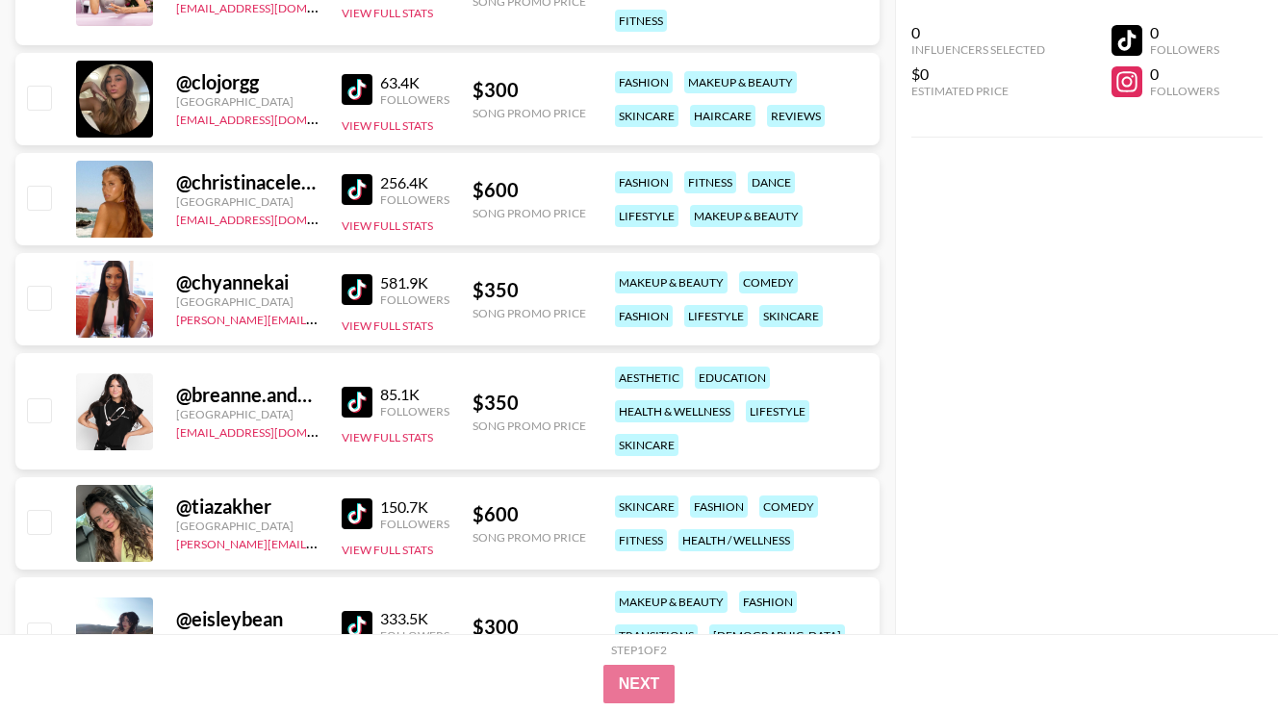
scroll to position [15476, 0]
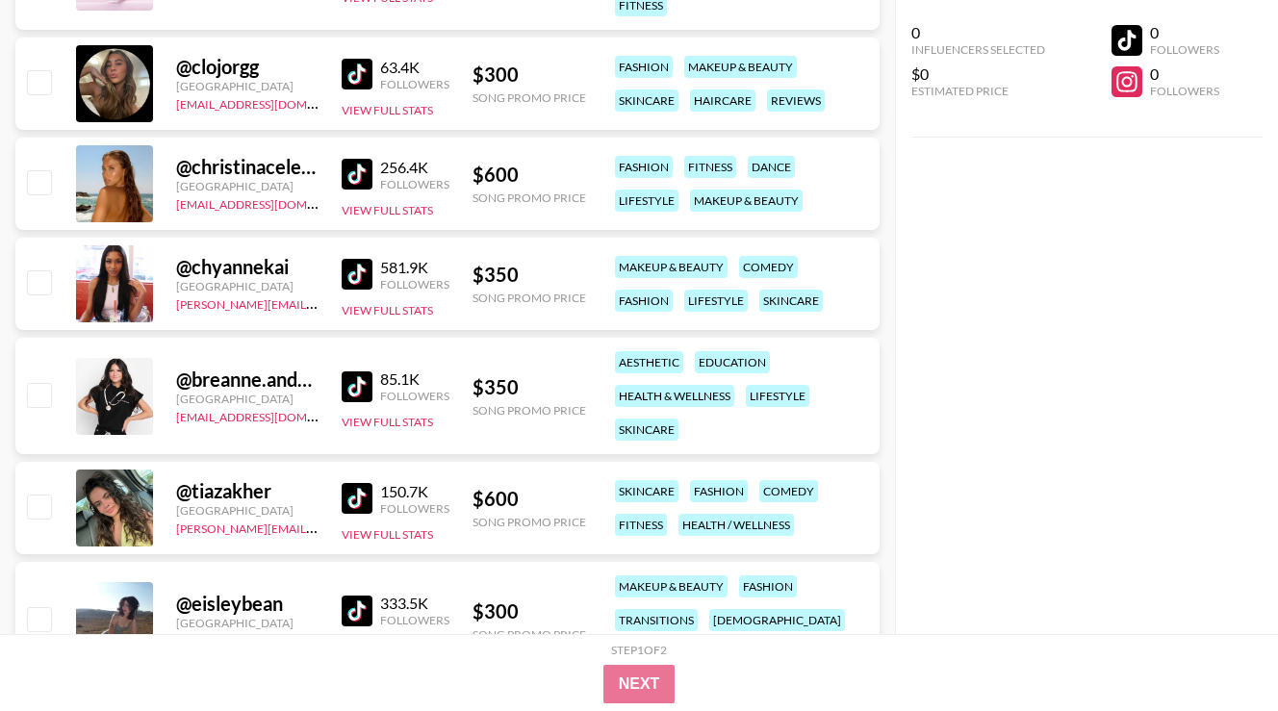
click at [356, 493] on img at bounding box center [357, 498] width 31 height 31
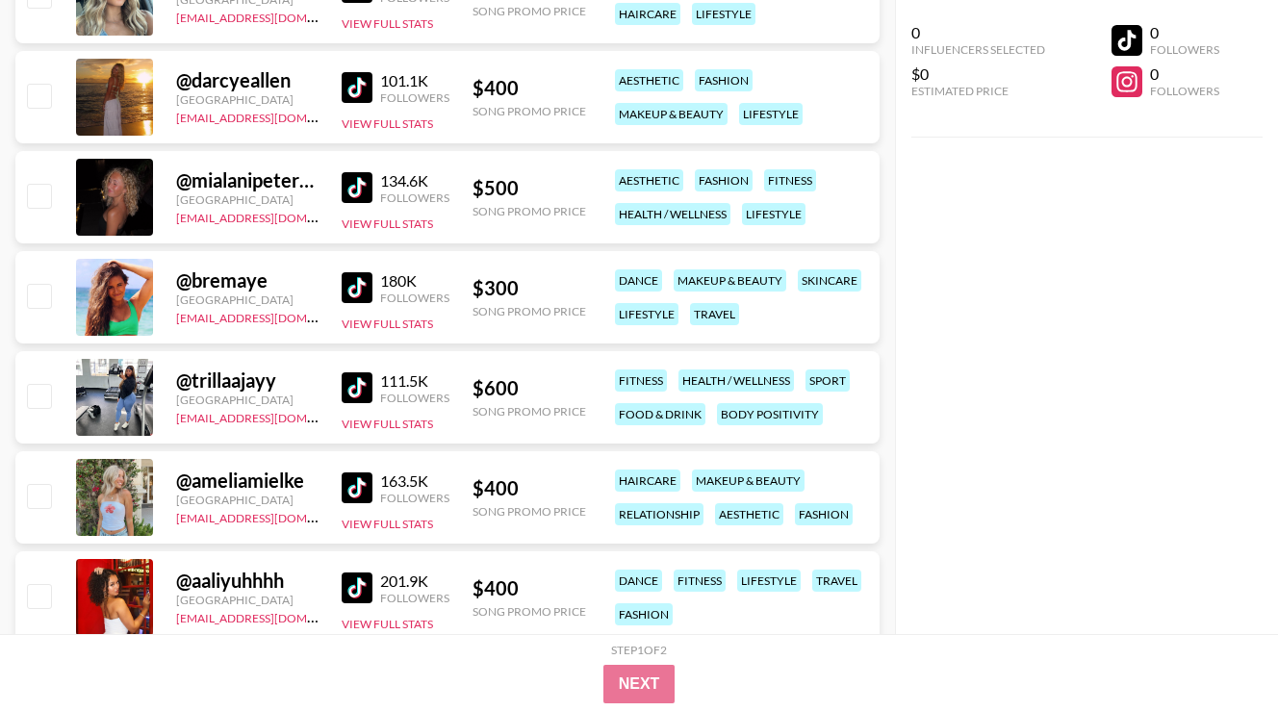
scroll to position [16312, 0]
click at [360, 389] on img at bounding box center [357, 386] width 31 height 31
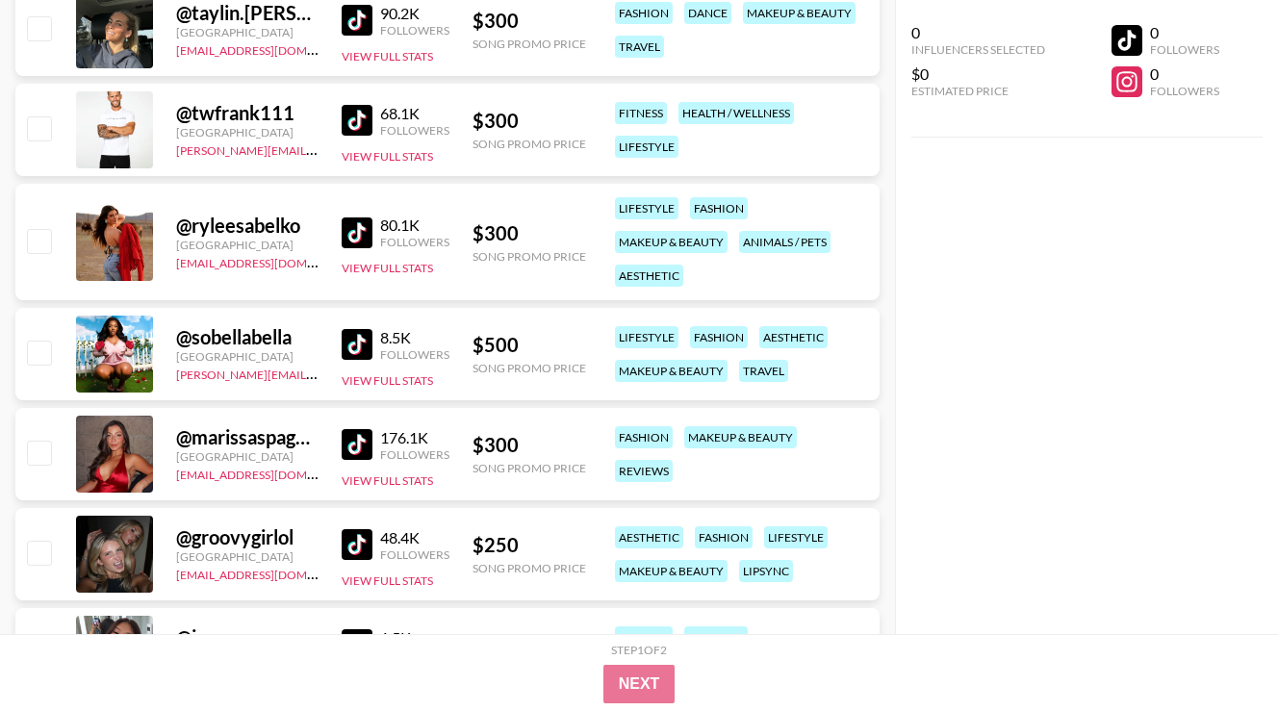
scroll to position [17511, 0]
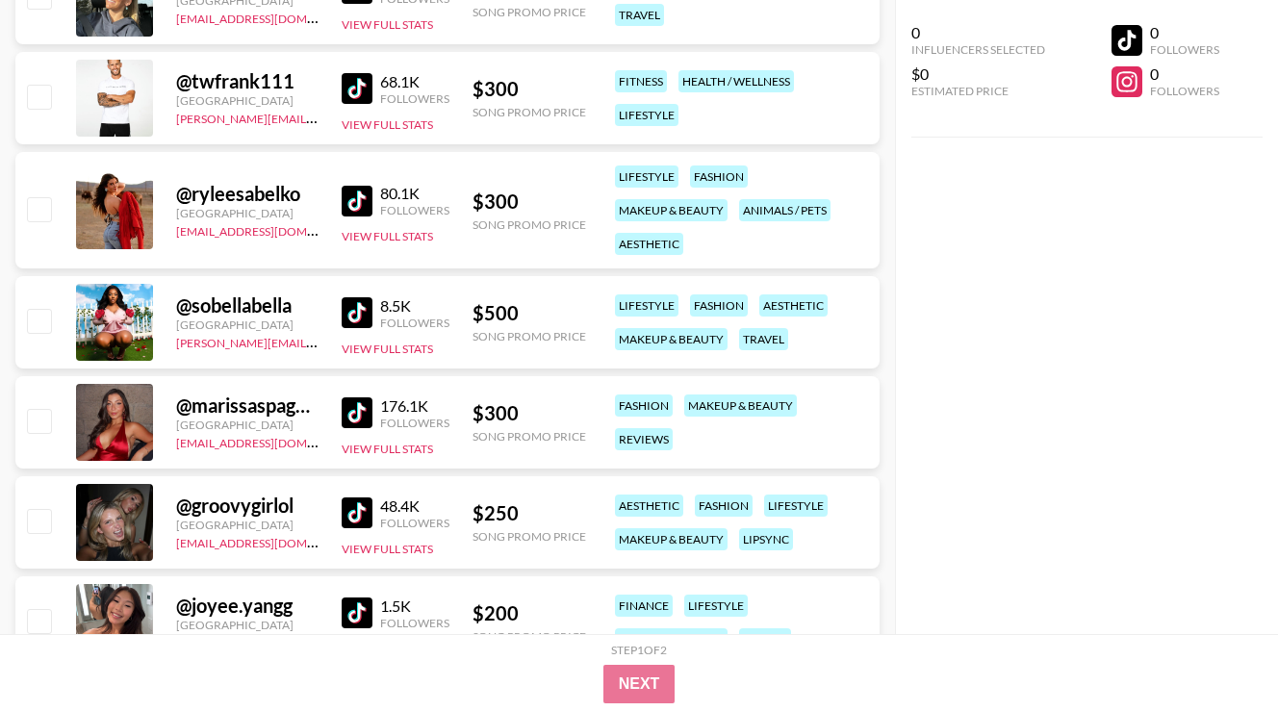
click at [358, 310] on img at bounding box center [357, 312] width 31 height 31
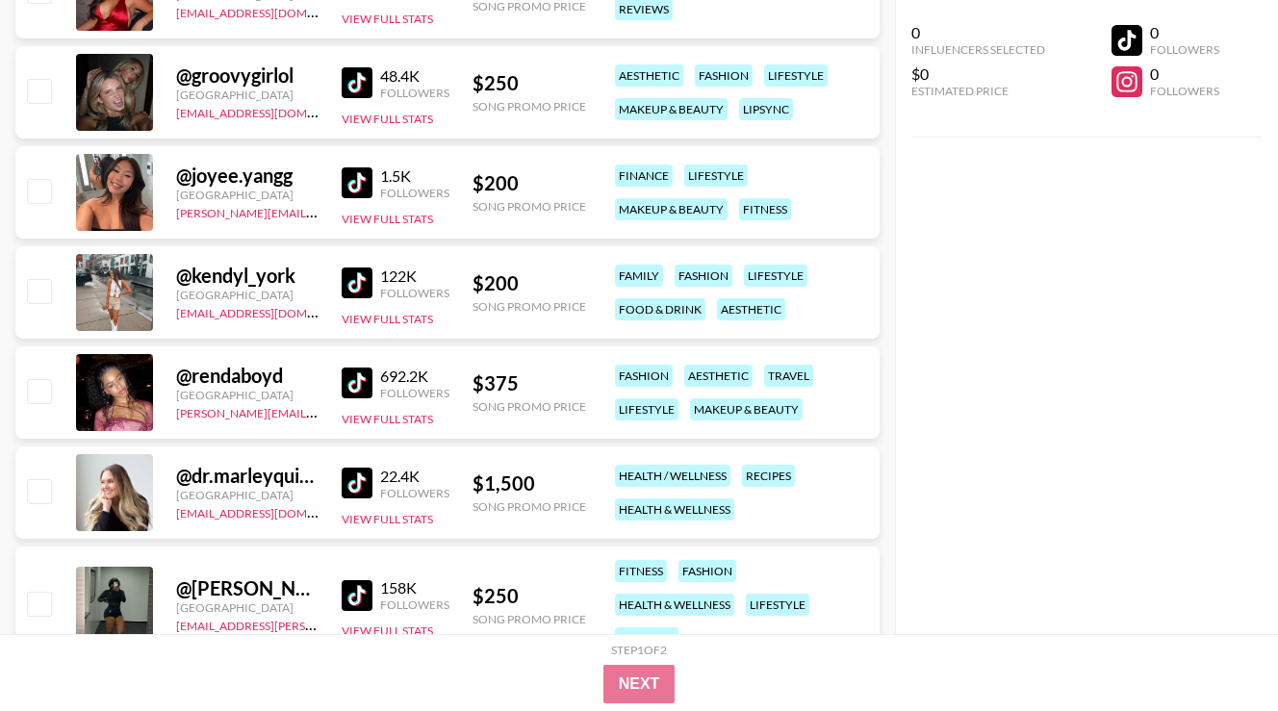
scroll to position [17951, 0]
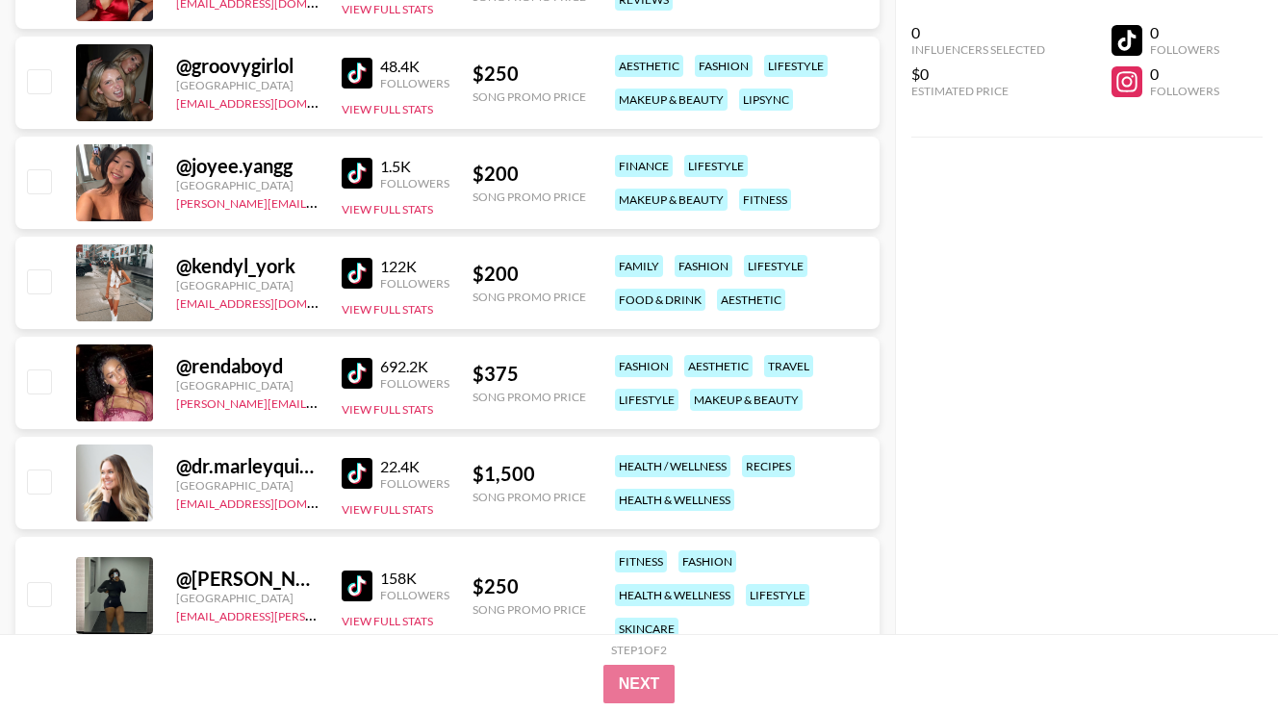
click at [370, 370] on img at bounding box center [357, 373] width 31 height 31
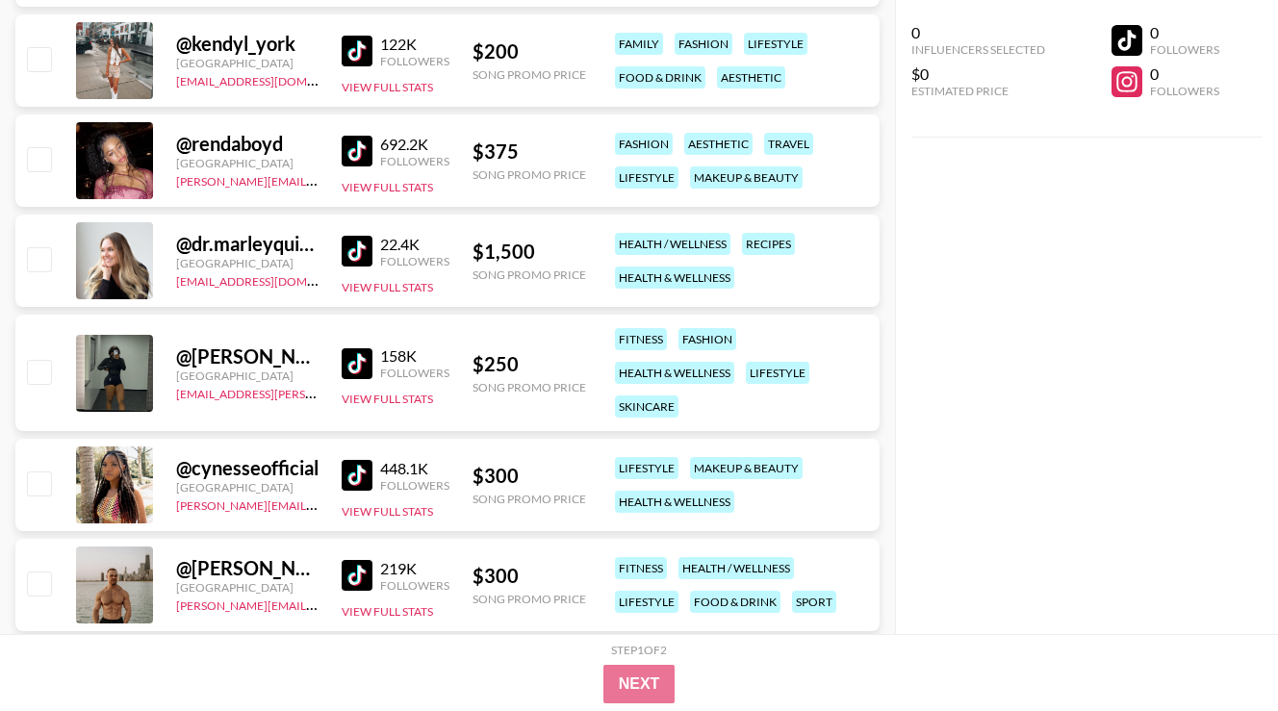
scroll to position [18261, 0]
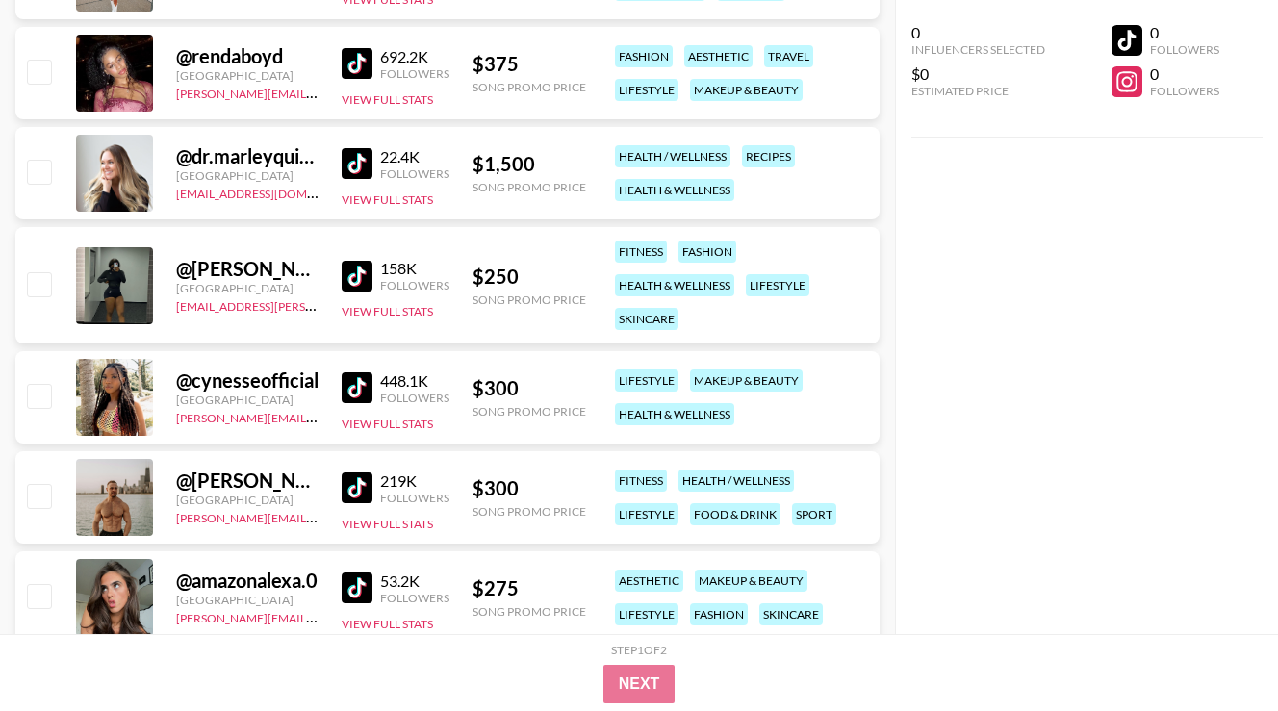
click at [361, 385] on img at bounding box center [357, 387] width 31 height 31
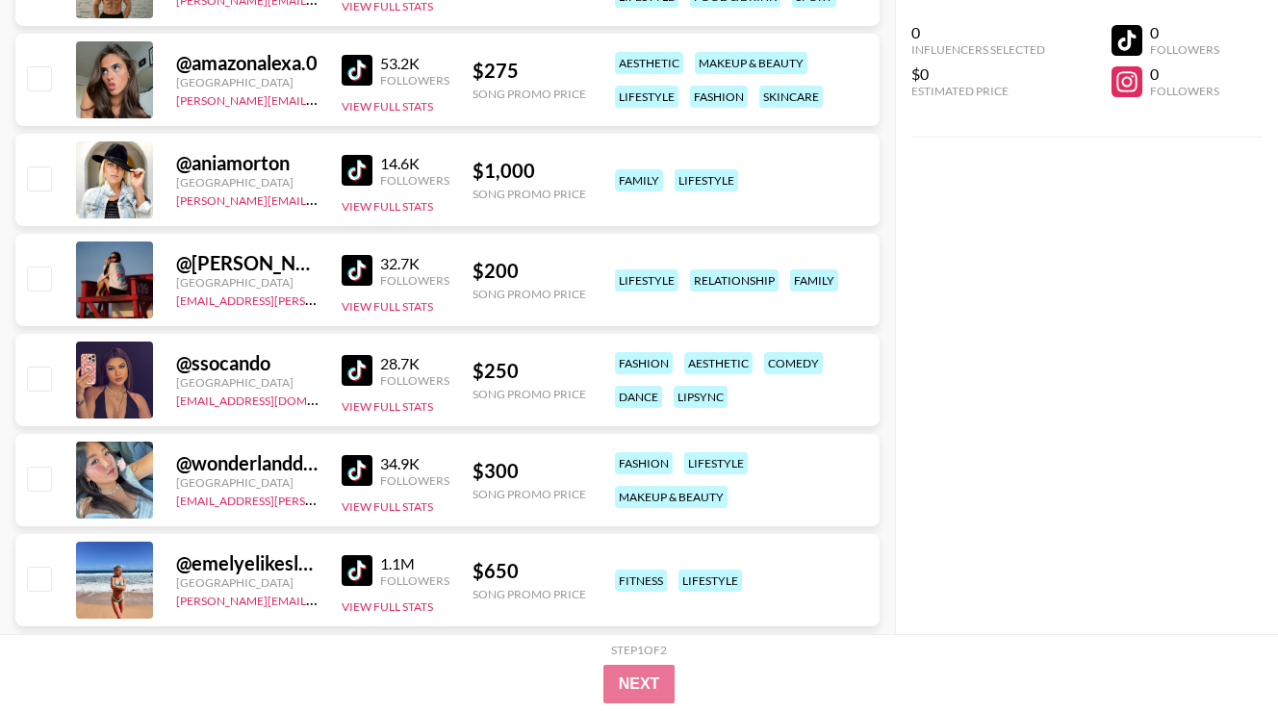
scroll to position [18925, 0]
